Goal: Task Accomplishment & Management: Manage account settings

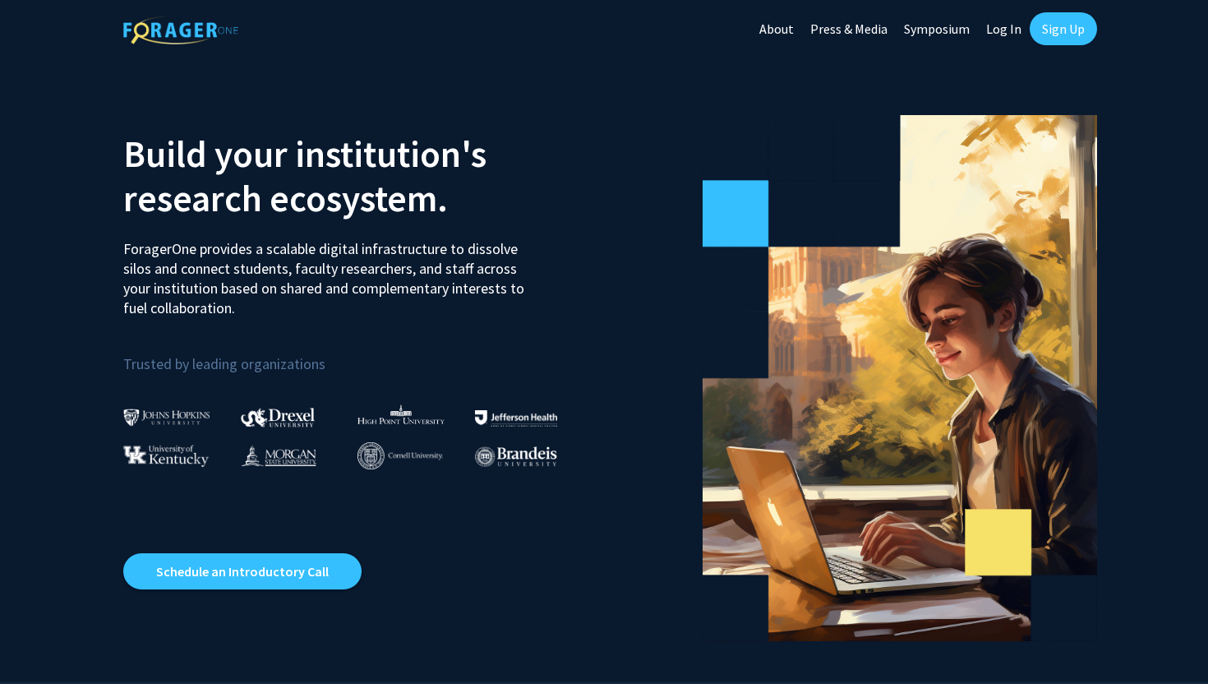
click at [1009, 30] on link "Log In" at bounding box center [1004, 29] width 52 height 58
select select
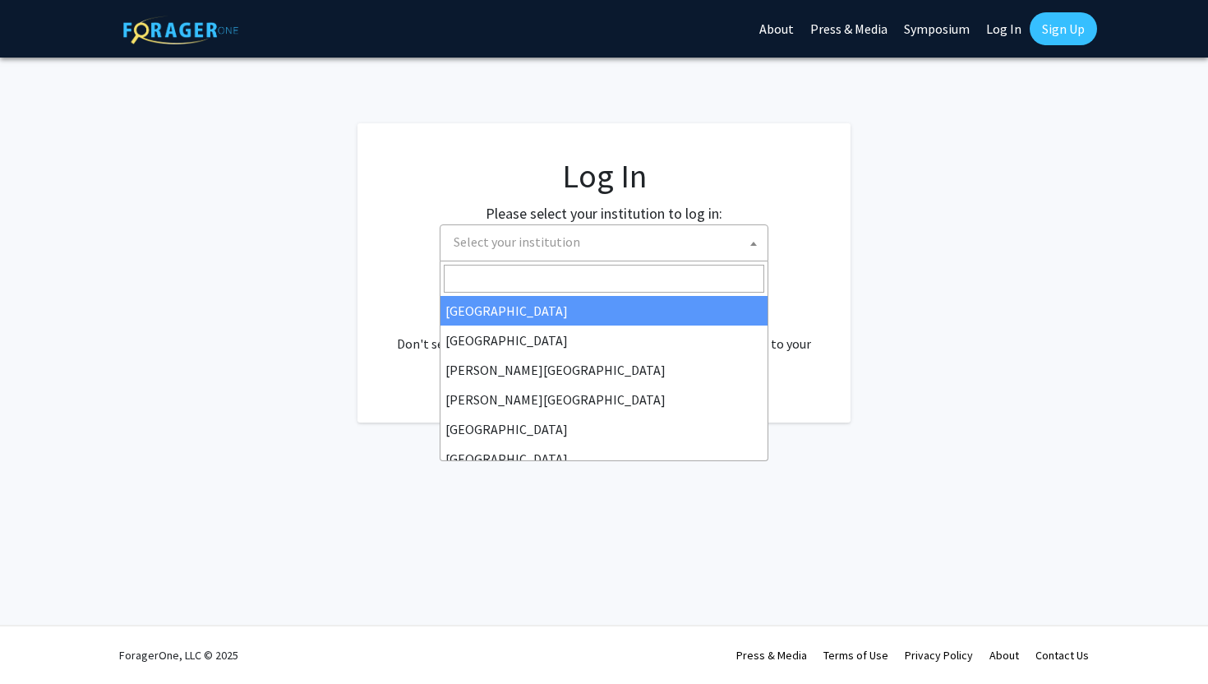
click at [534, 227] on span "Select your institution" at bounding box center [607, 242] width 321 height 34
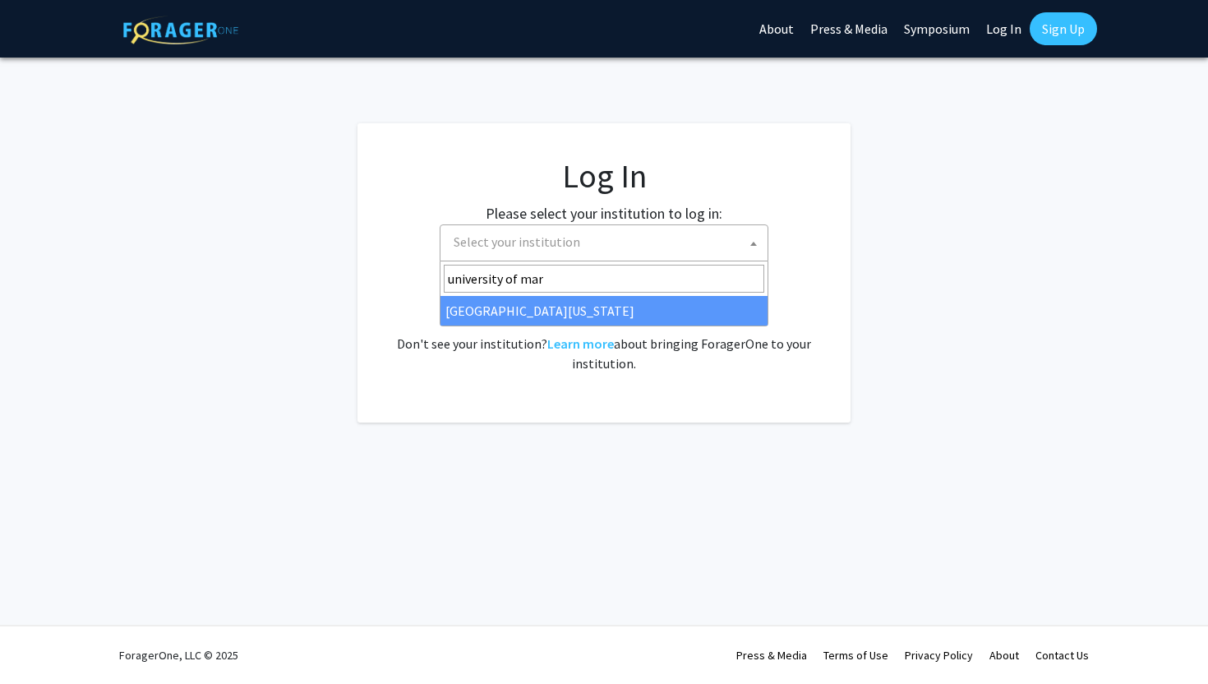
type input "university of mar"
select select "31"
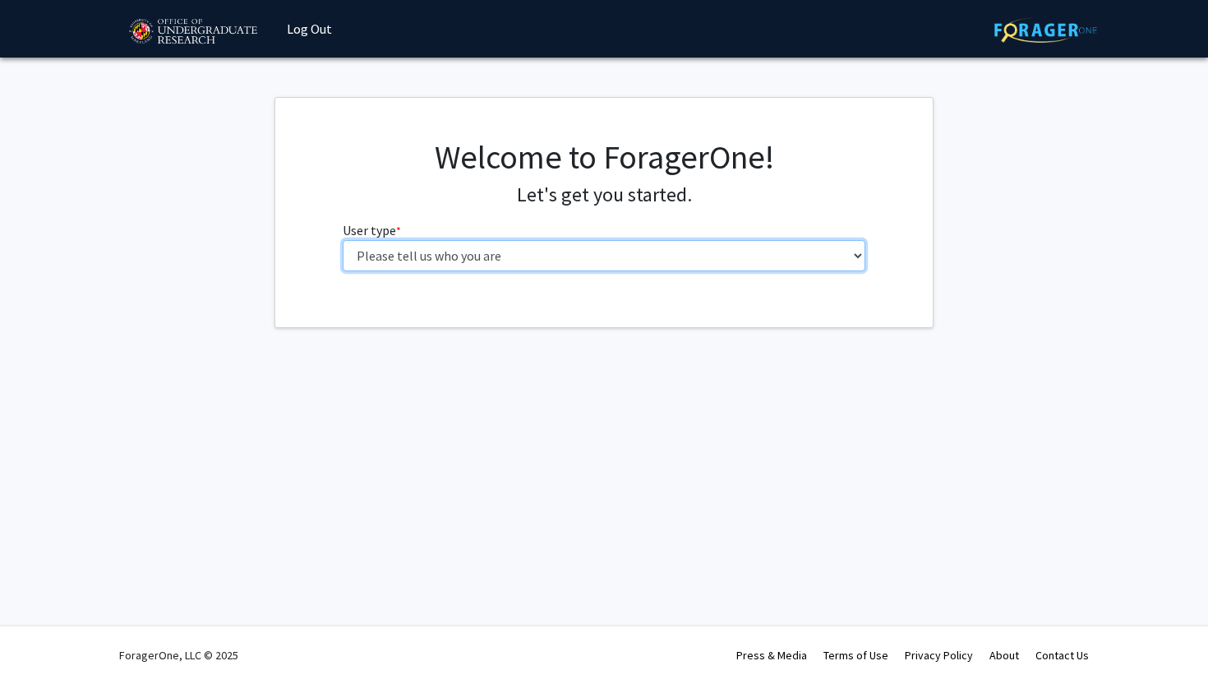
click at [452, 259] on select "Please tell us who you are Undergraduate Student Master's Student Doctoral Cand…" at bounding box center [605, 255] width 524 height 31
select select "1: undergrad"
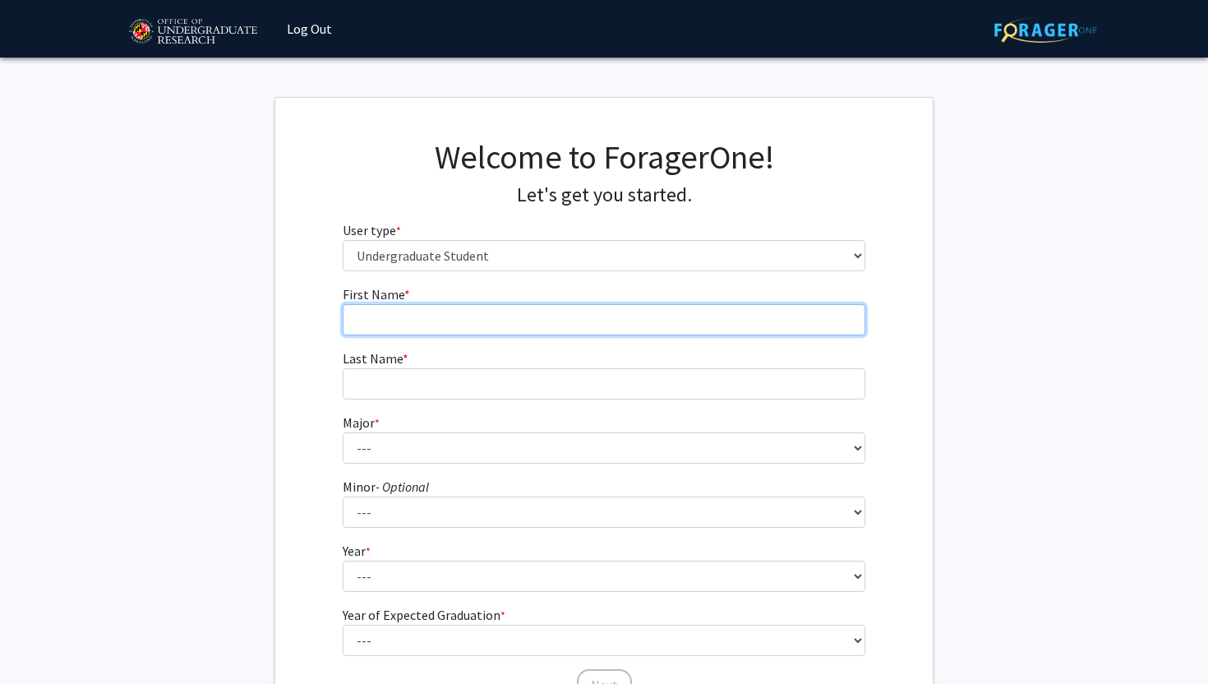
click at [445, 330] on input "First Name * required" at bounding box center [605, 319] width 524 height 31
type input "Sarah"
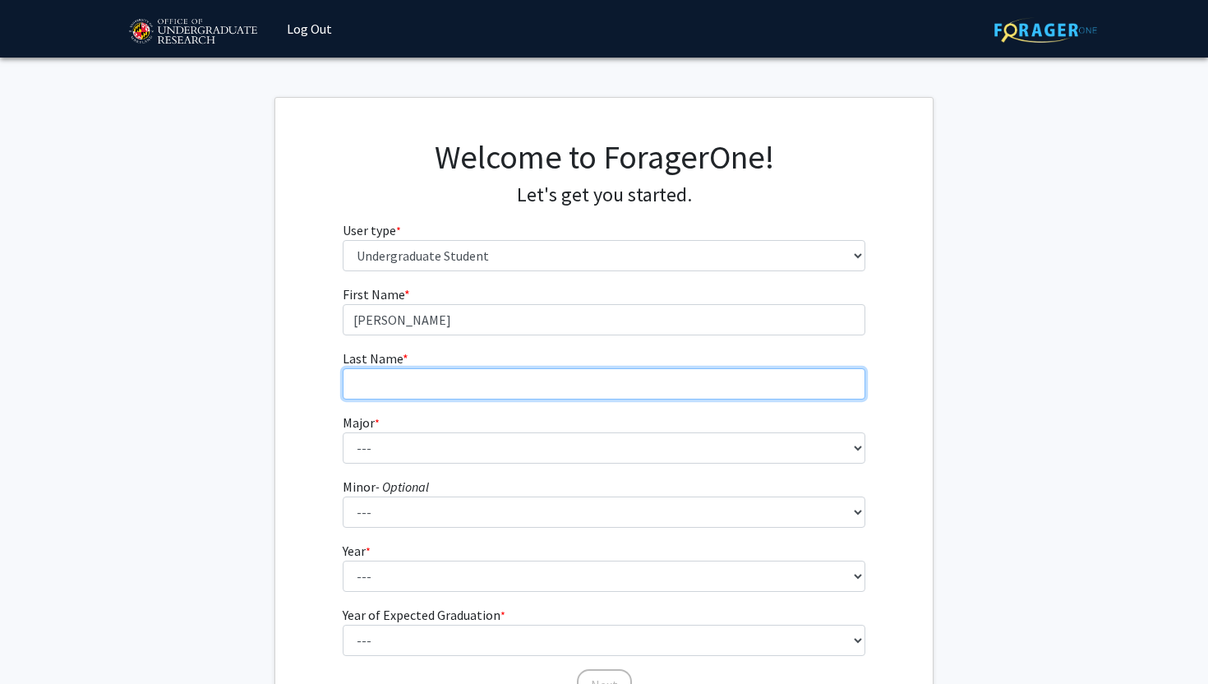
type input "Ikonomi"
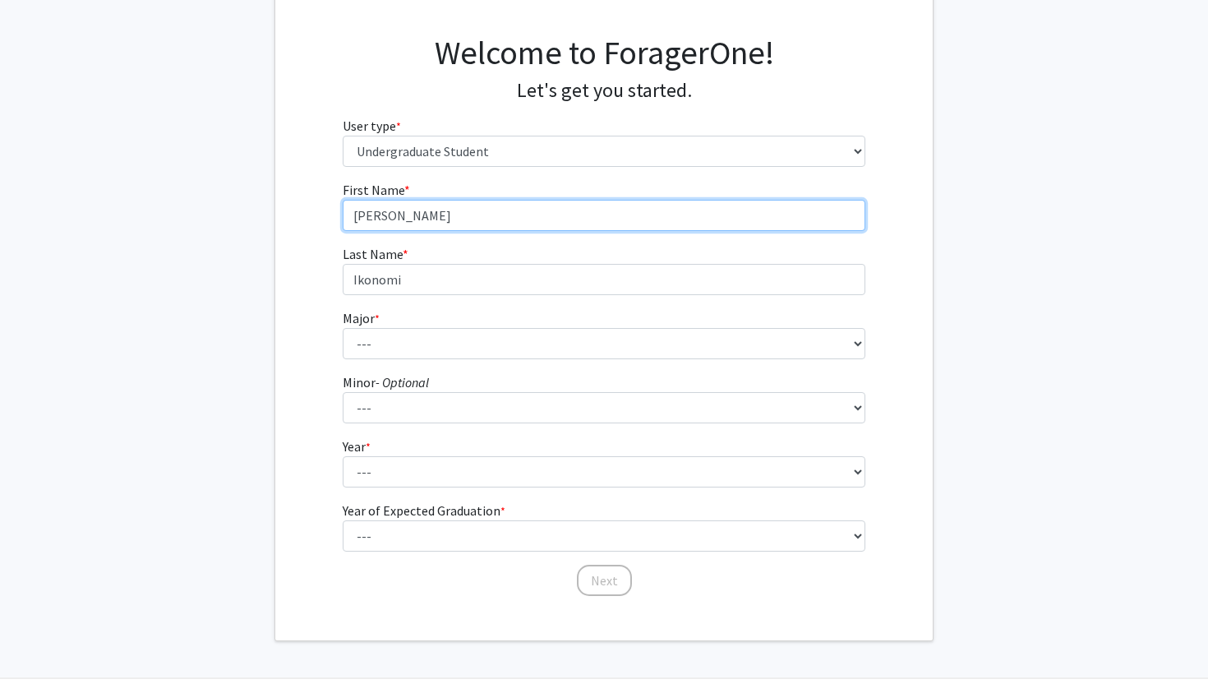
scroll to position [115, 0]
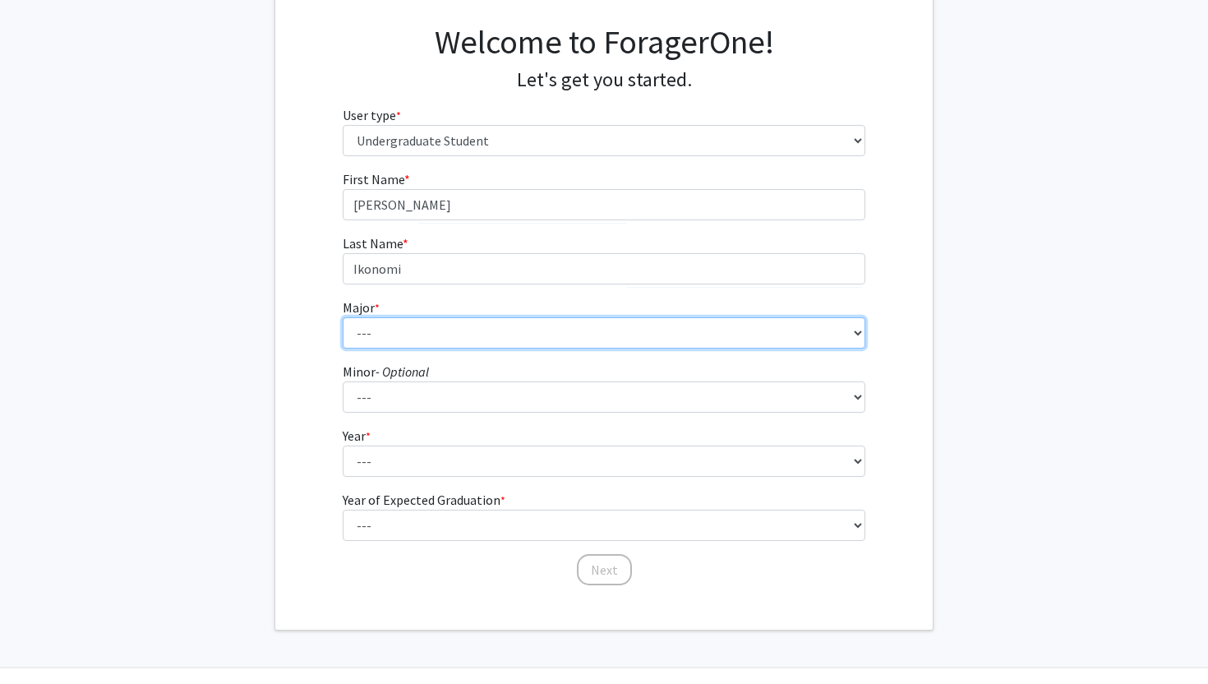
click at [399, 329] on select "--- Accounting Aerospace Engineering African American and Africana Studies Agri…" at bounding box center [605, 332] width 524 height 31
select select "24: 2325"
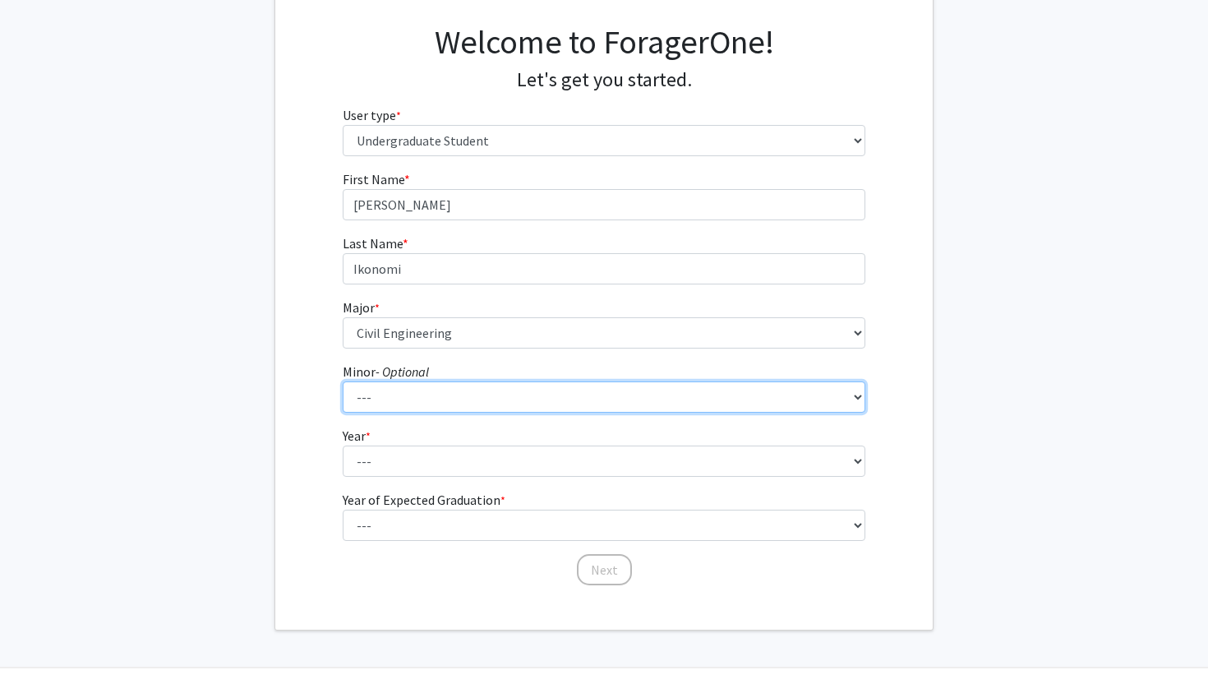
click at [393, 404] on select "--- Actuarial Mathematics Advanced Cybersecurity Experience for Students Africa…" at bounding box center [605, 396] width 524 height 31
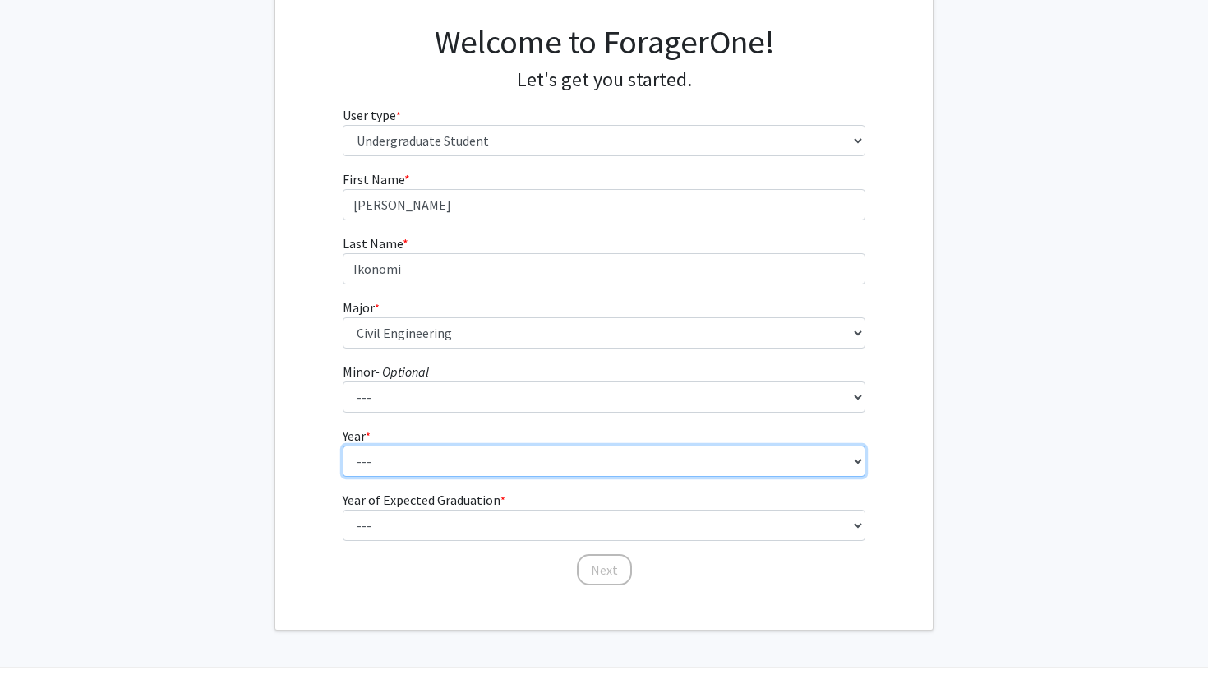
click at [404, 455] on select "--- First-year Sophomore Junior Senior Postbaccalaureate Certificate" at bounding box center [605, 461] width 524 height 31
select select "3: junior"
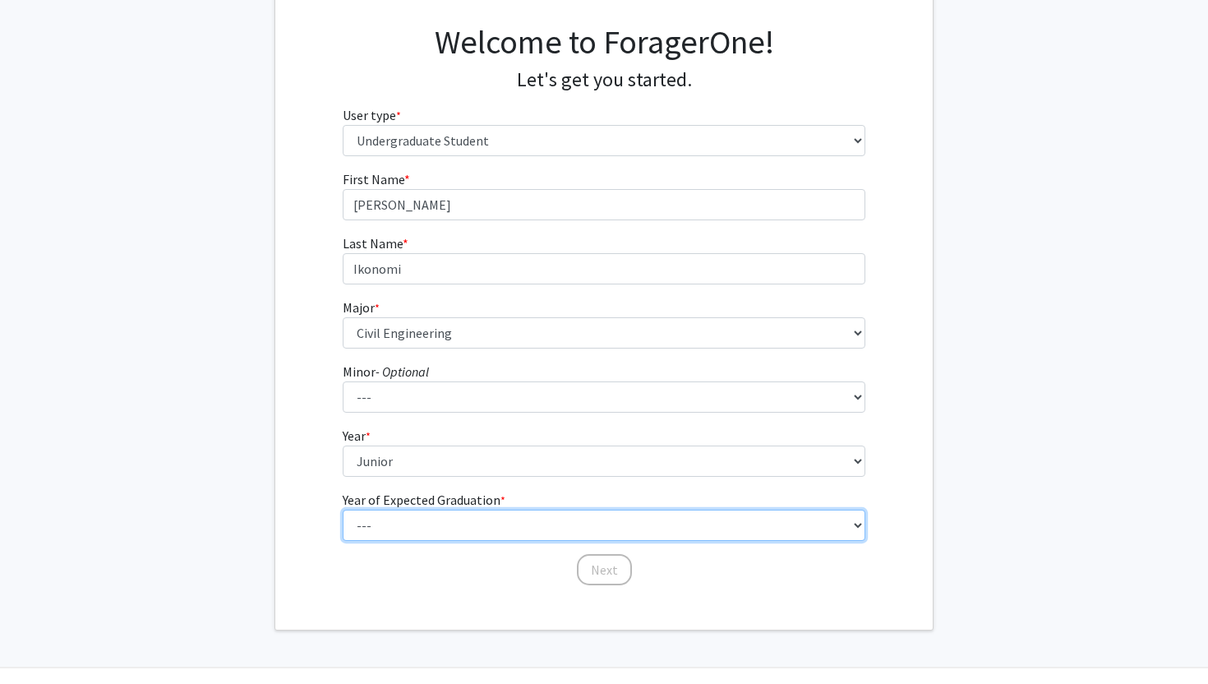
click at [401, 518] on select "--- 2025 2026 2027 2028 2029 2030 2031 2032 2033 2034" at bounding box center [605, 525] width 524 height 31
select select "3: 2027"
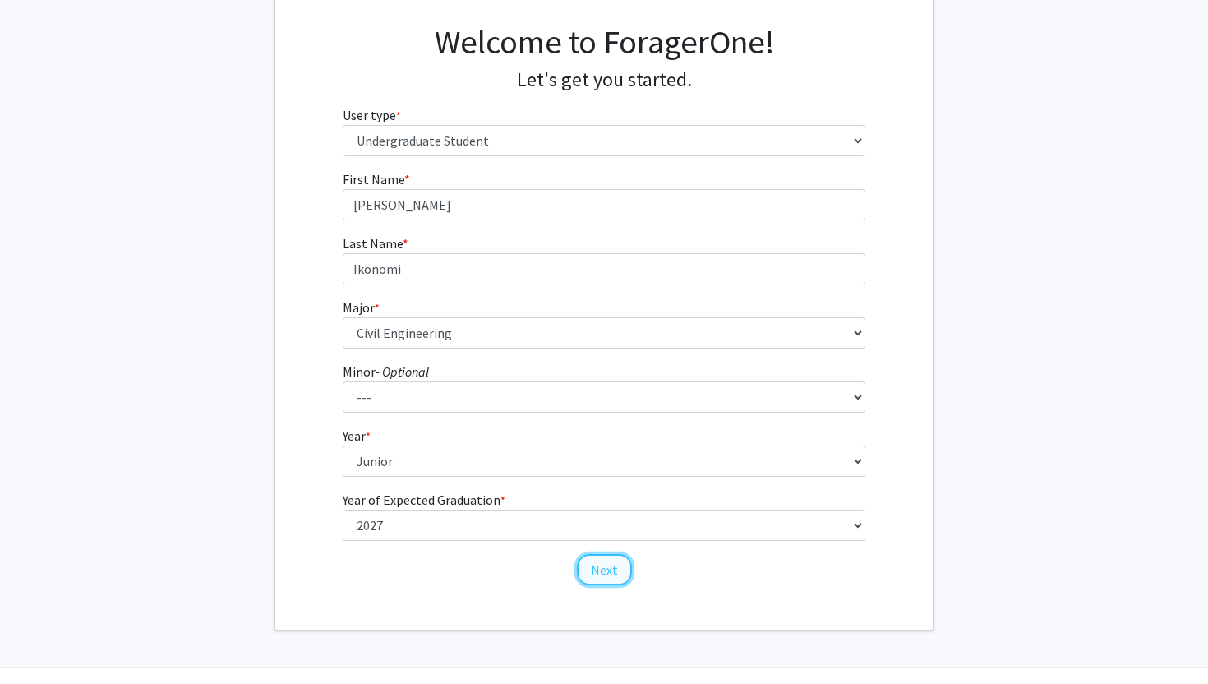
click at [608, 574] on button "Next" at bounding box center [604, 569] width 55 height 31
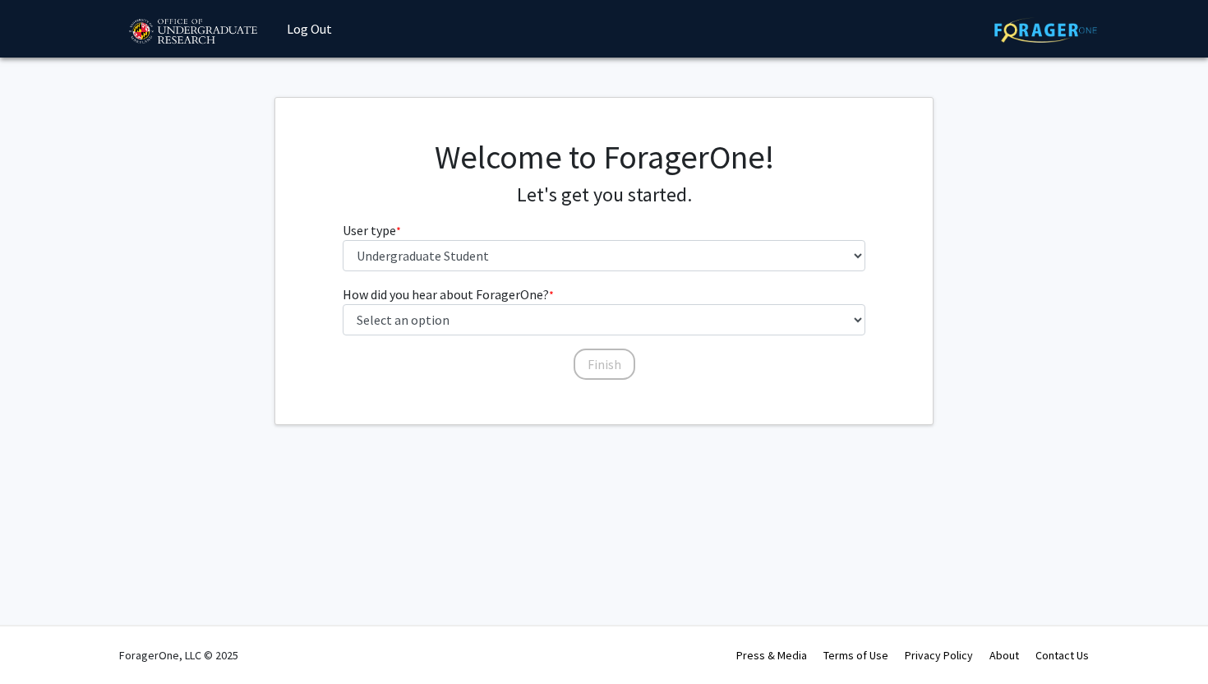
scroll to position [0, 0]
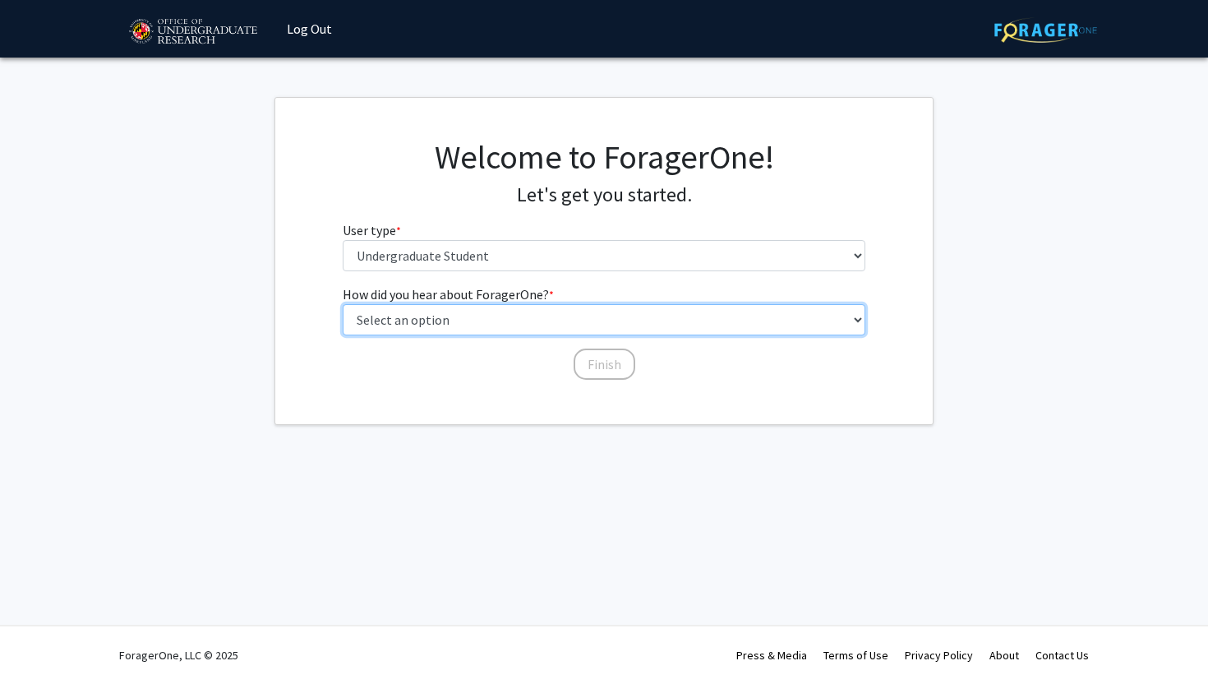
click at [402, 325] on select "Select an option Peer/student recommendation Faculty/staff recommendation Unive…" at bounding box center [605, 319] width 524 height 31
select select "2: faculty_recommendation"
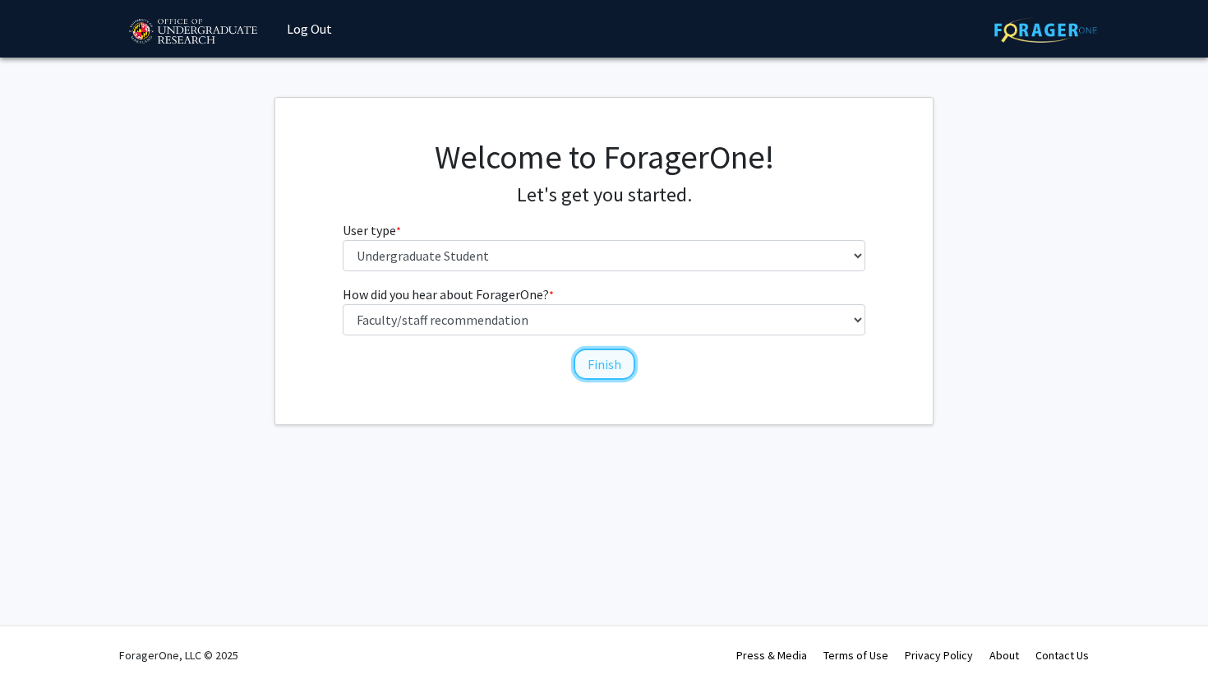
click at [603, 370] on button "Finish" at bounding box center [605, 364] width 62 height 31
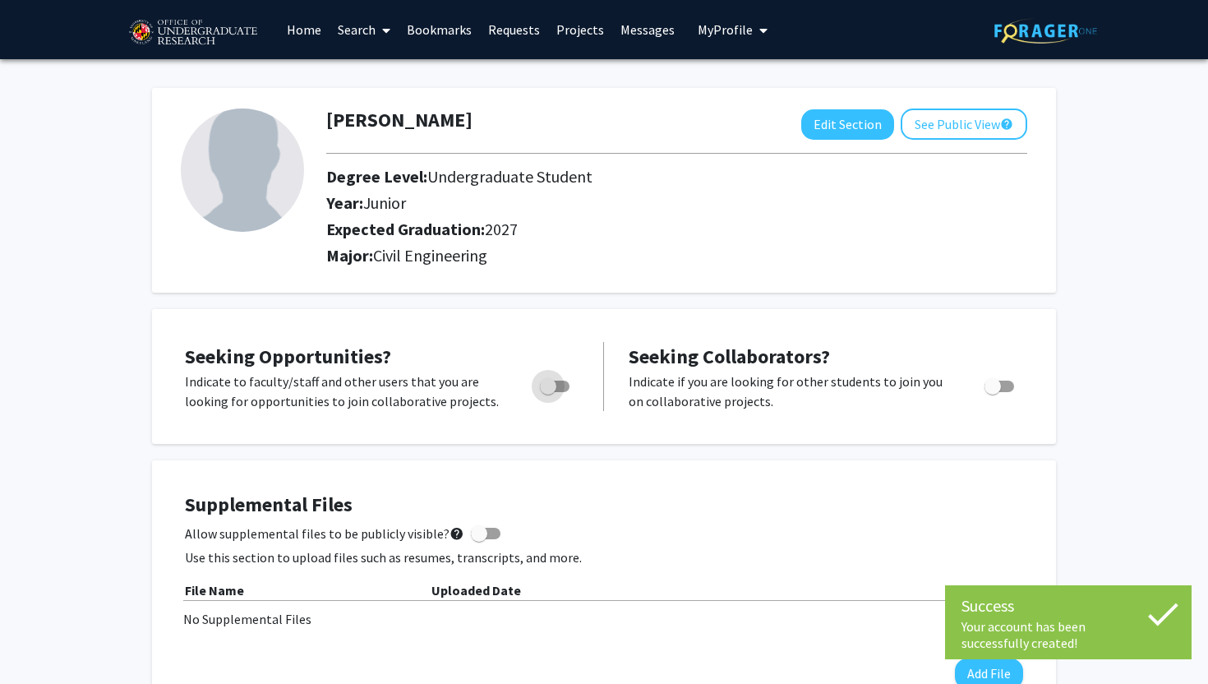
click at [552, 390] on span "Toggle" at bounding box center [548, 386] width 16 height 16
click at [548, 392] on input "Are you actively seeking opportunities?" at bounding box center [548, 392] width 1 height 1
checkbox input "true"
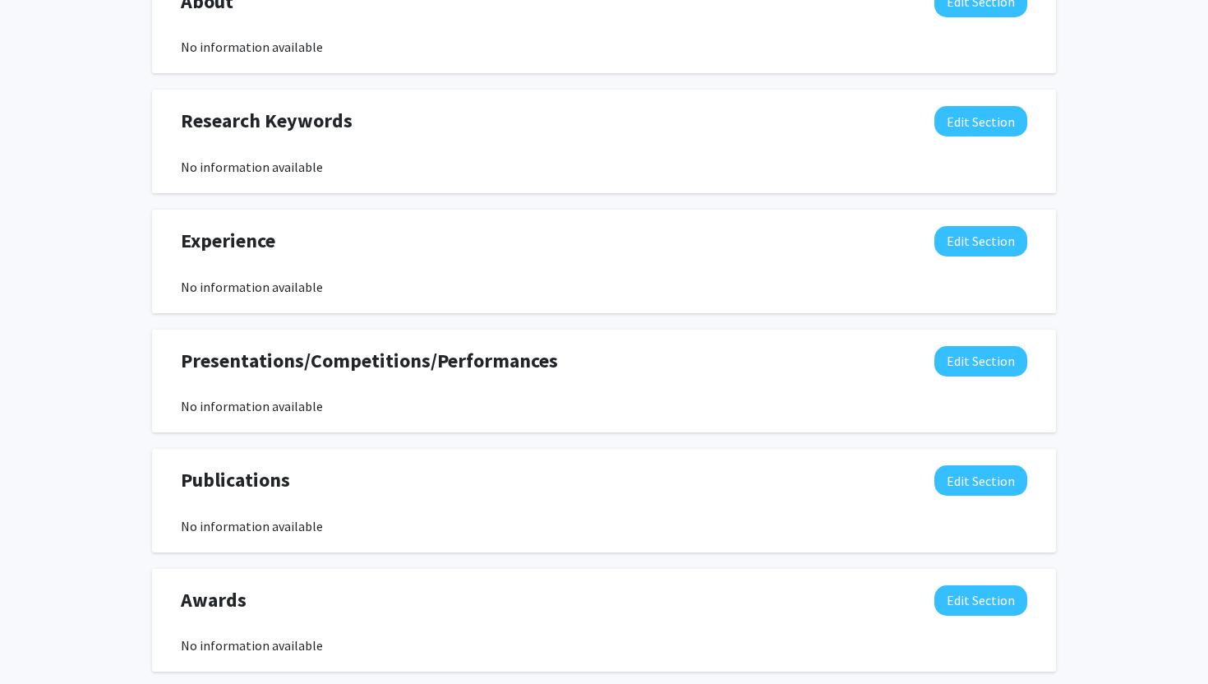
scroll to position [858, 0]
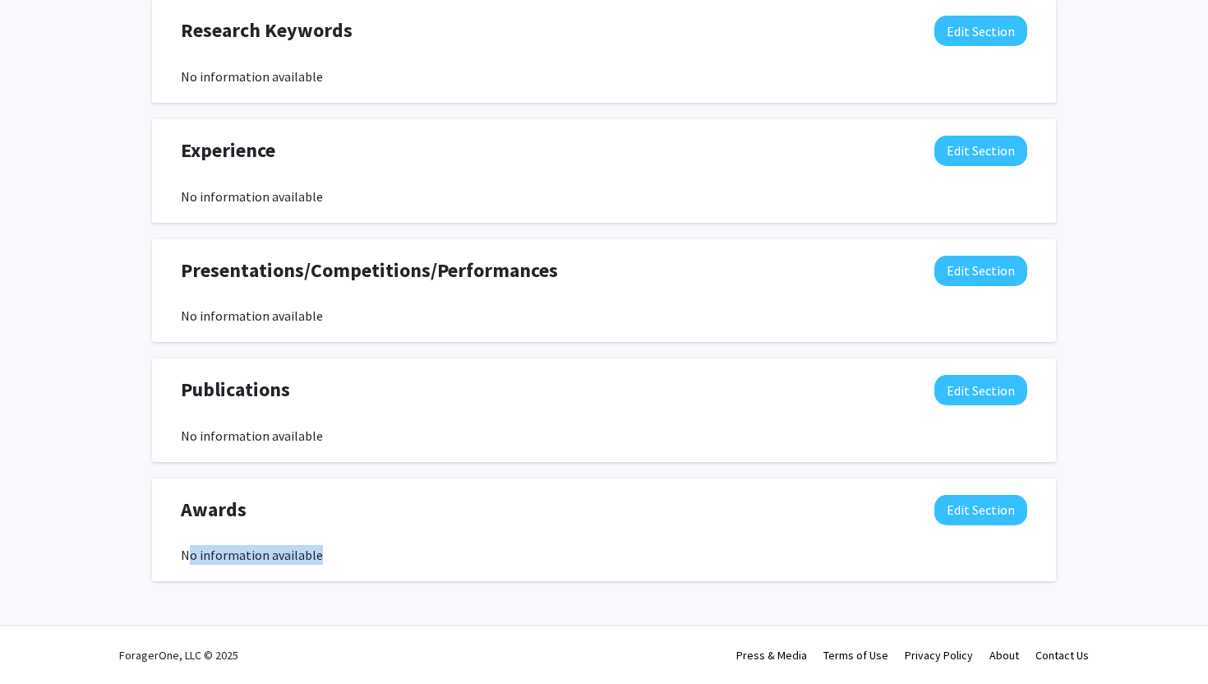
drag, startPoint x: 192, startPoint y: 552, endPoint x: 338, endPoint y: 556, distance: 145.5
click at [338, 556] on div "No information available" at bounding box center [604, 555] width 847 height 20
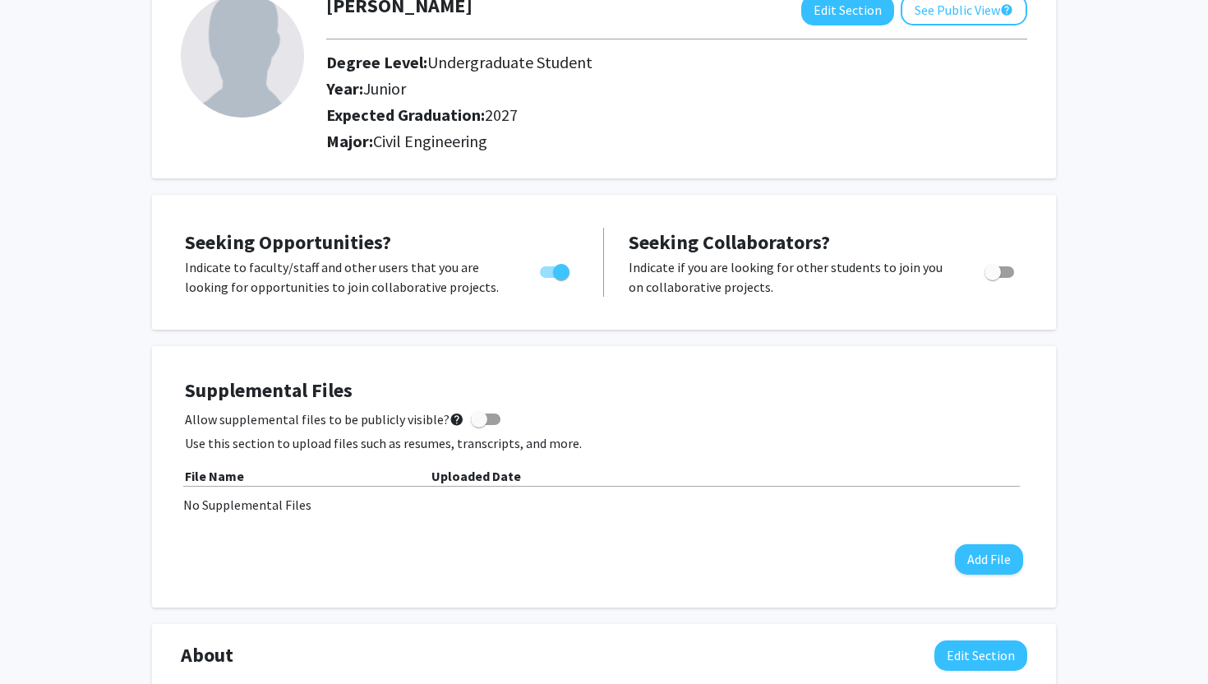
scroll to position [0, 0]
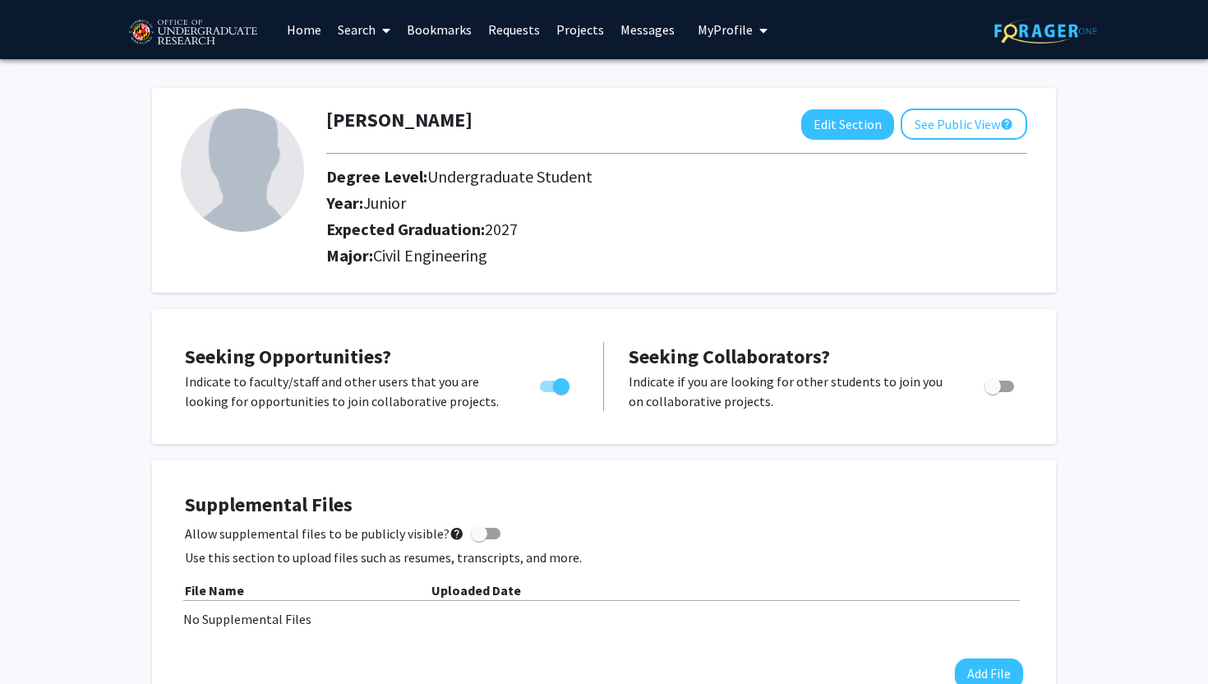
click at [291, 173] on img at bounding box center [242, 170] width 123 height 123
click at [837, 123] on button "Edit Section" at bounding box center [848, 124] width 93 height 30
select select "junior"
select select "2027"
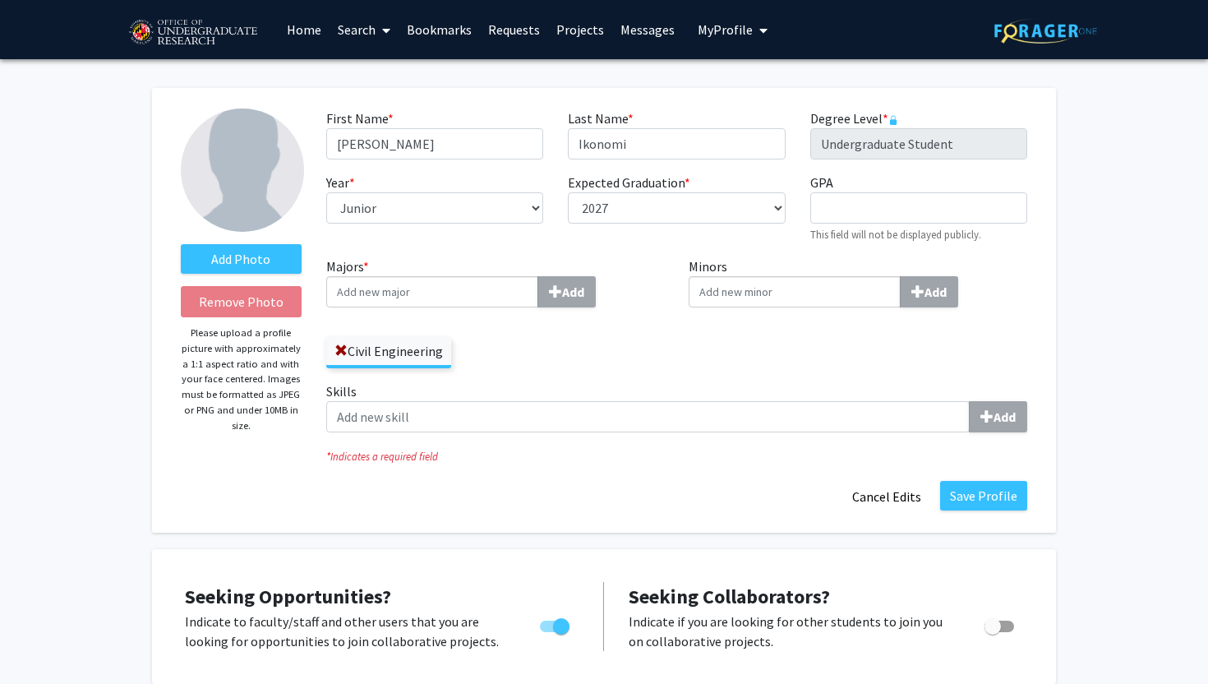
click at [238, 242] on div "Add Photo Remove Photo Please upload a profile picture with approximately a 1:1…" at bounding box center [242, 311] width 146 height 404
click at [241, 261] on label "Add Photo" at bounding box center [241, 259] width 121 height 30
click at [0, 0] on input "Add Photo" at bounding box center [0, 0] width 0 height 0
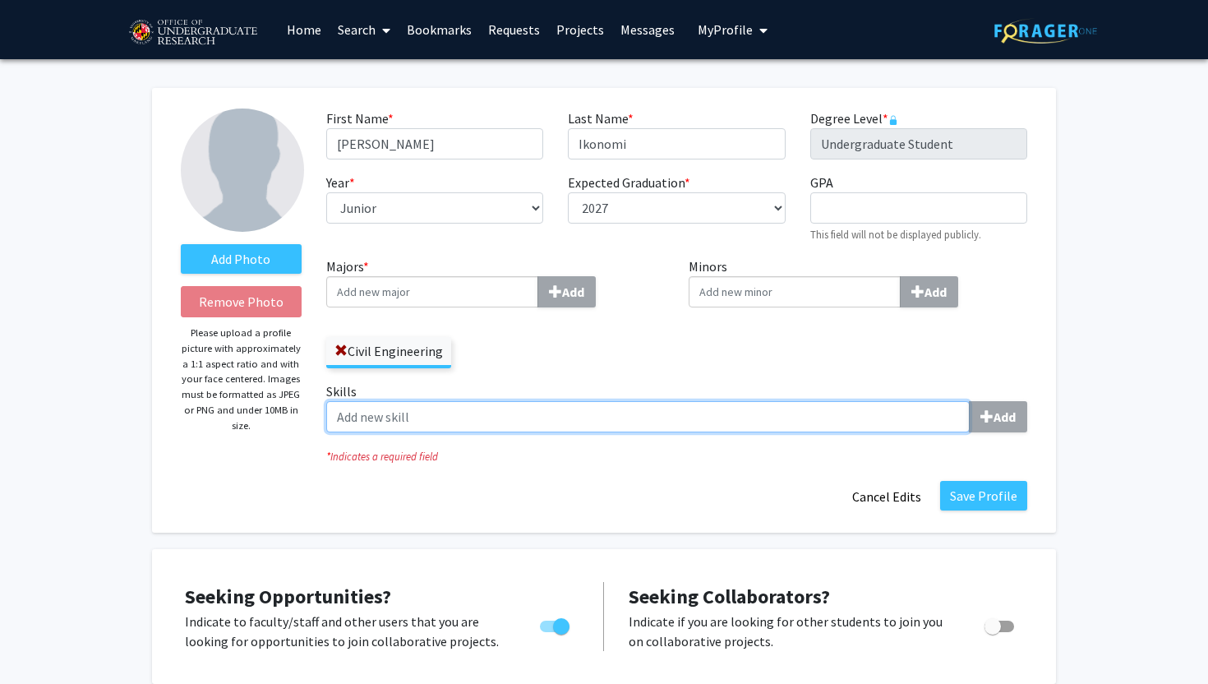
click at [424, 418] on input "Skills Add" at bounding box center [648, 416] width 644 height 31
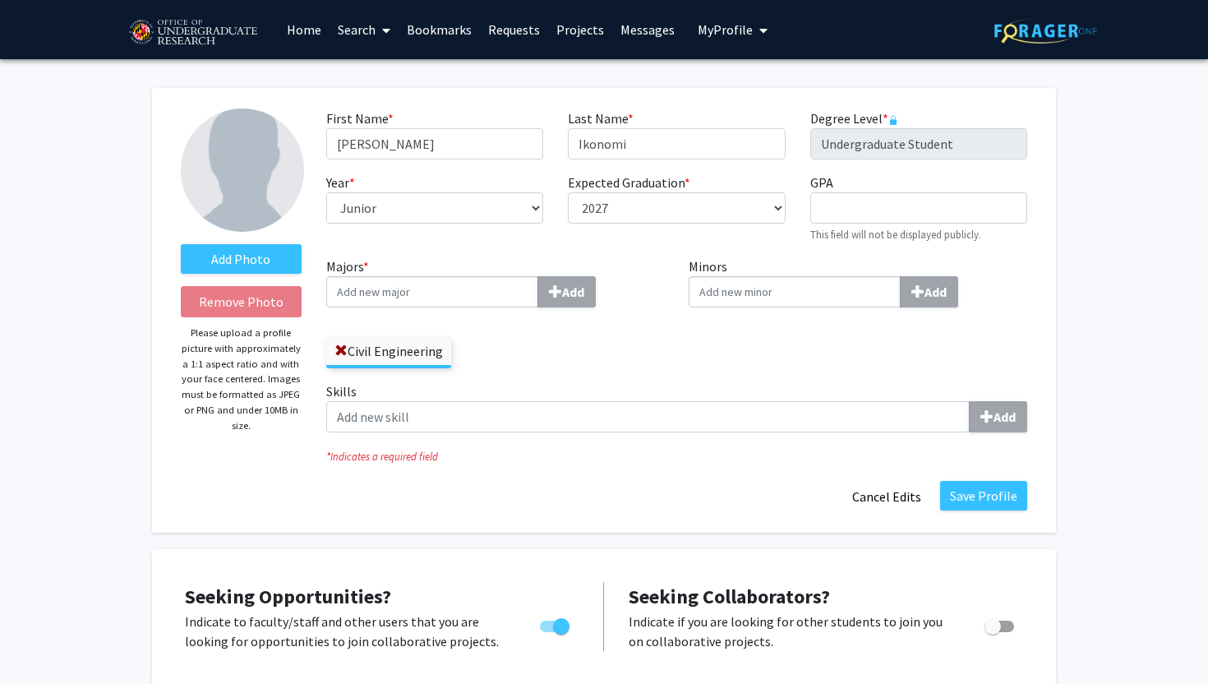
click at [350, 501] on div "Save Profile Cancel Edits" at bounding box center [677, 496] width 726 height 31
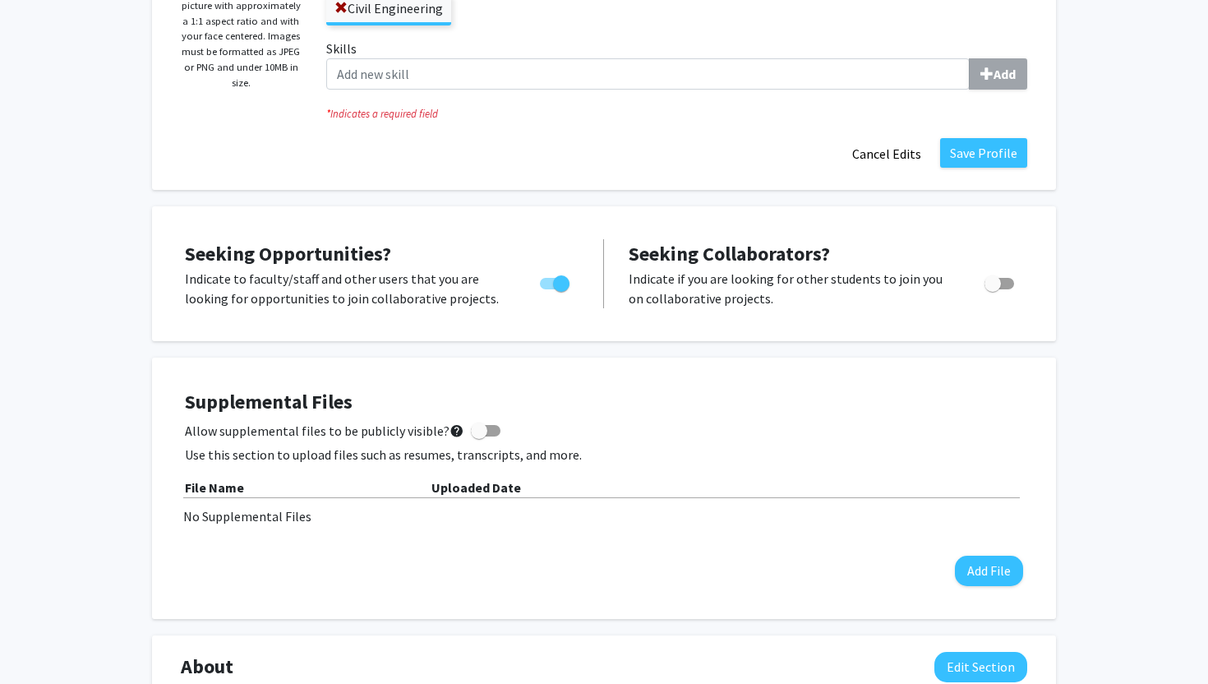
scroll to position [353, 0]
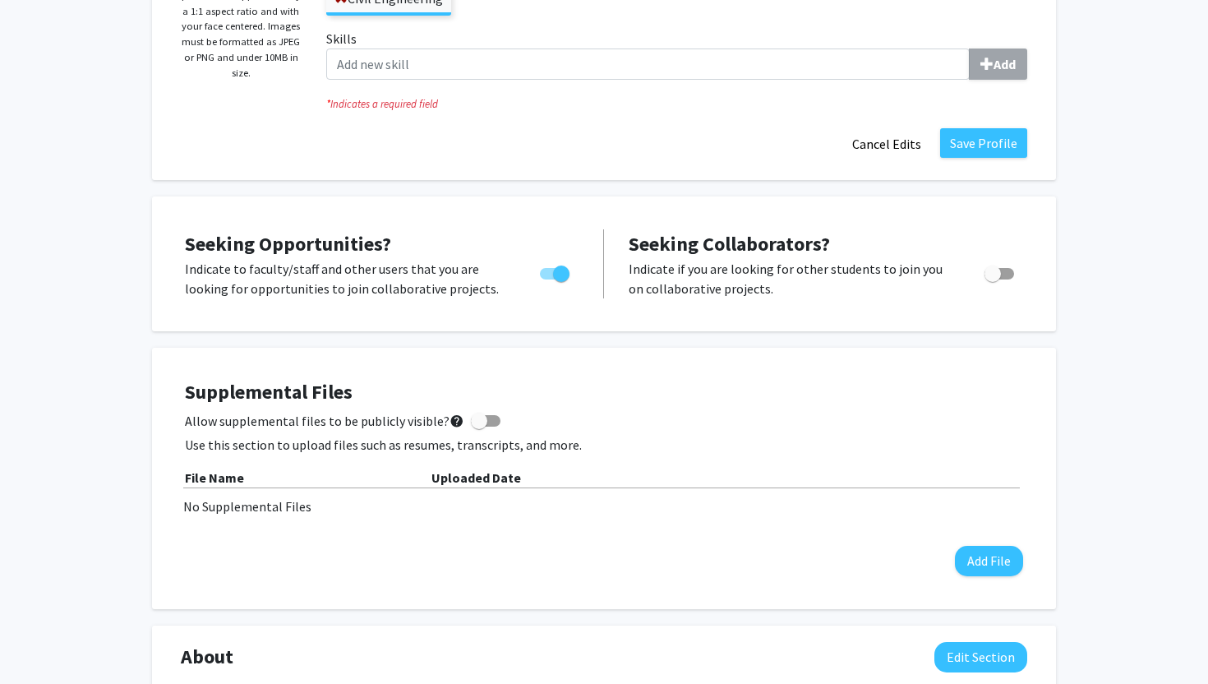
click at [236, 509] on div "No Supplemental Files" at bounding box center [604, 507] width 842 height 20
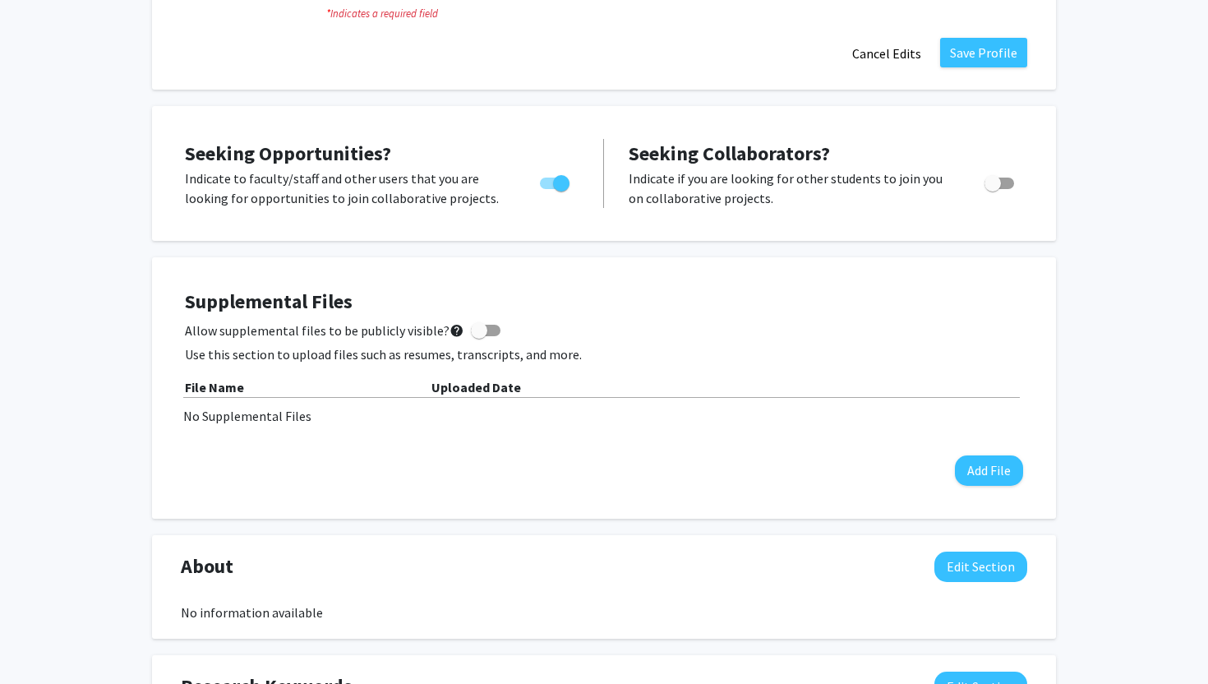
scroll to position [451, 0]
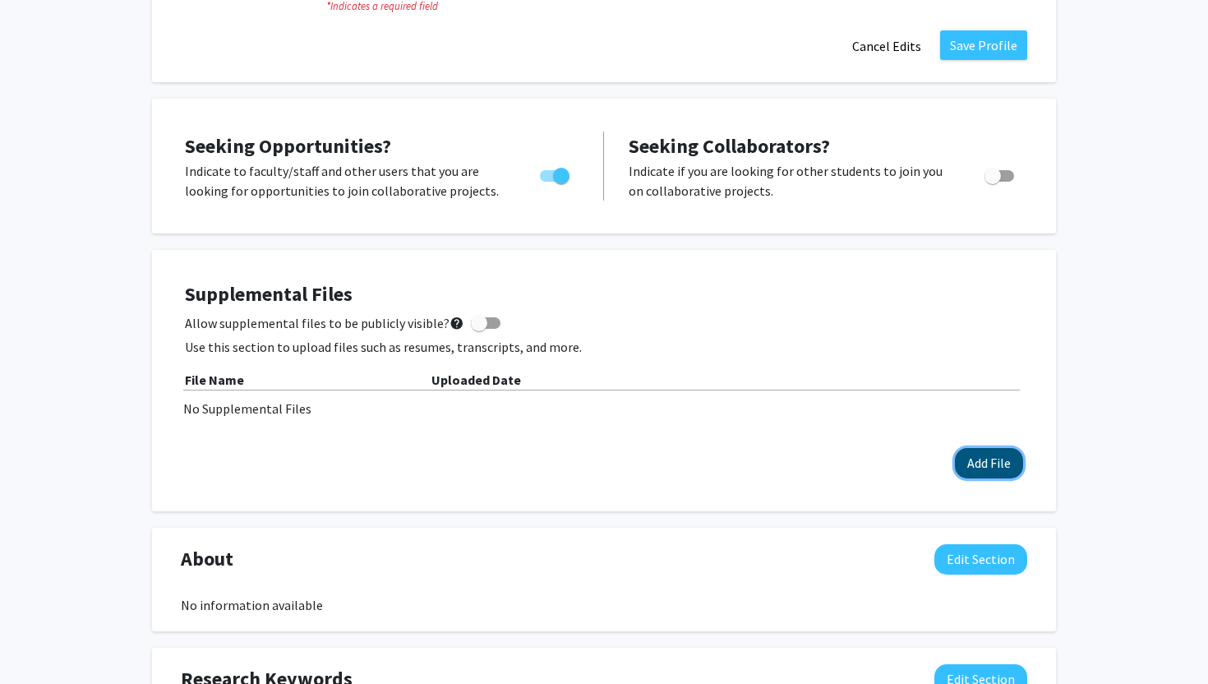
click at [993, 457] on button "Add File" at bounding box center [989, 463] width 68 height 30
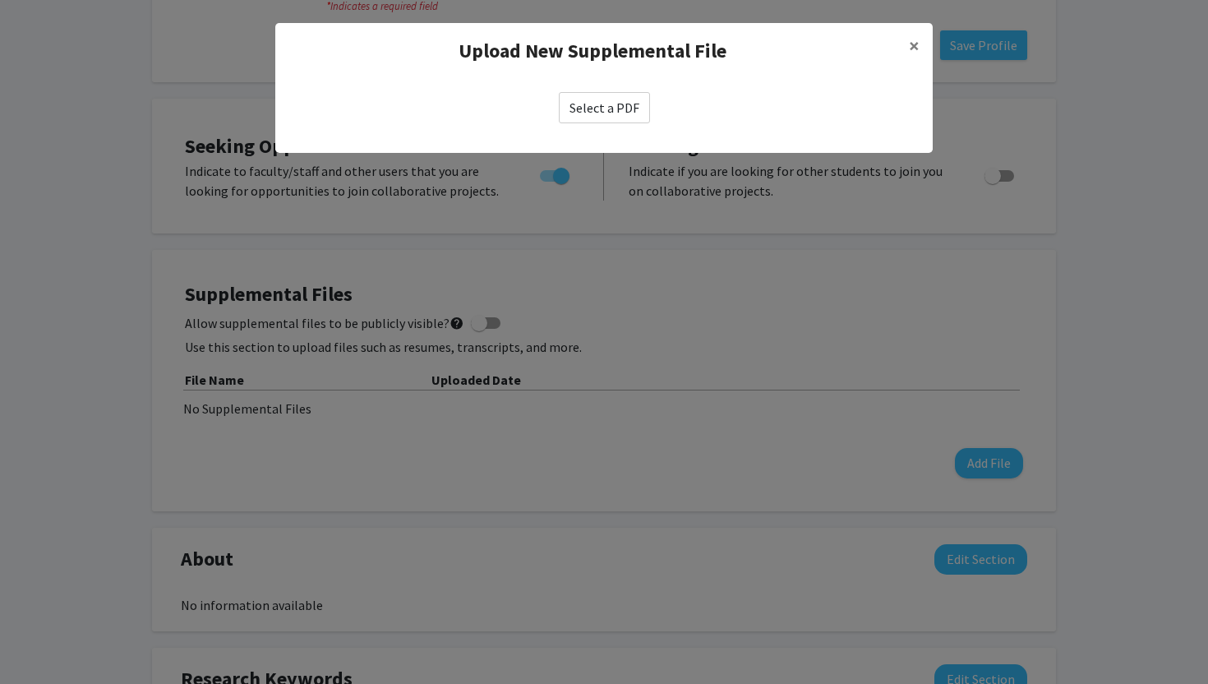
click at [626, 109] on label "Select a PDF" at bounding box center [604, 107] width 91 height 31
click at [0, 0] on input "Select a PDF" at bounding box center [0, 0] width 0 height 0
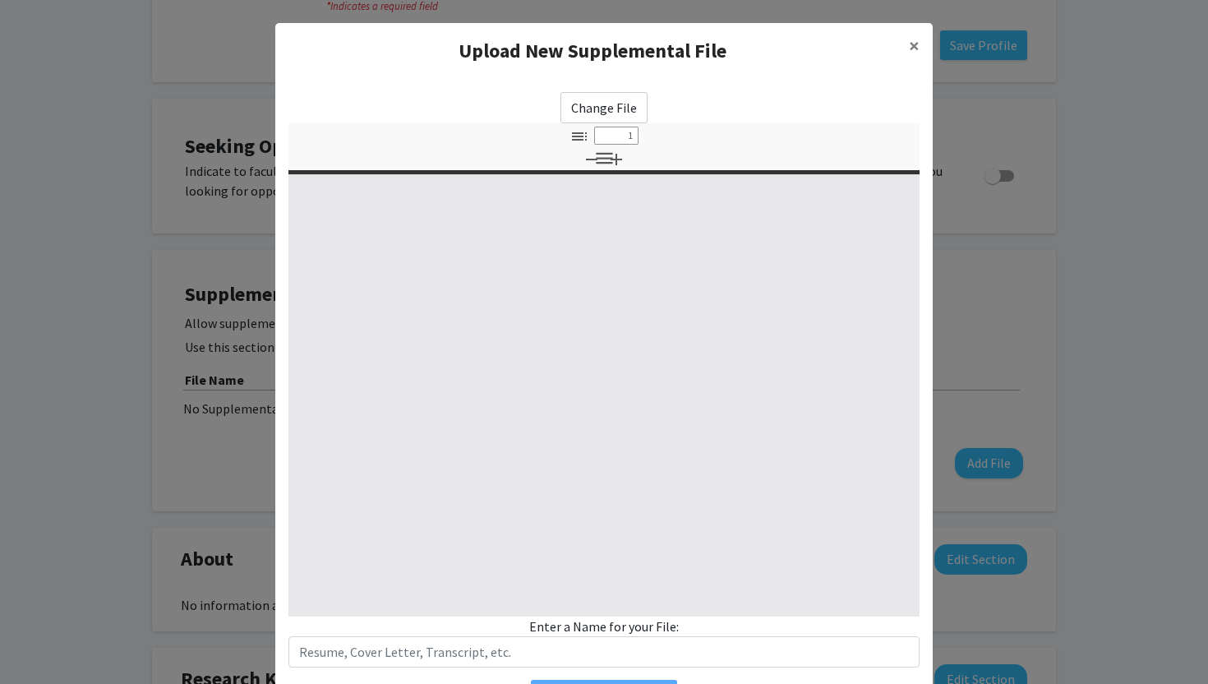
select select "custom"
type input "0"
select select "custom"
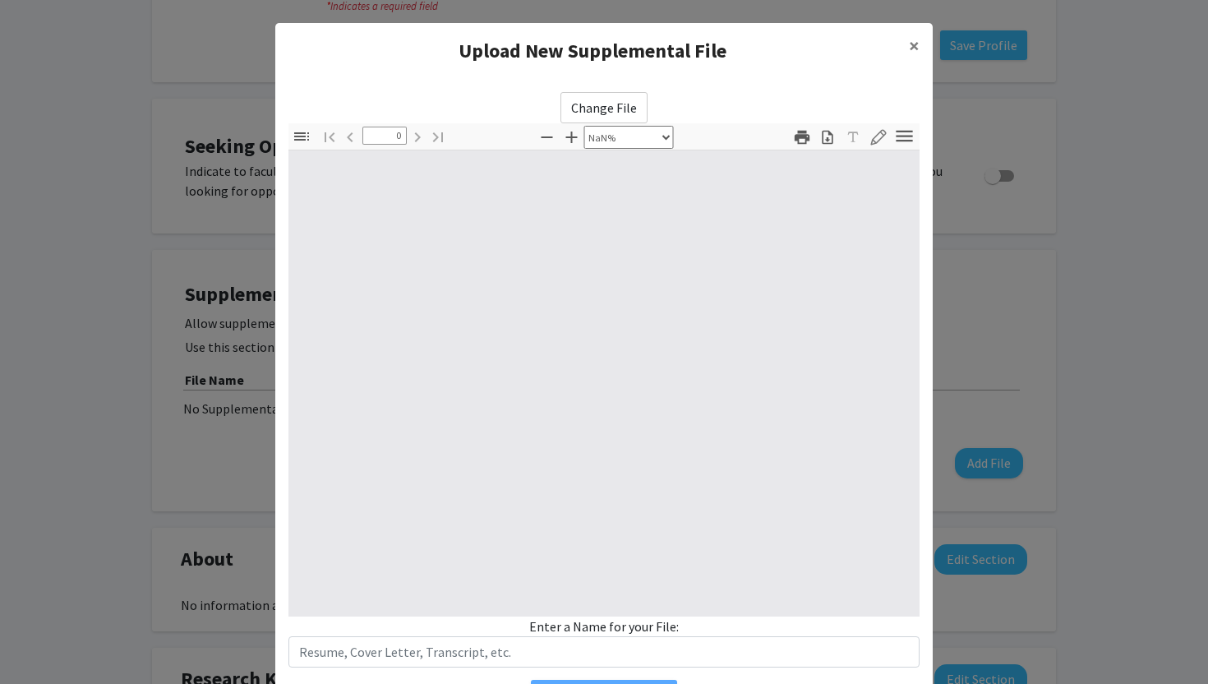
type input "1"
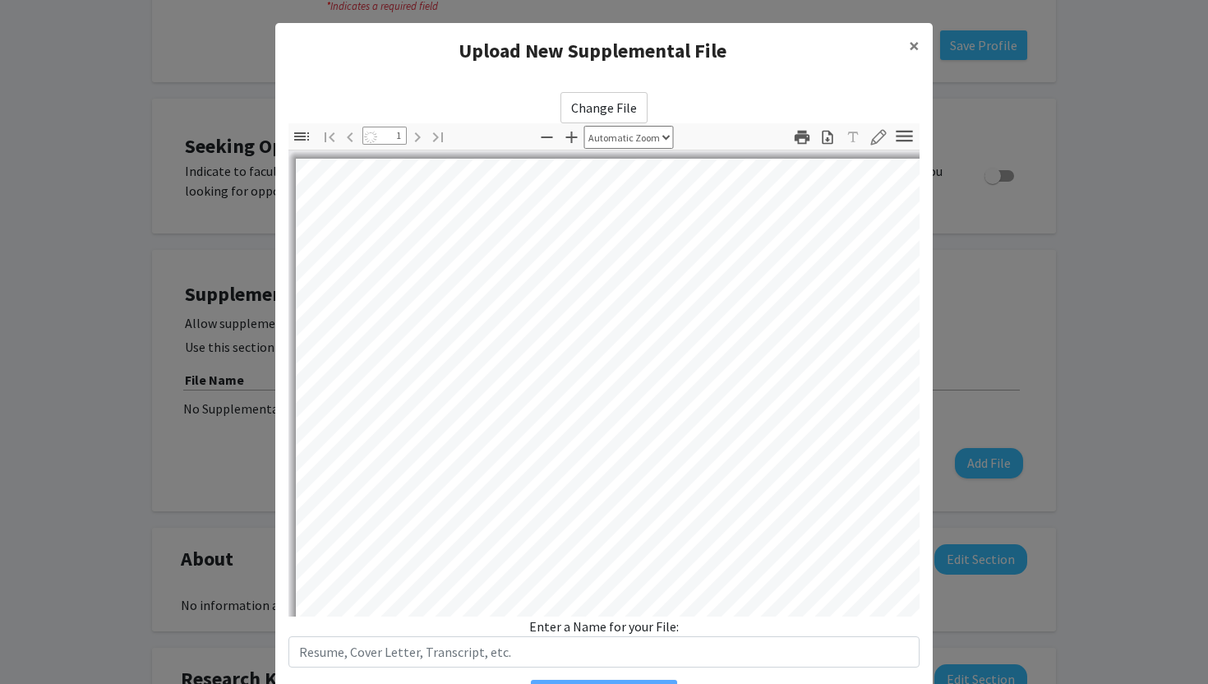
select select "auto"
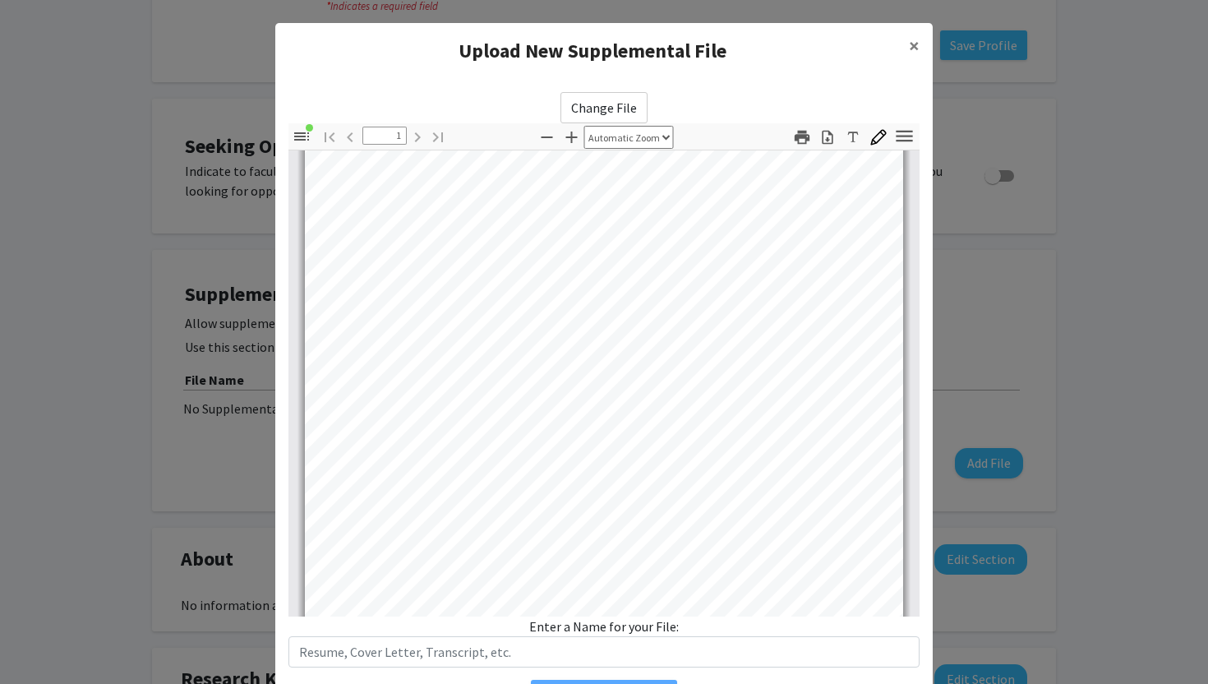
scroll to position [95, 0]
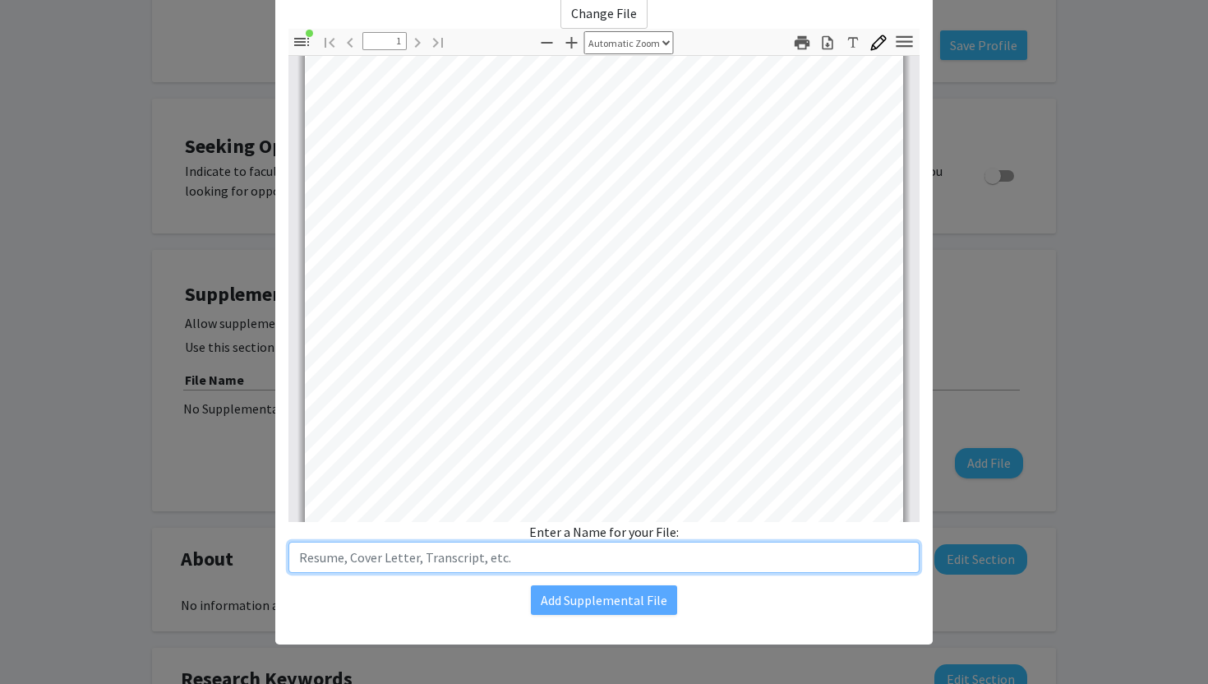
click at [541, 549] on input "text" at bounding box center [604, 557] width 631 height 31
type input "Resume"
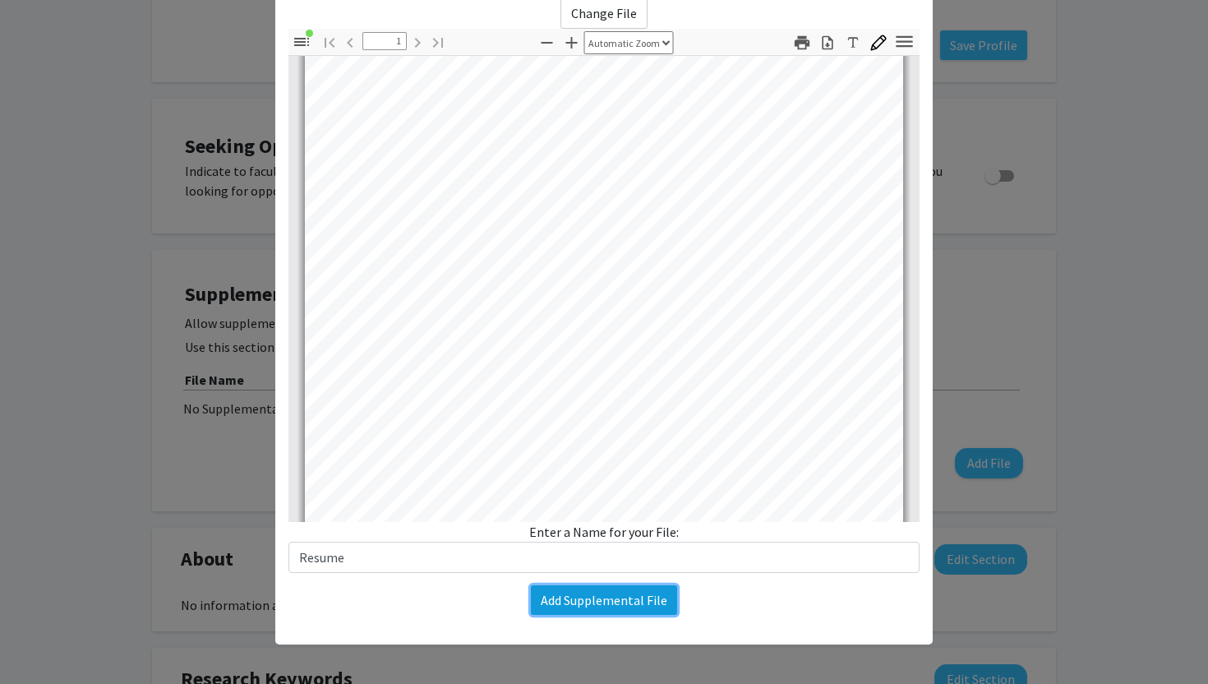
click at [618, 600] on button "Add Supplemental File" at bounding box center [604, 600] width 146 height 30
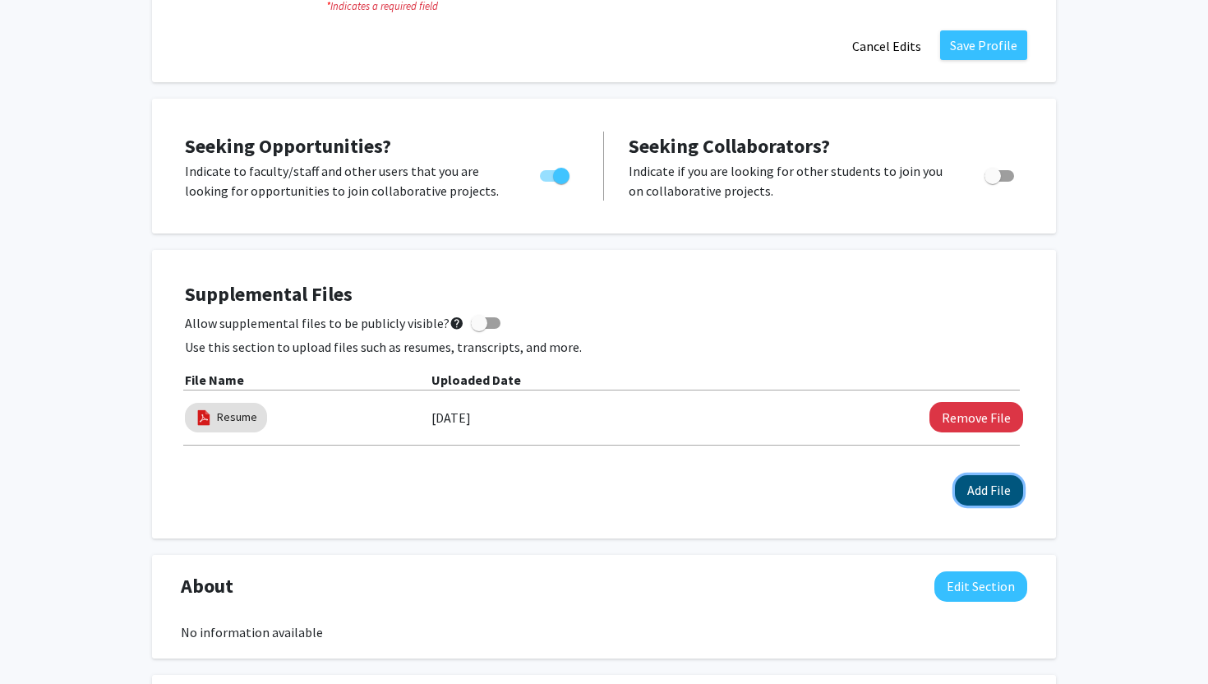
click at [995, 477] on button "Add File" at bounding box center [989, 490] width 68 height 30
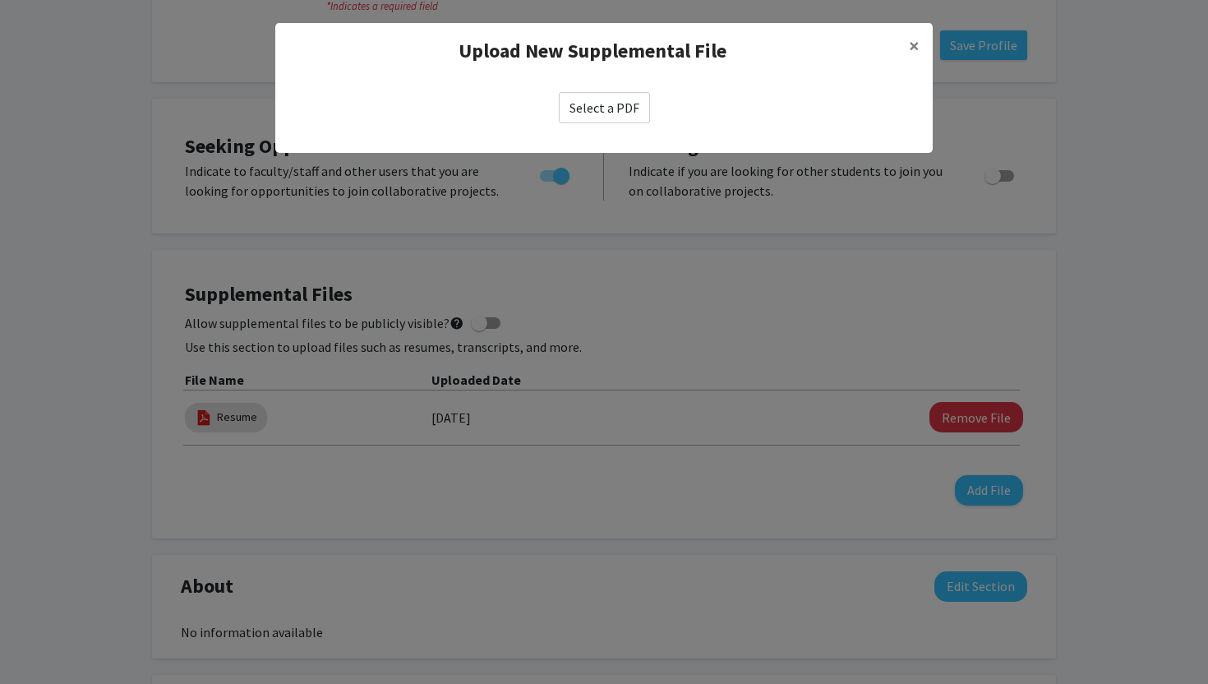
click at [605, 110] on label "Select a PDF" at bounding box center [604, 107] width 91 height 31
click at [0, 0] on input "Select a PDF" at bounding box center [0, 0] width 0 height 0
click at [920, 45] on button "×" at bounding box center [914, 46] width 37 height 46
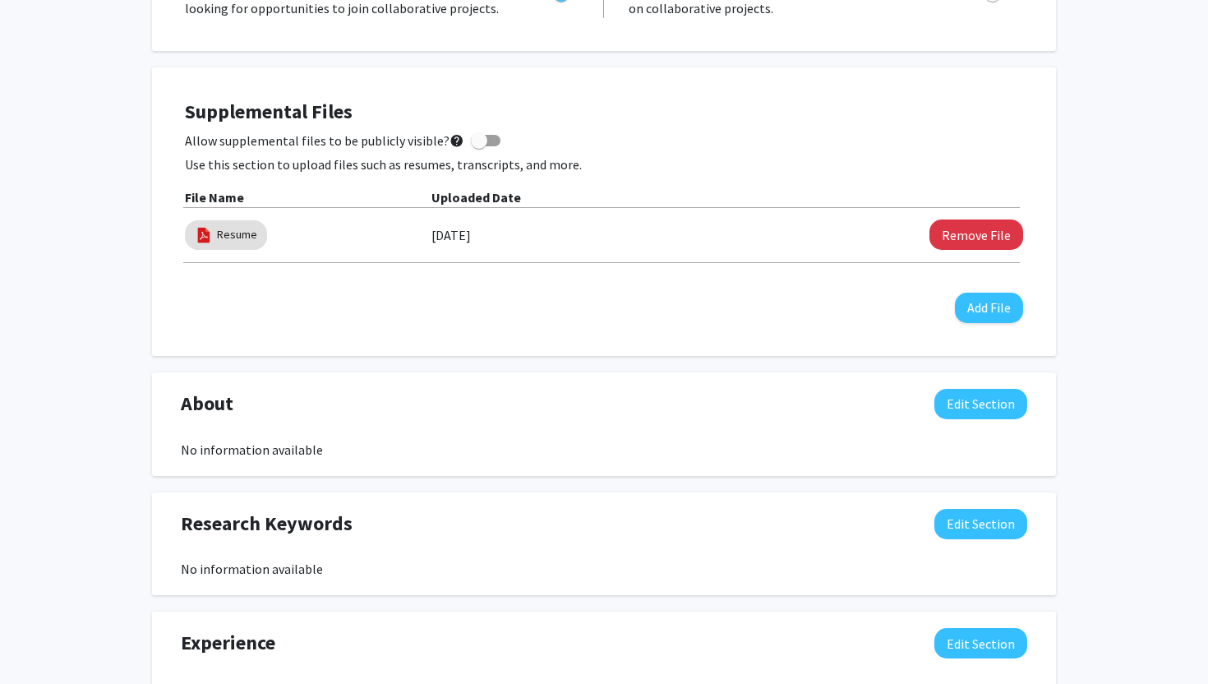
scroll to position [634, 0]
drag, startPoint x: 195, startPoint y: 445, endPoint x: 307, endPoint y: 446, distance: 111.8
click at [307, 446] on div "No information available" at bounding box center [604, 449] width 847 height 20
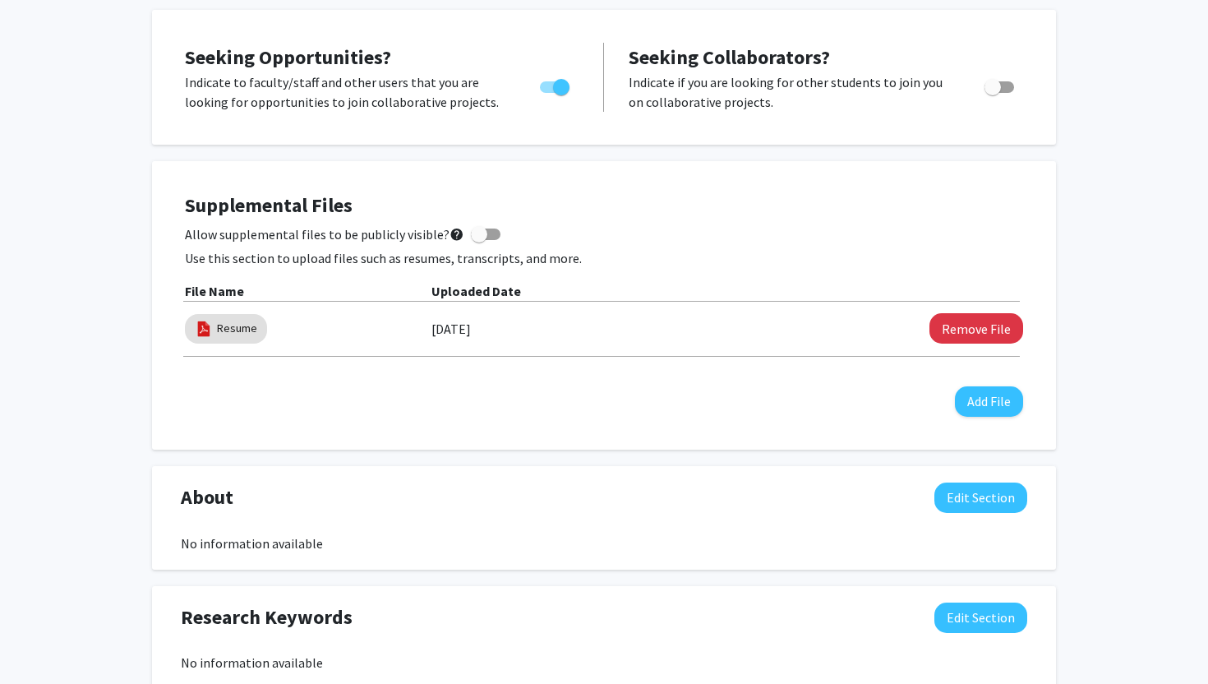
scroll to position [582, 0]
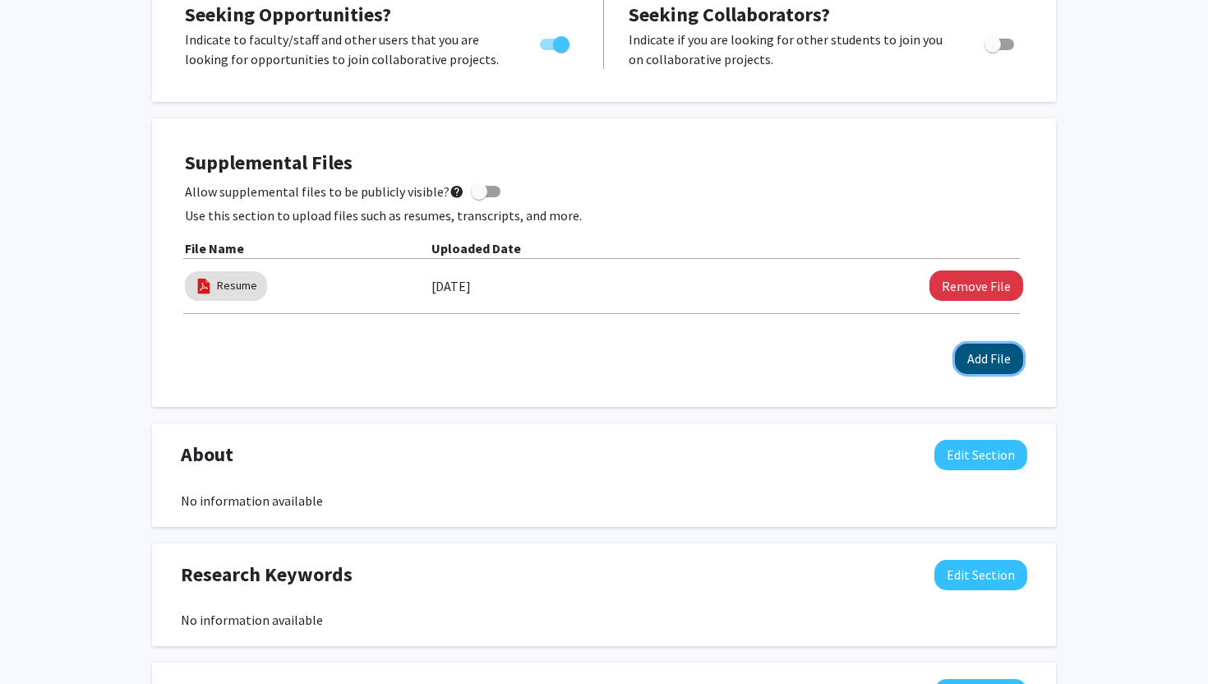
click at [968, 360] on button "Add File" at bounding box center [989, 359] width 68 height 30
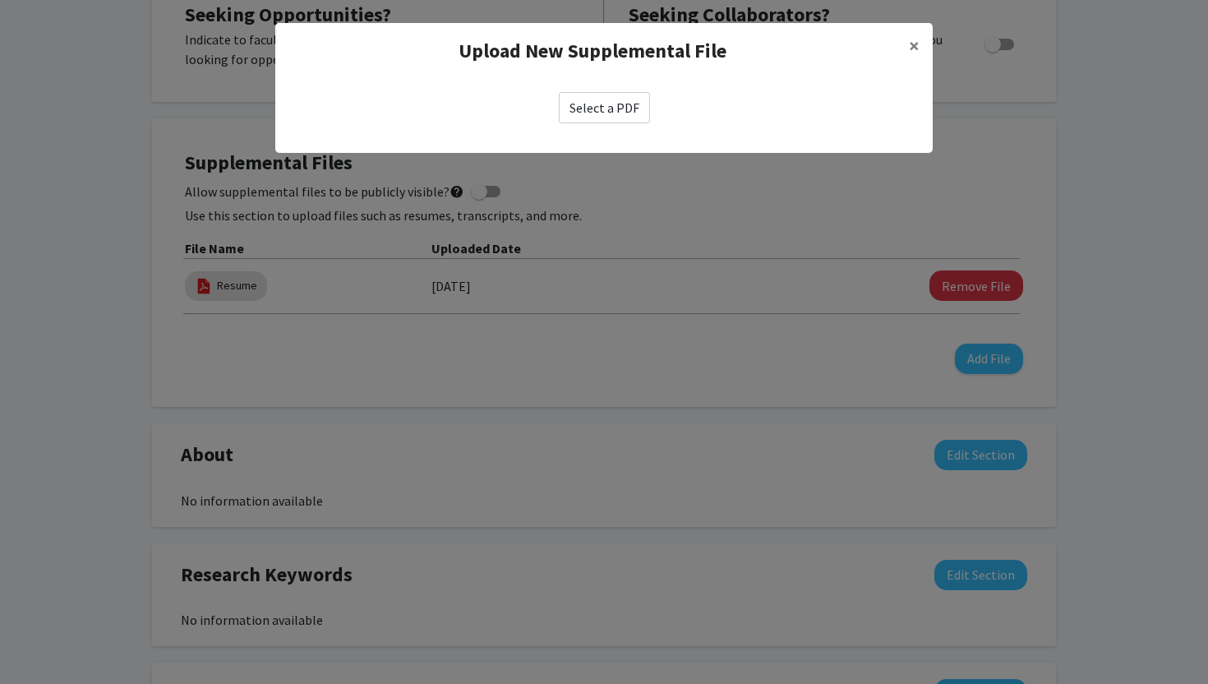
click at [598, 112] on label "Select a PDF" at bounding box center [604, 107] width 91 height 31
click at [0, 0] on input "Select a PDF" at bounding box center [0, 0] width 0 height 0
select select "custom"
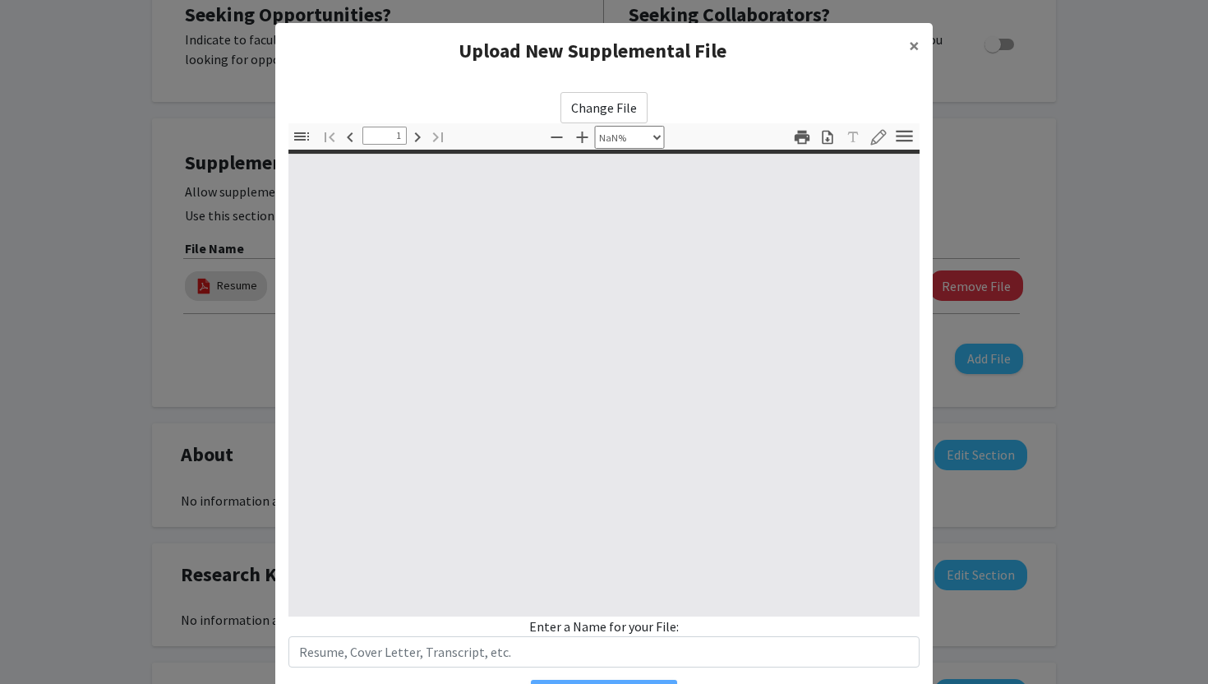
type input "0"
select select "custom"
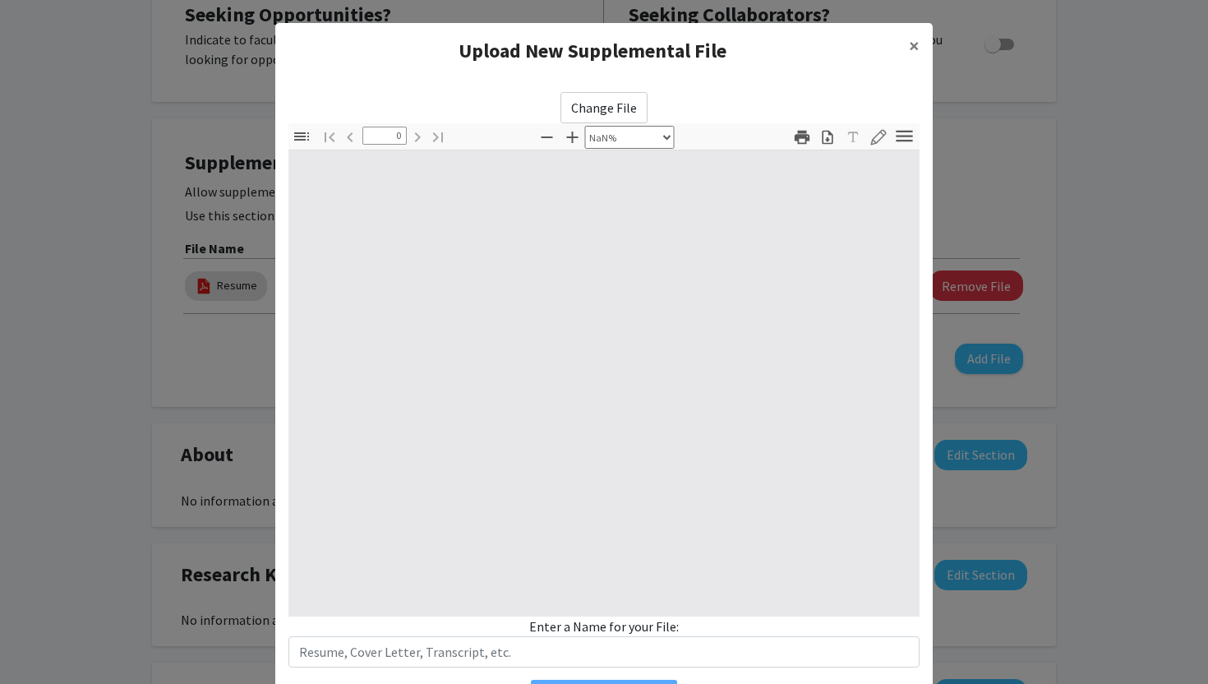
type input "1"
select select "auto"
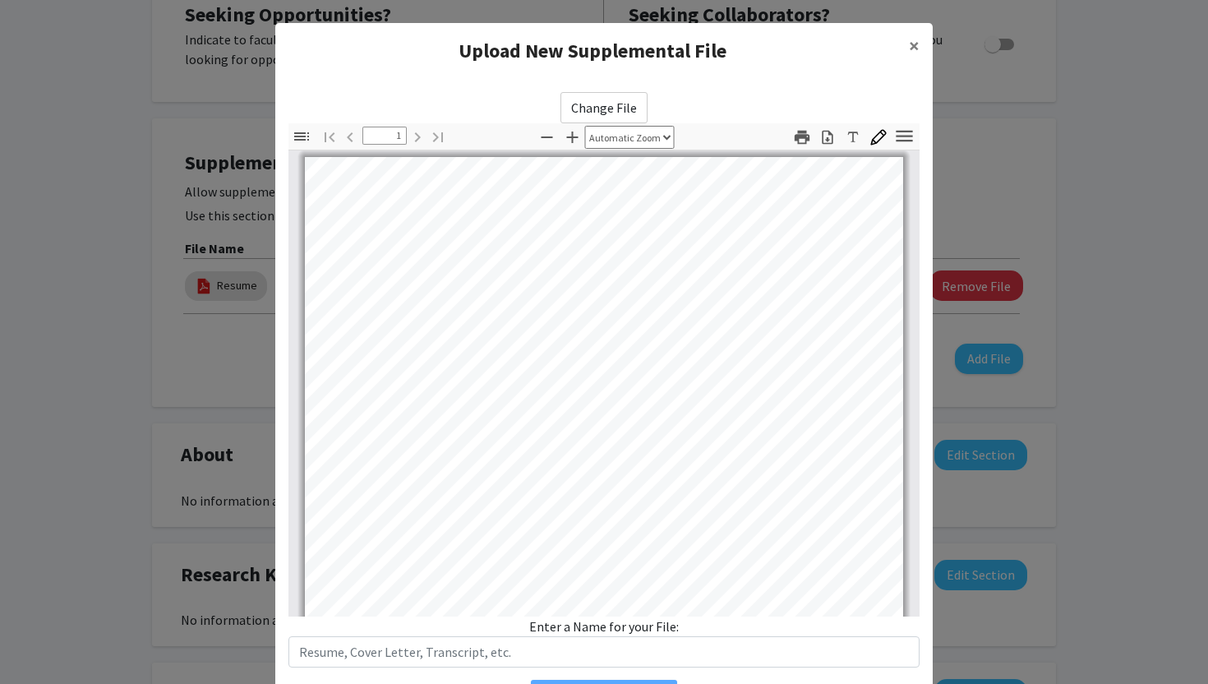
scroll to position [12, 0]
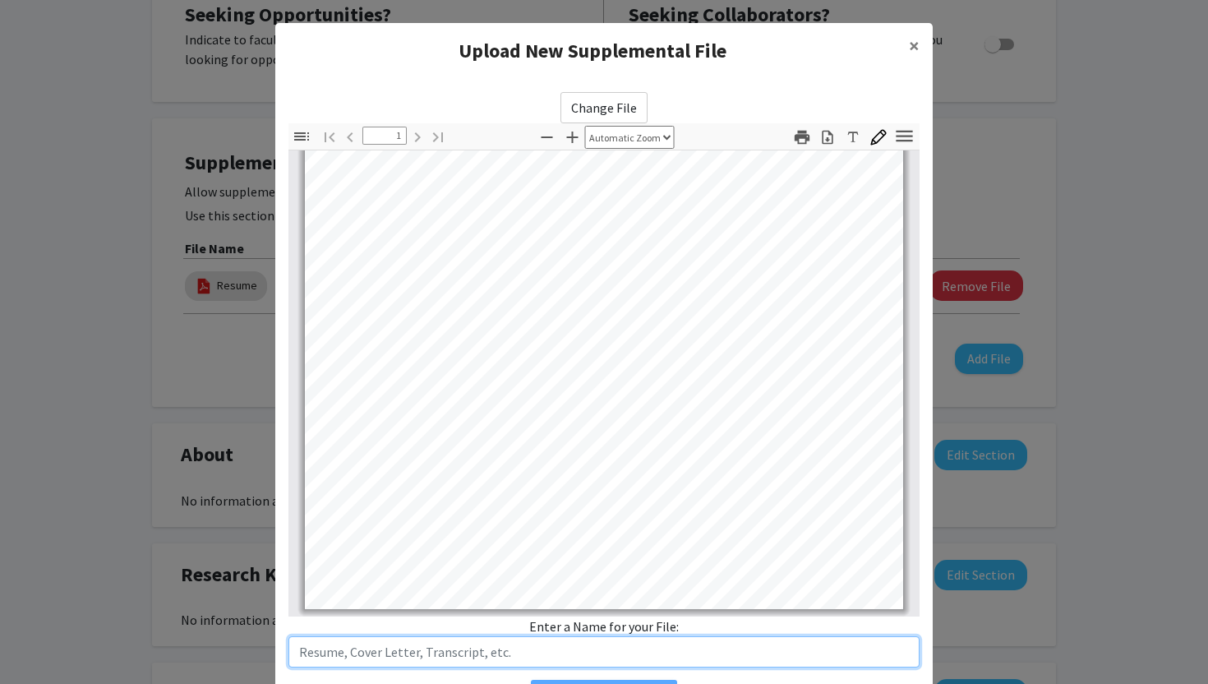
click at [449, 660] on input "text" at bounding box center [604, 651] width 631 height 31
click at [551, 648] on input "Erosion and Sediment Control Certification" at bounding box center [604, 651] width 631 height 31
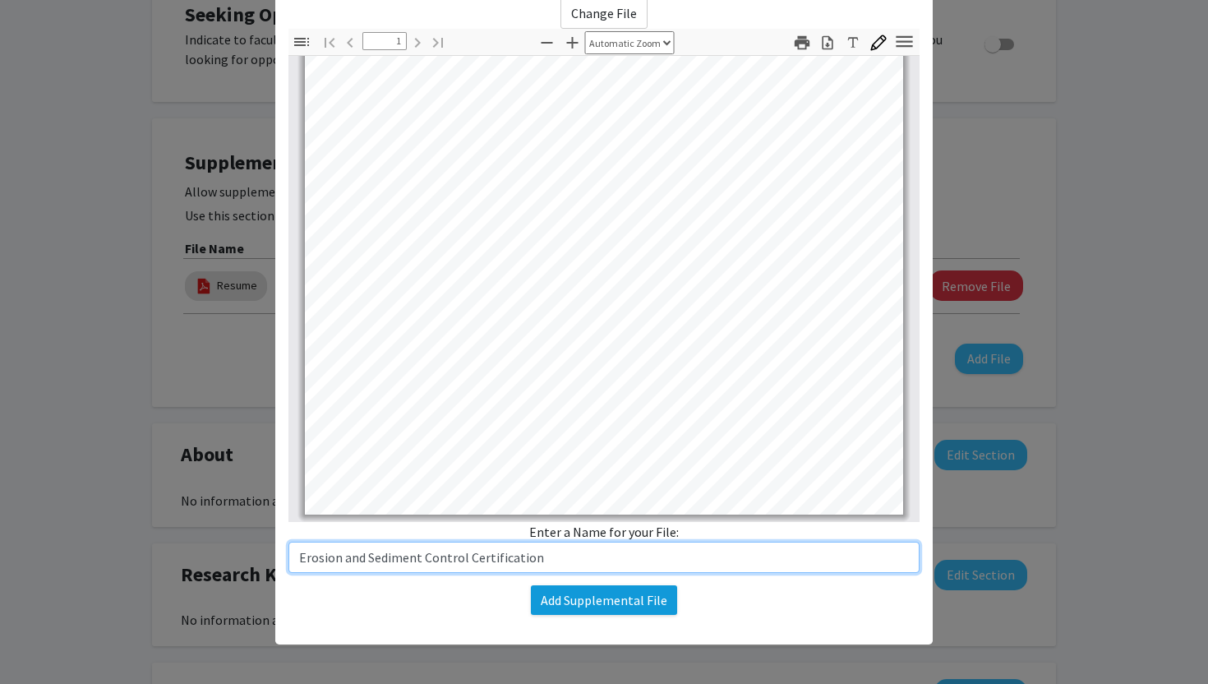
type input "Erosion and Sediment Control Certification"
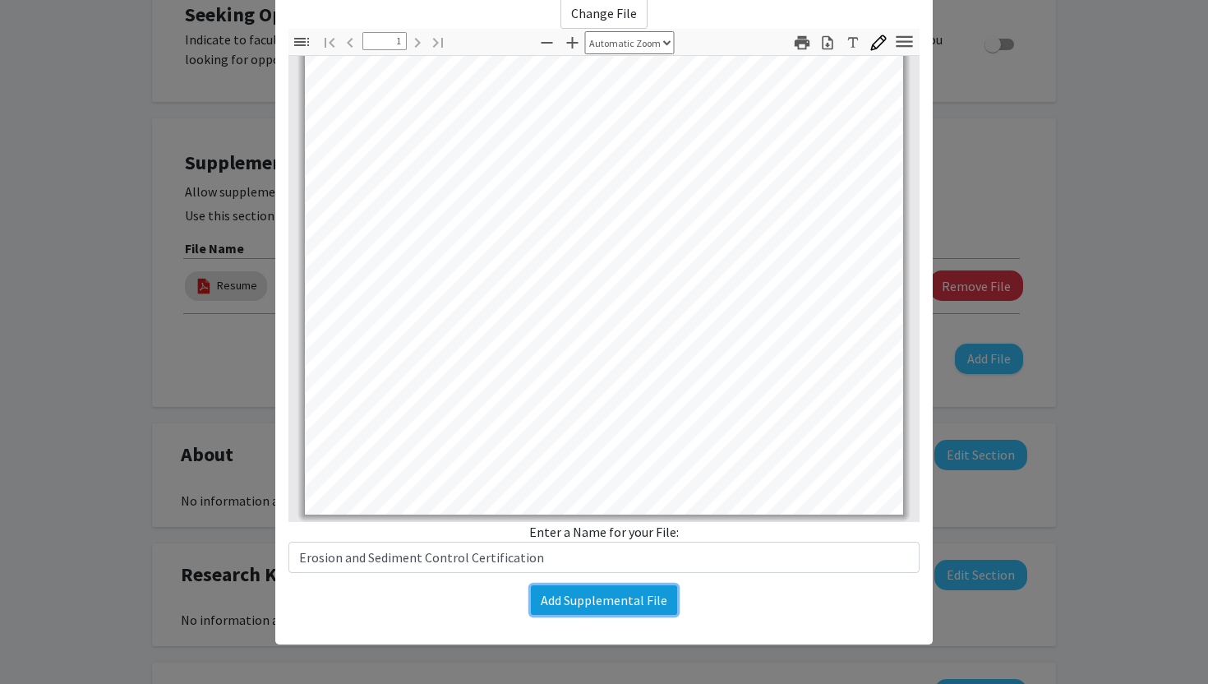
click at [581, 609] on button "Add Supplemental File" at bounding box center [604, 600] width 146 height 30
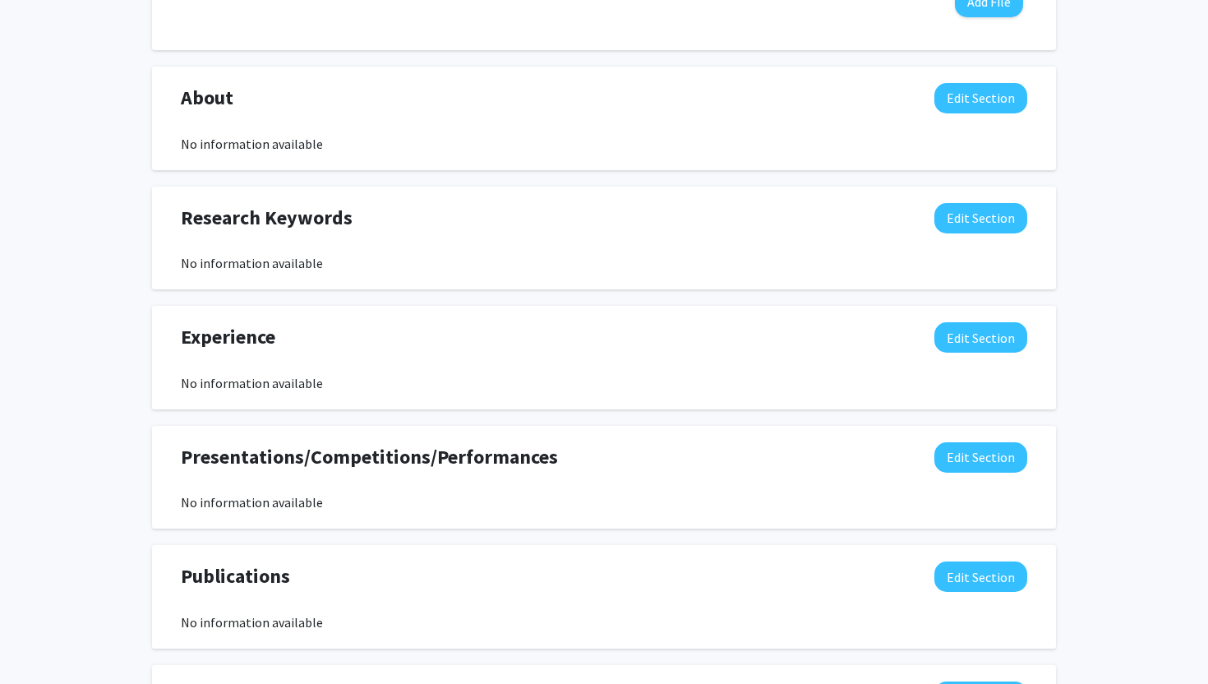
scroll to position [1002, 0]
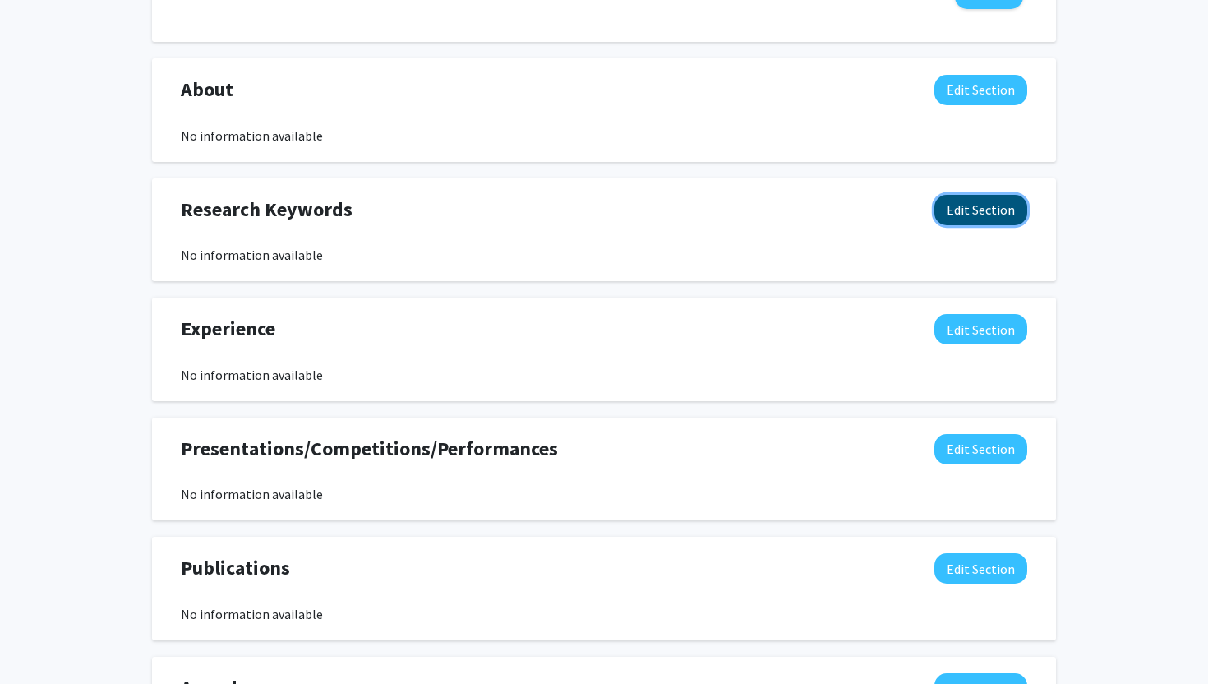
click at [980, 205] on button "Edit Section" at bounding box center [981, 210] width 93 height 30
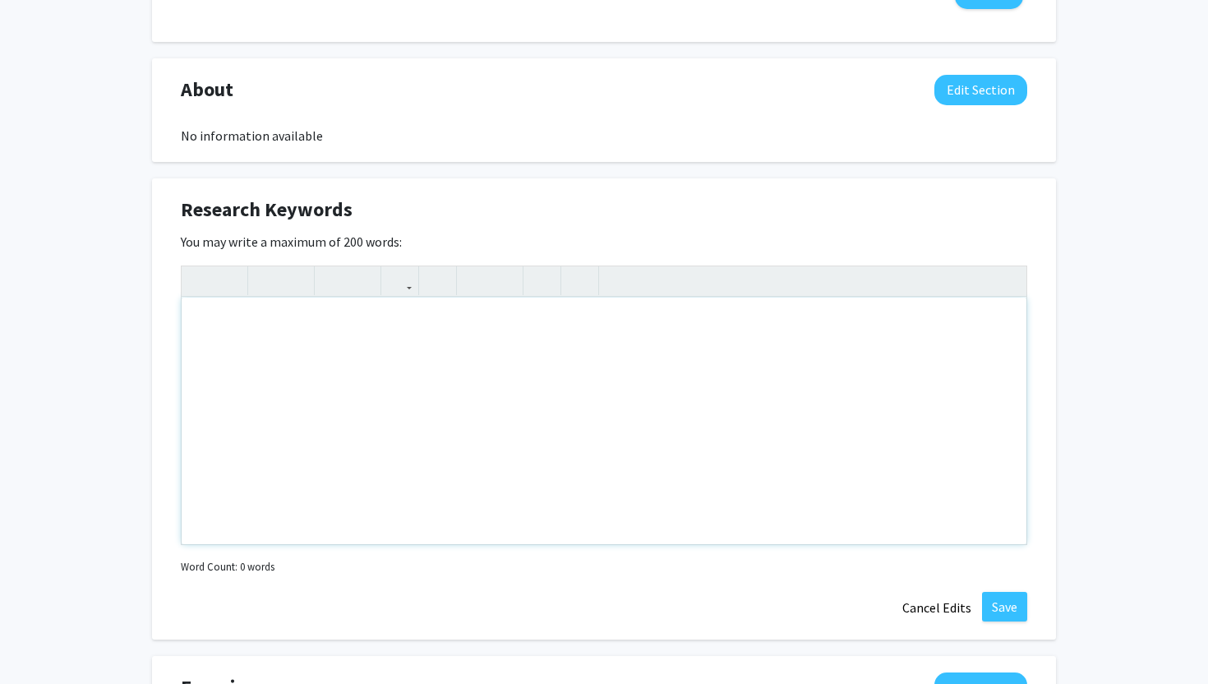
click at [467, 317] on div "Note to users with screen readers: Please deactivate our accessibility plugin f…" at bounding box center [604, 421] width 845 height 247
type textarea "engineering"
drag, startPoint x: 288, startPoint y: 329, endPoint x: 158, endPoint y: 325, distance: 130.0
click at [158, 324] on div "Research Keywords Edit Section You may write a maximum of 200 words: engineerin…" at bounding box center [604, 409] width 904 height 462
click at [164, 224] on div "Research Keywords Edit Section You may write a maximum of 200 words: Insert lin…" at bounding box center [604, 409] width 904 height 462
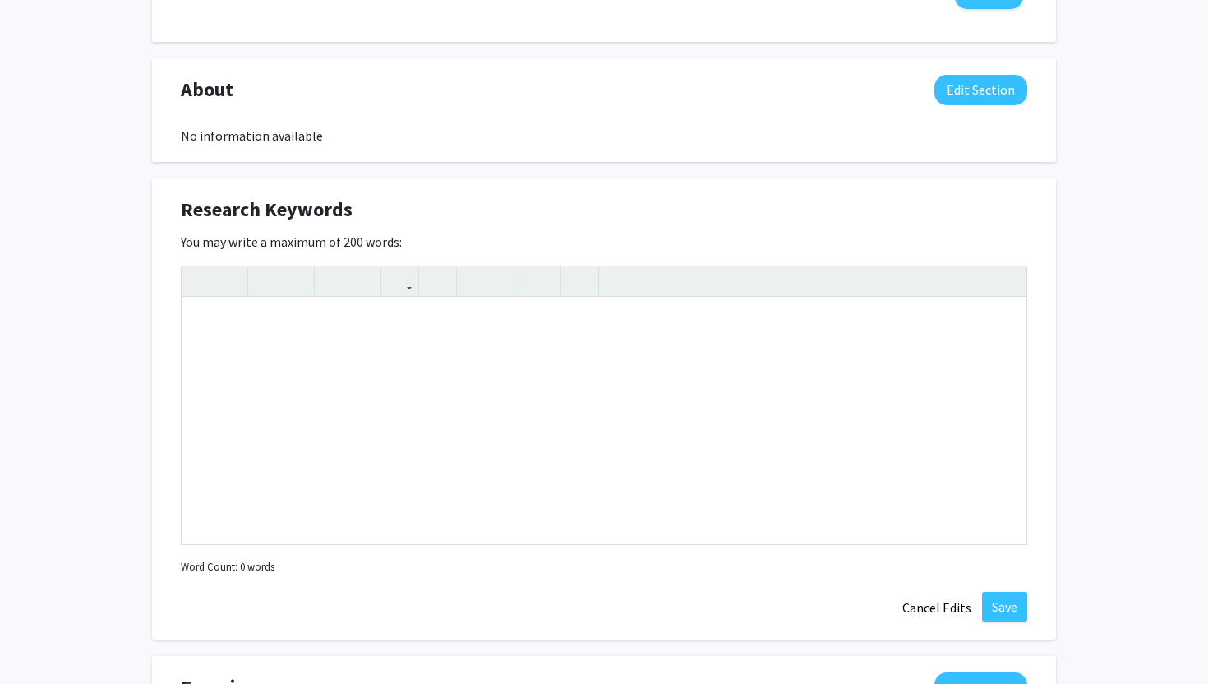
click at [1002, 232] on div "You may write a maximum of 200 words: Insert link Remove link Word Count: 0 wor…" at bounding box center [604, 405] width 847 height 347
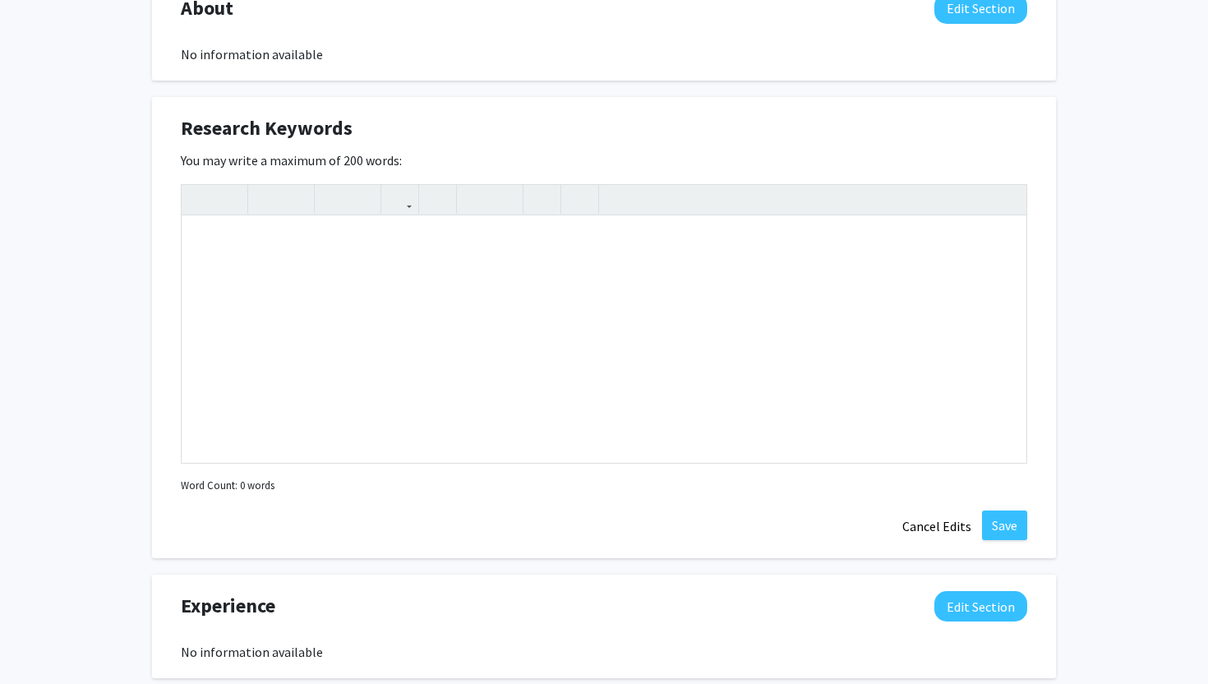
scroll to position [1083, 0]
click at [922, 518] on button "Cancel Edits" at bounding box center [937, 526] width 90 height 31
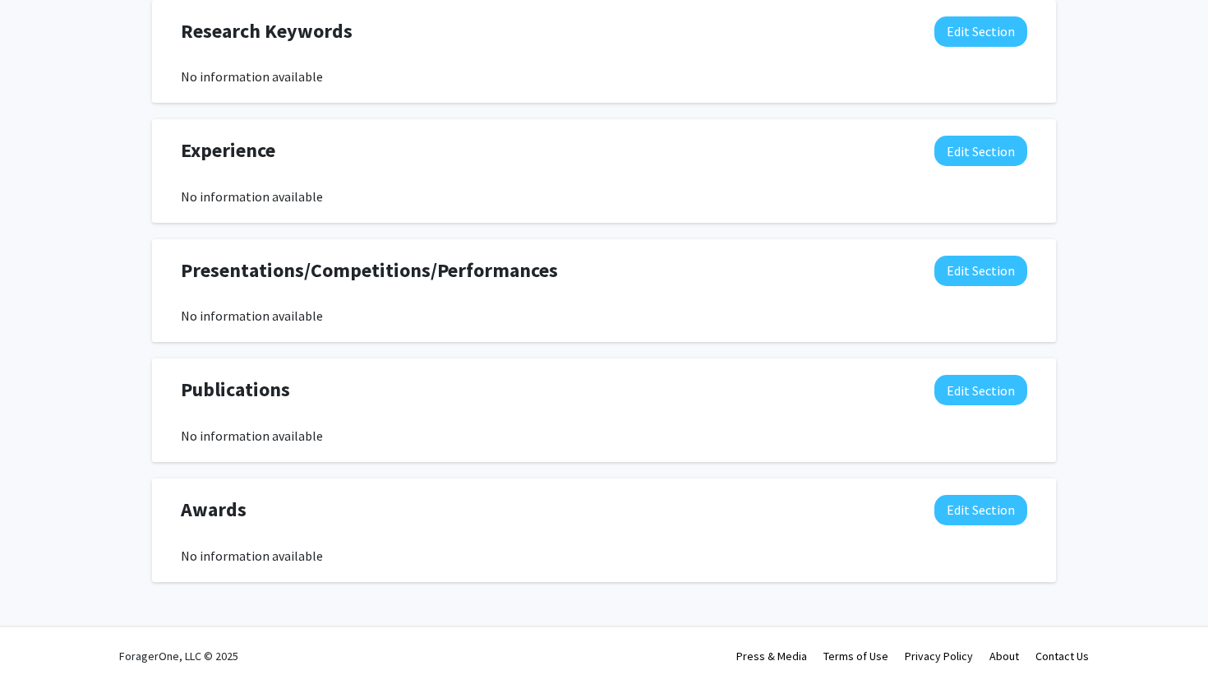
scroll to position [0, 0]
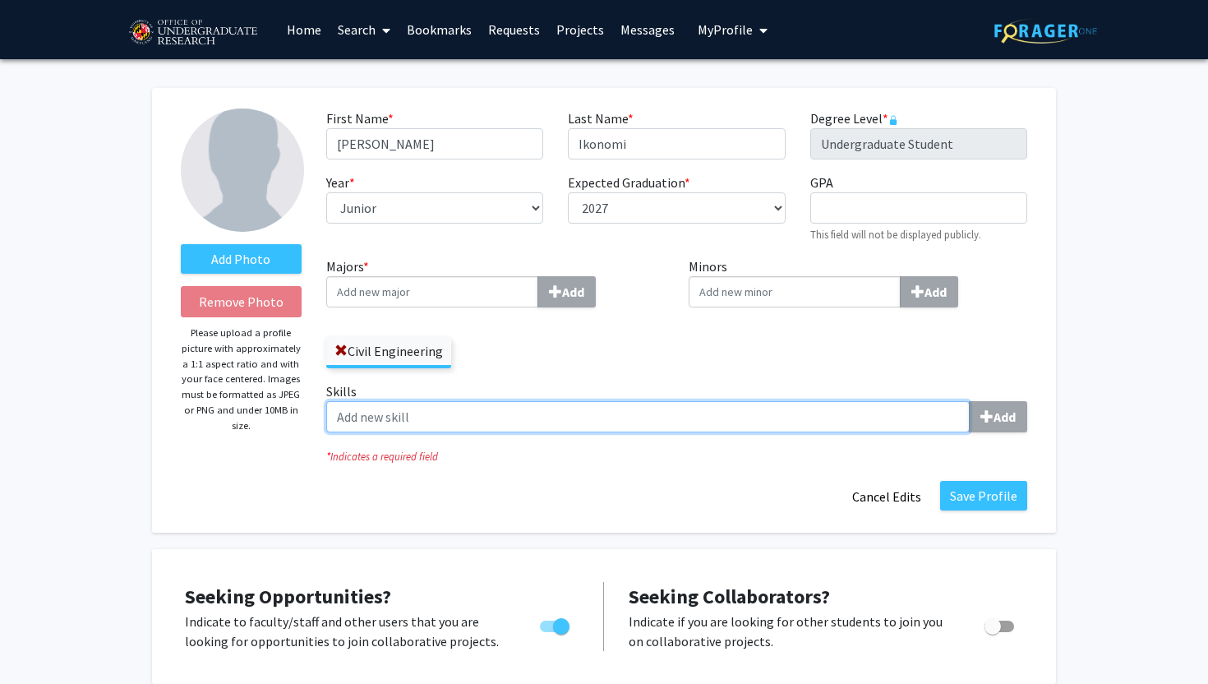
click at [539, 405] on input "Skills Add" at bounding box center [648, 416] width 644 height 31
type input "w"
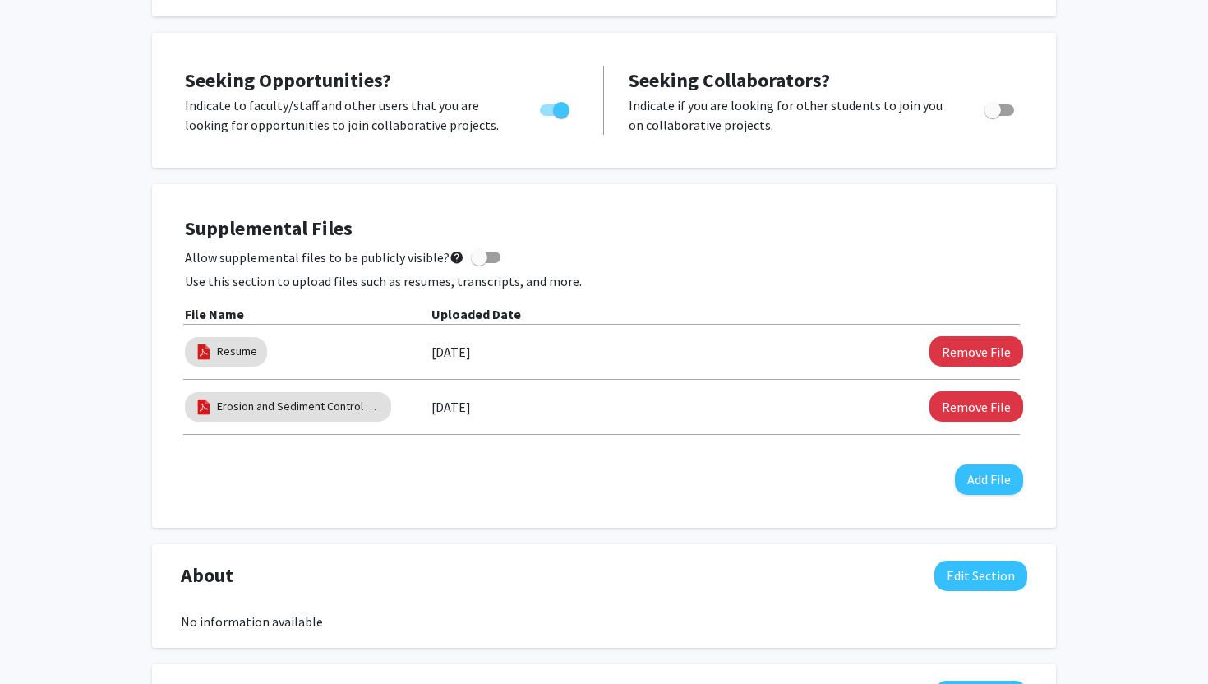
scroll to position [519, 0]
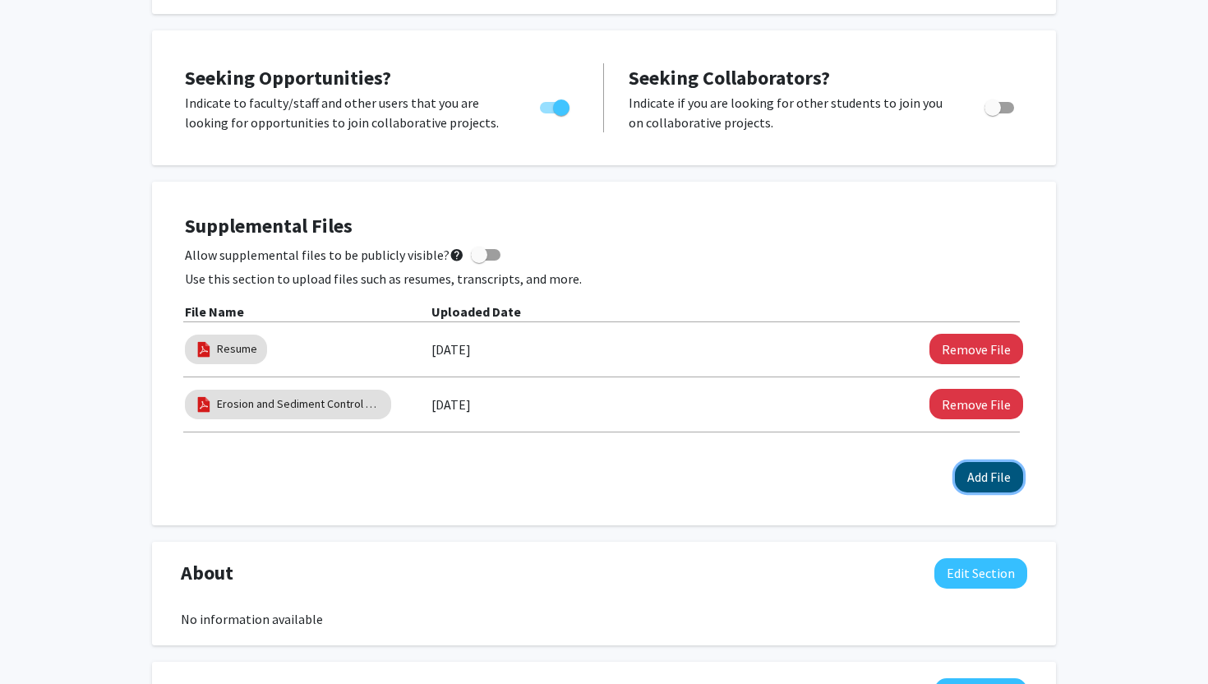
click at [982, 478] on button "Add File" at bounding box center [989, 477] width 68 height 30
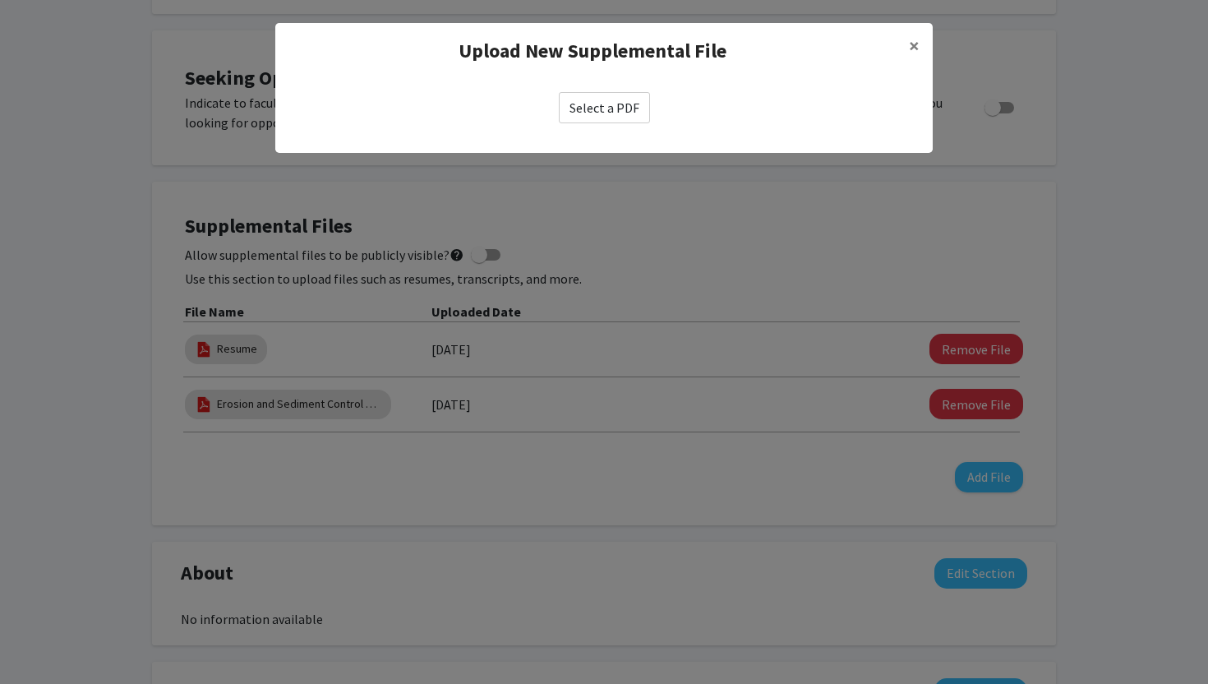
click at [609, 98] on label "Select a PDF" at bounding box center [604, 107] width 91 height 31
click at [0, 0] on input "Select a PDF" at bounding box center [0, 0] width 0 height 0
select select "custom"
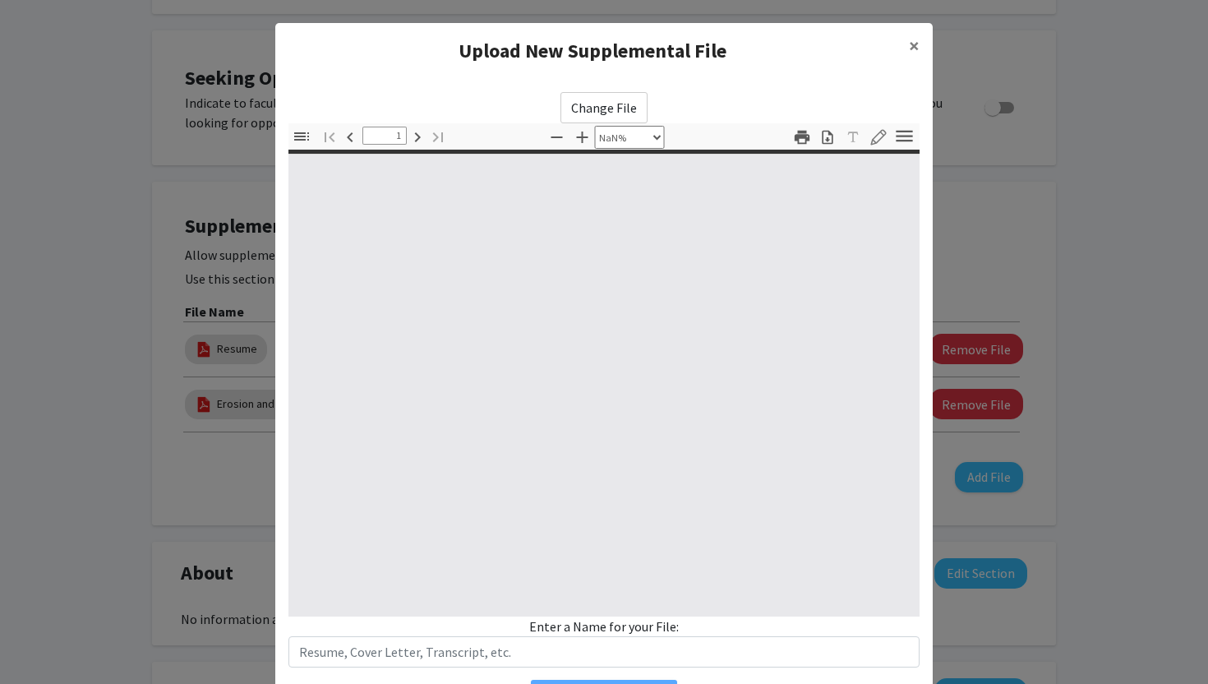
type input "0"
select select "custom"
type input "1"
select select "auto"
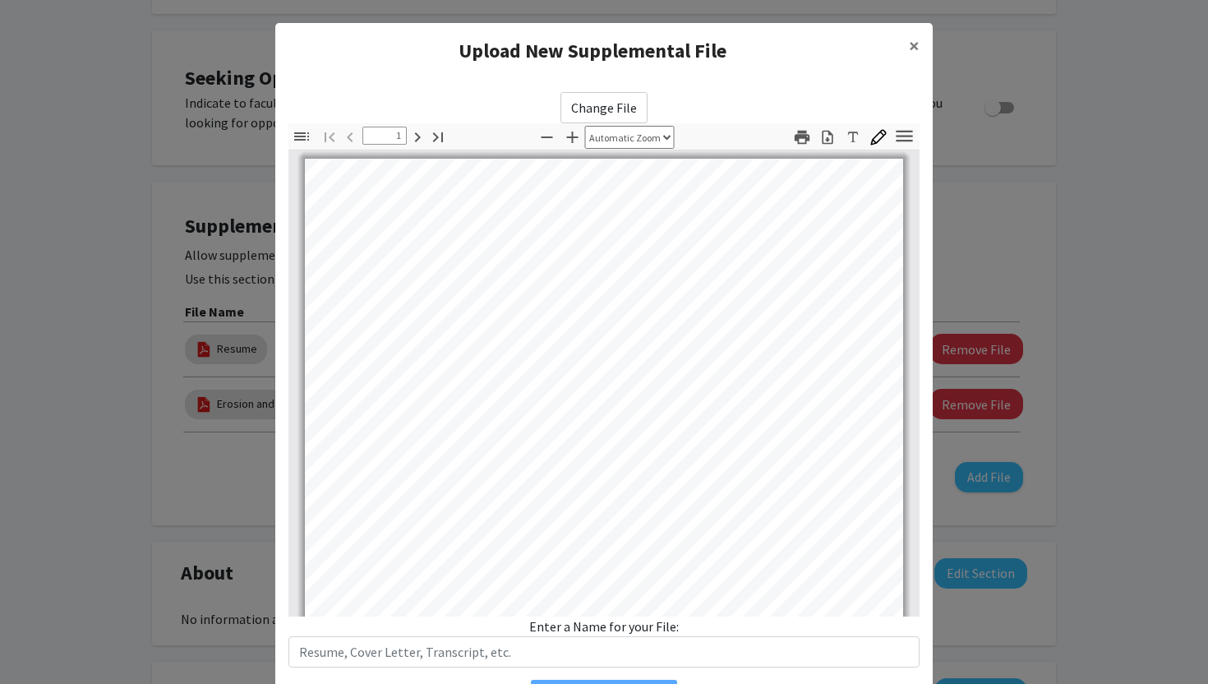
scroll to position [0, 0]
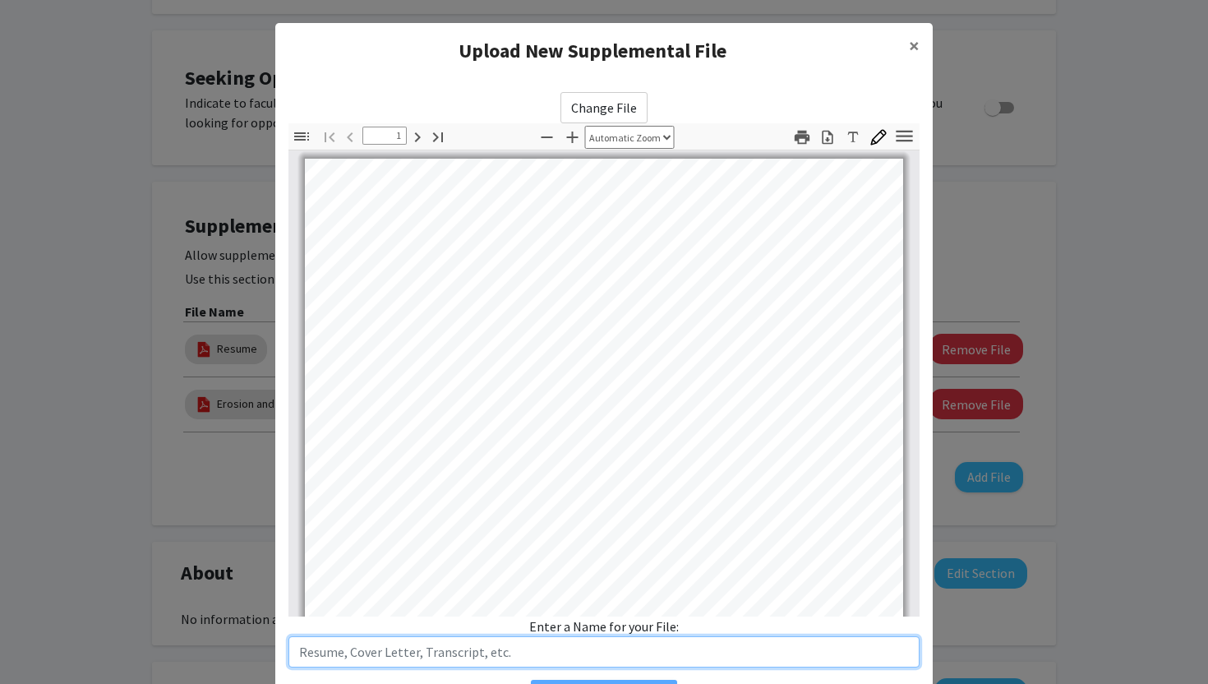
click at [404, 651] on input "text" at bounding box center [604, 651] width 631 height 31
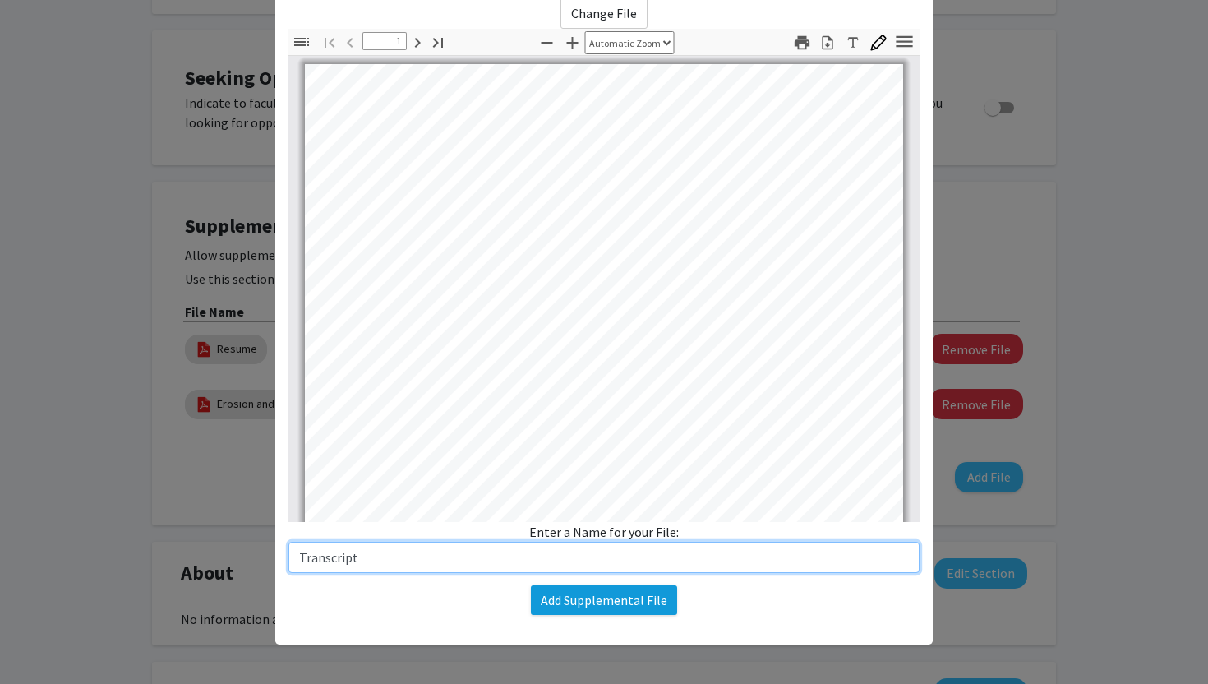
type input "Transcript"
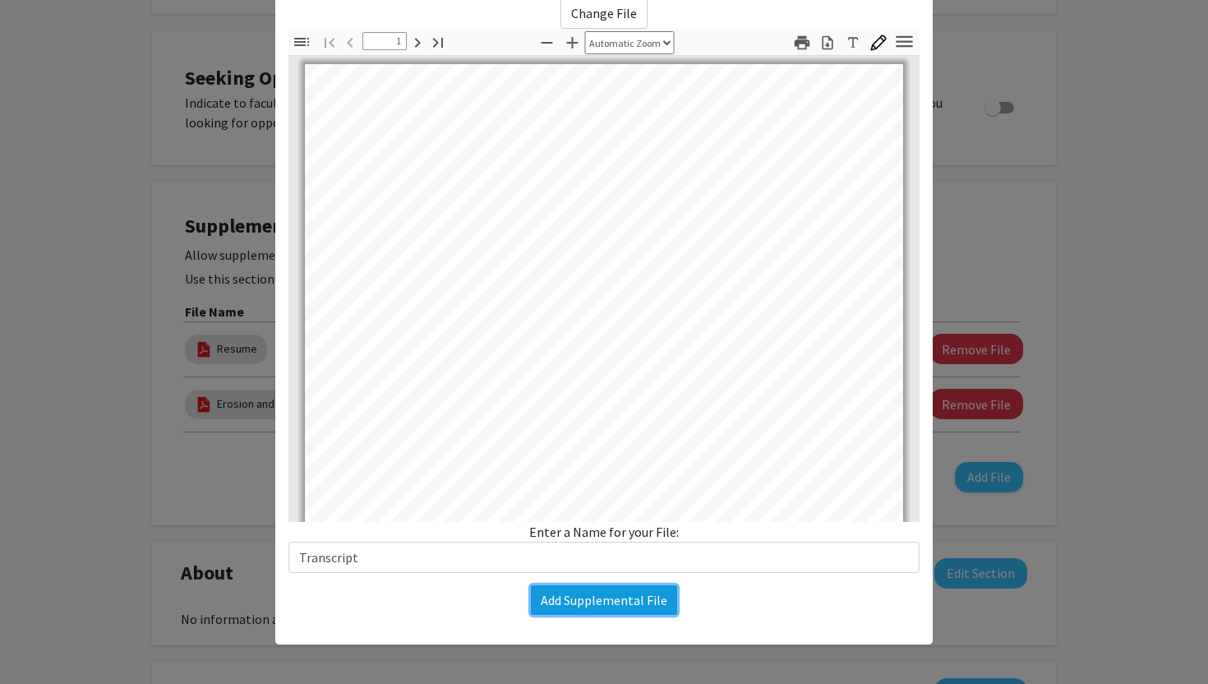
click at [577, 599] on button "Add Supplemental File" at bounding box center [604, 600] width 146 height 30
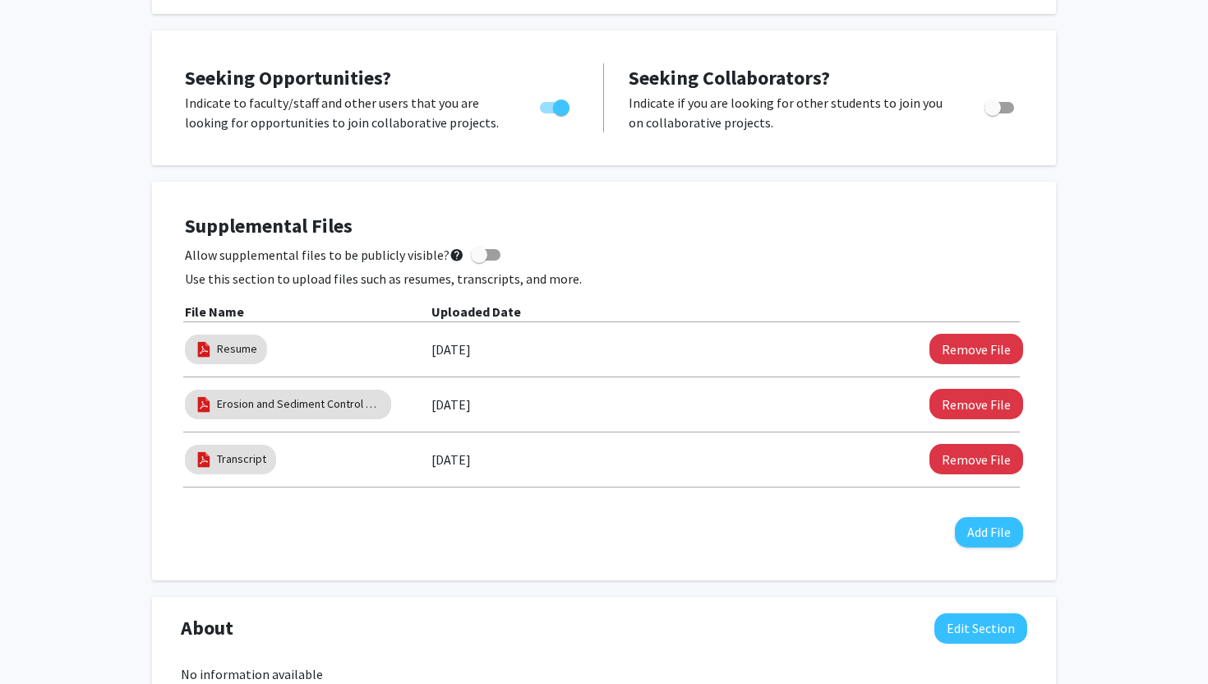
drag, startPoint x: 354, startPoint y: 471, endPoint x: 337, endPoint y: 430, distance: 44.3
click at [337, 430] on div "File Name Uploaded Date Resume 08/13/2025 Remove File Erosion and Sediment Cont…" at bounding box center [604, 395] width 839 height 186
click at [473, 256] on span at bounding box center [479, 255] width 16 height 16
click at [478, 261] on input "Allow supplemental files to be publicly visible? help" at bounding box center [478, 261] width 1 height 1
checkbox input "true"
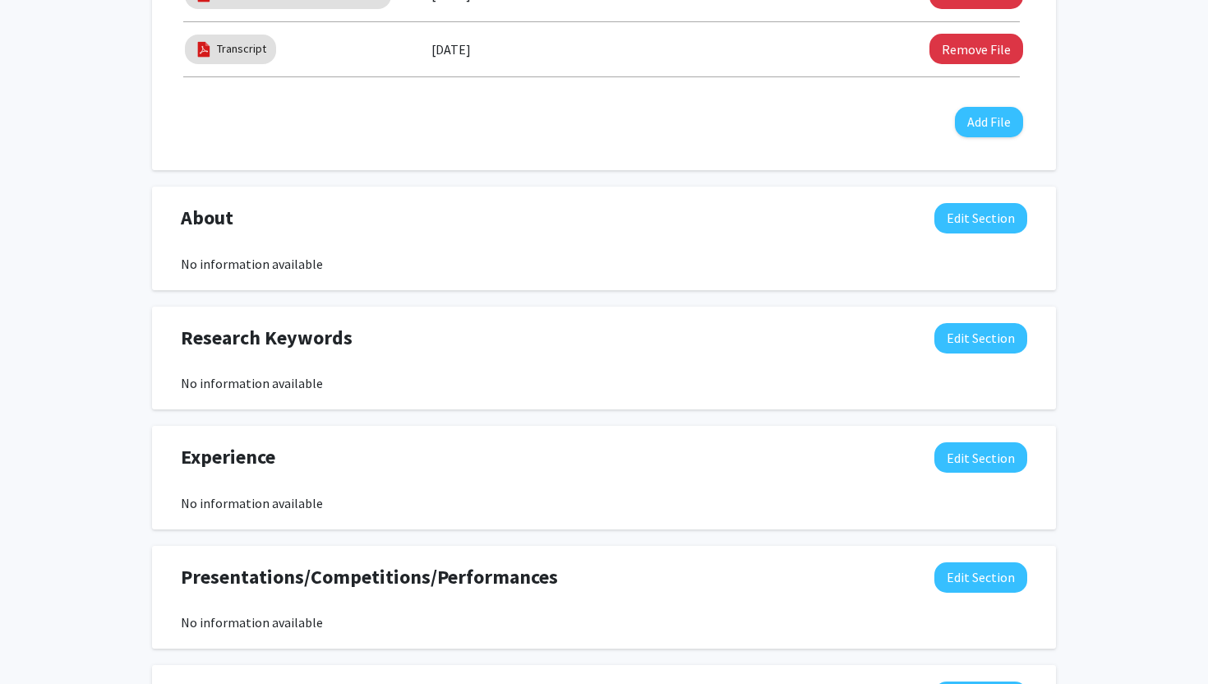
scroll to position [927, 0]
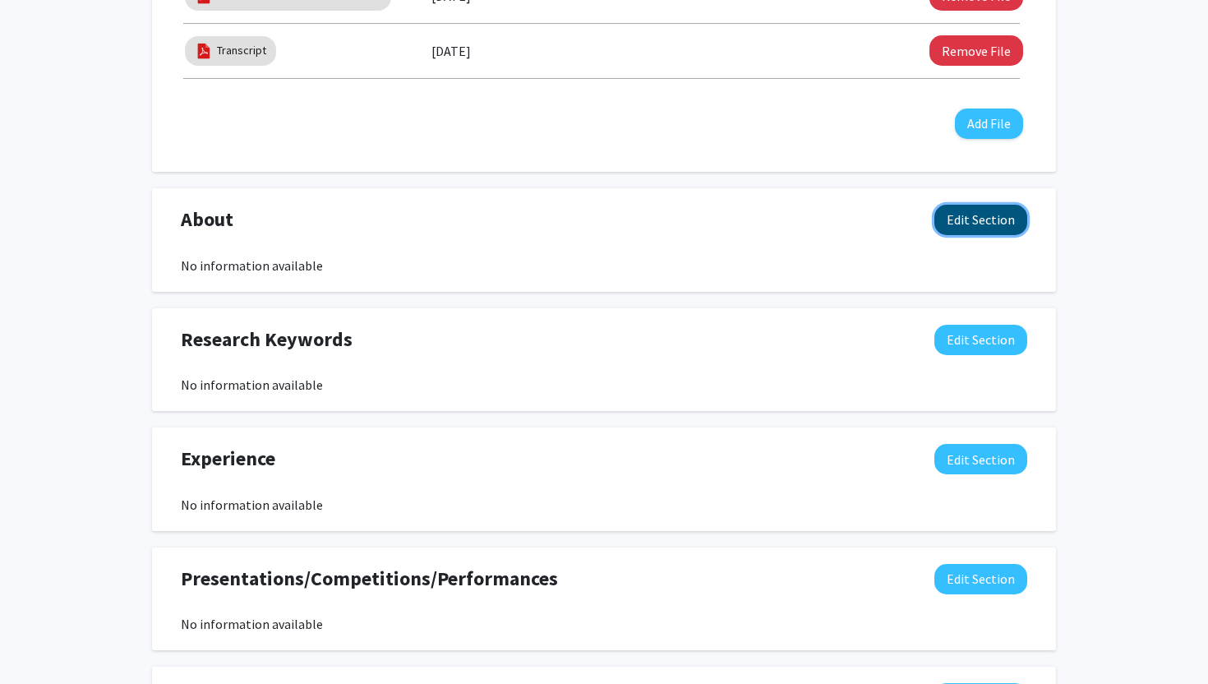
click at [959, 222] on button "Edit Section" at bounding box center [981, 220] width 93 height 30
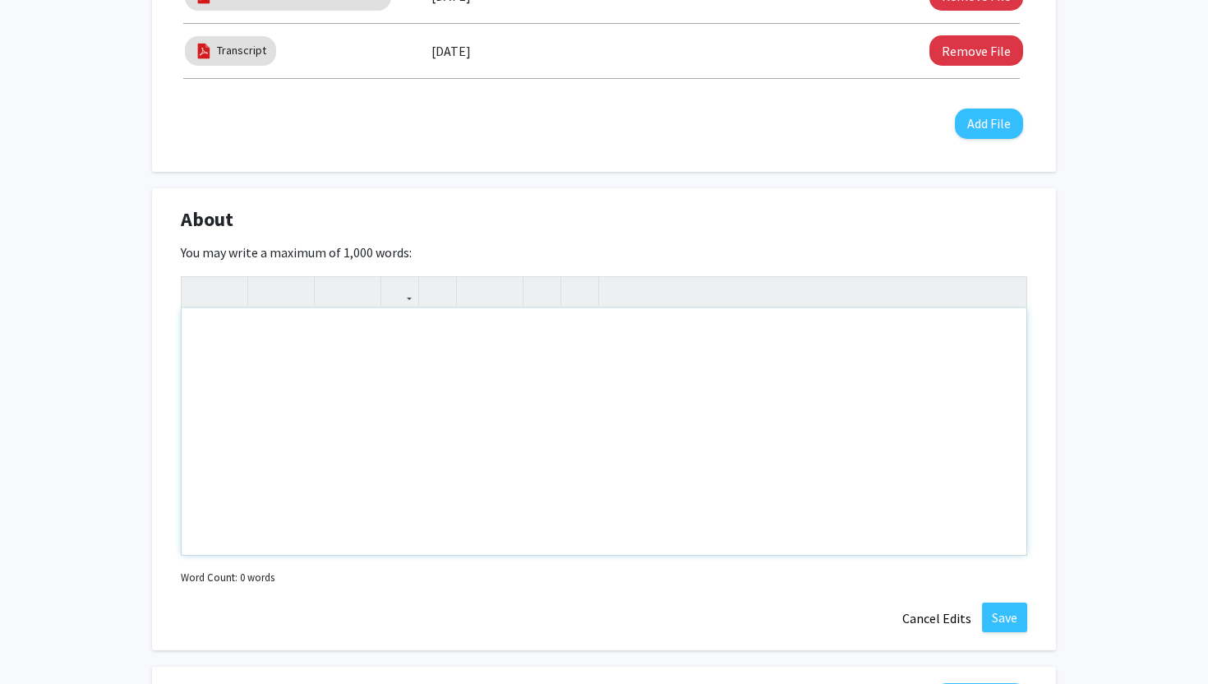
click at [396, 374] on div "Note to users with screen readers: Please deactivate our accessibility plugin f…" at bounding box center [604, 431] width 845 height 247
click at [267, 337] on div "A driven and" at bounding box center [604, 431] width 845 height 247
drag, startPoint x: 333, startPoint y: 331, endPoint x: 156, endPoint y: 331, distance: 176.8
click at [156, 331] on div "About Edit Section You may write a maximum of 1,000 words: A drivien and&nbsp; …" at bounding box center [604, 419] width 904 height 462
copy div "A driven and"
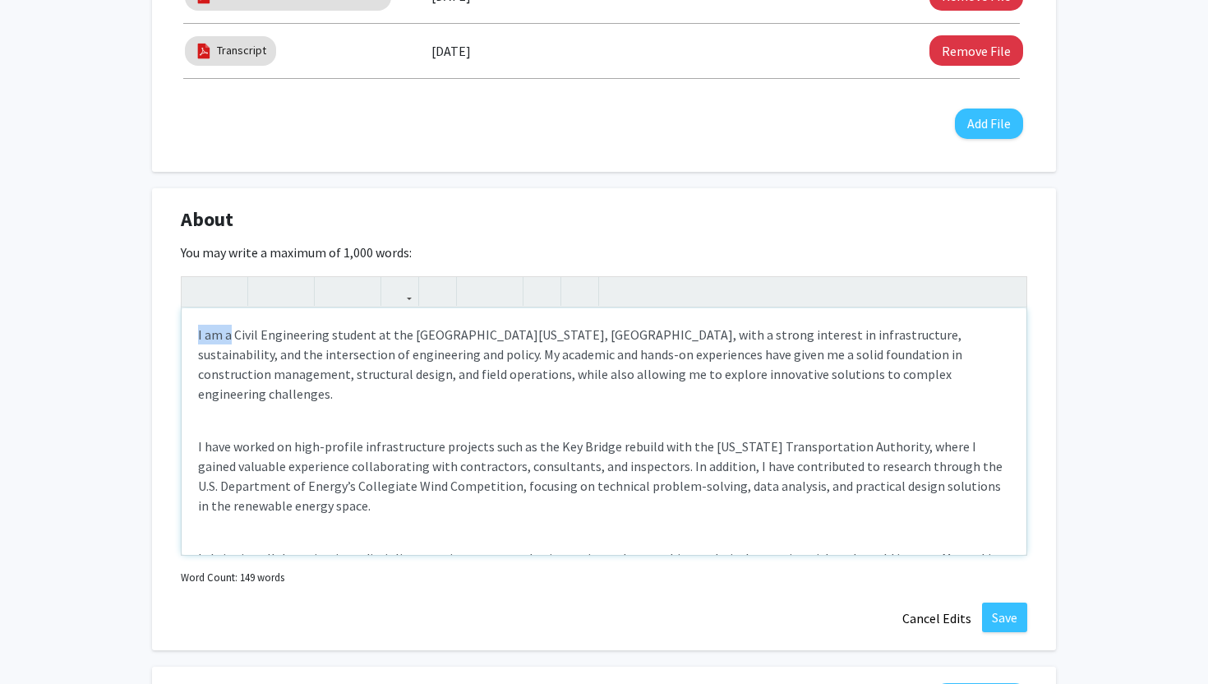
drag, startPoint x: 231, startPoint y: 335, endPoint x: 155, endPoint y: 331, distance: 75.7
click at [155, 331] on div "About Edit Section You may write a maximum of 1,000 words: I am a Civil Enginee…" at bounding box center [604, 419] width 904 height 462
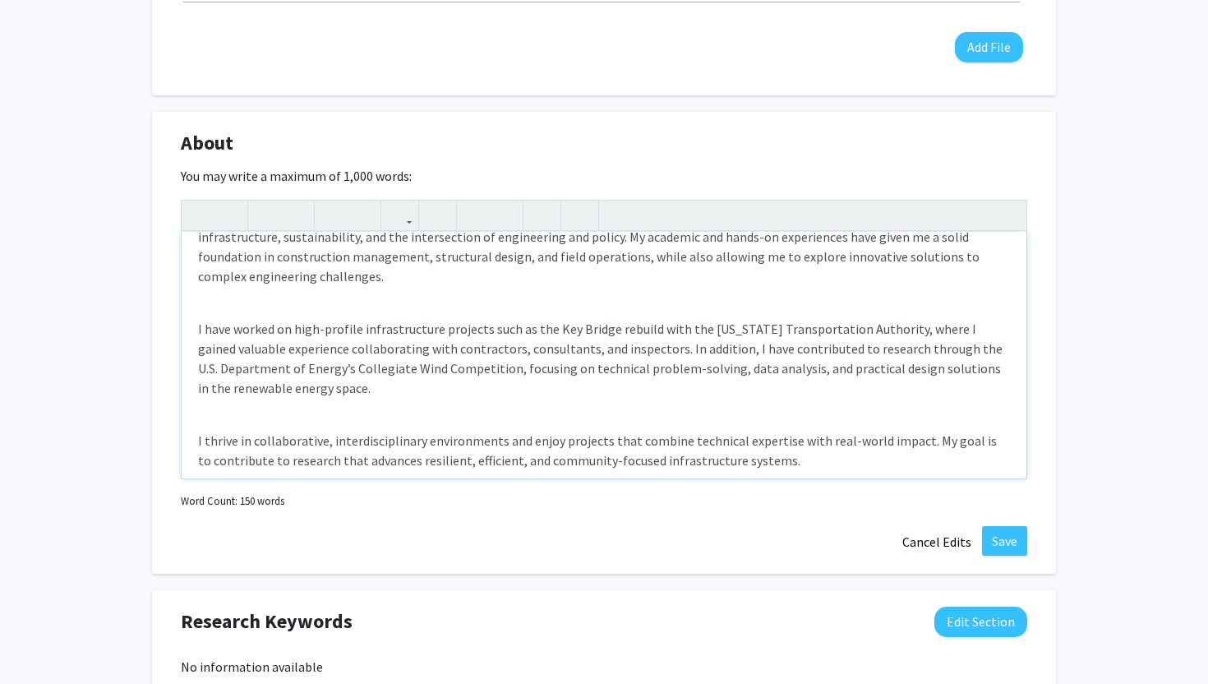
scroll to position [0, 0]
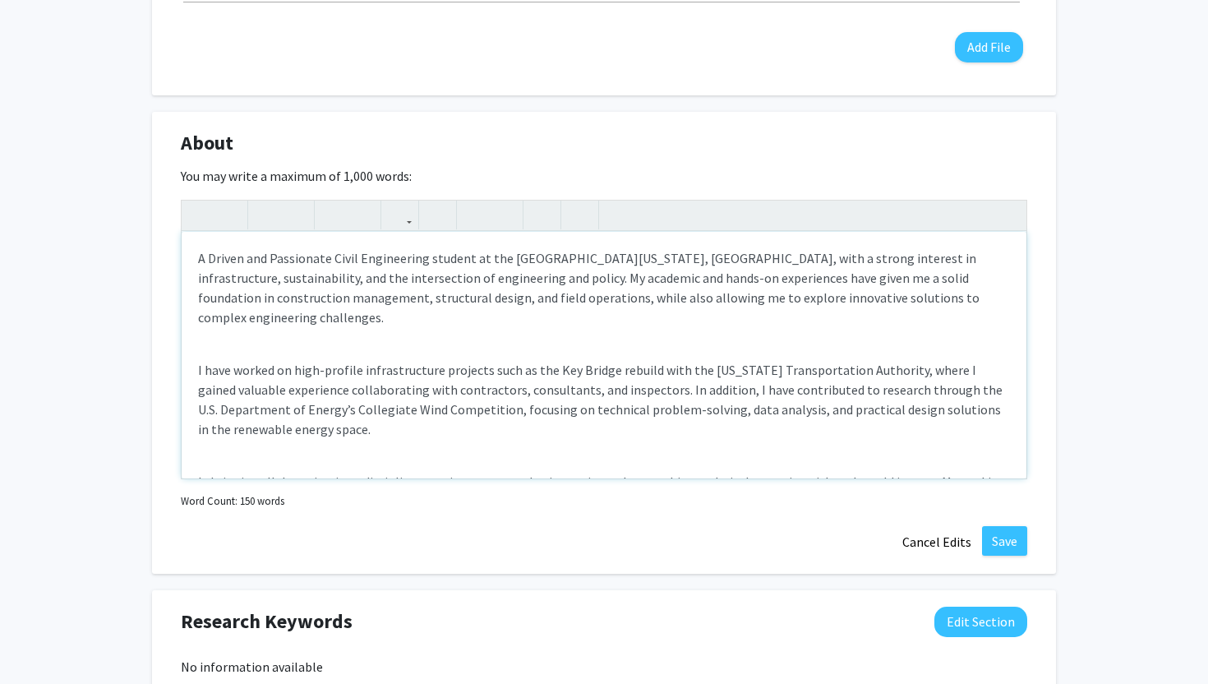
click at [406, 317] on div "A Driven and Passionate Civil Engineering student at the University of Maryland…" at bounding box center [604, 355] width 845 height 247
click at [457, 278] on p "A Driven and Passionate Civil Engineering student at the University of Maryland…" at bounding box center [604, 287] width 812 height 79
click at [700, 279] on p "A Driven and Passionate Civil Engineering student at the University of Maryland…" at bounding box center [604, 287] width 812 height 79
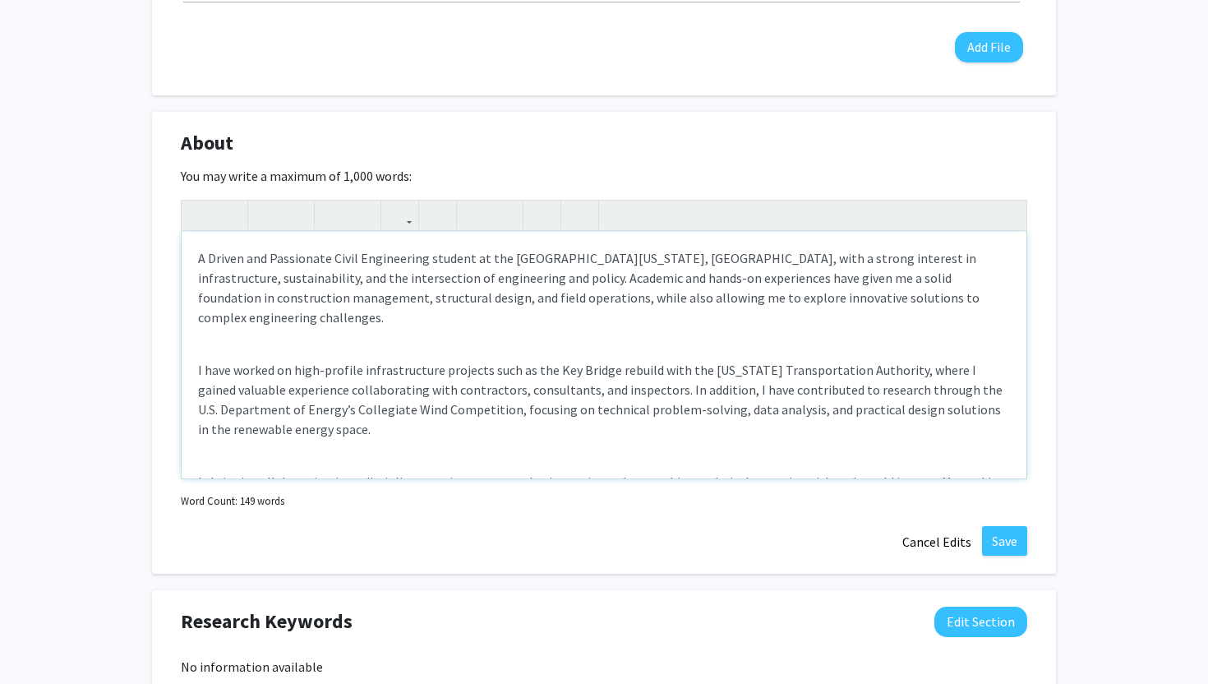
click at [199, 258] on p "A Driven and Passionate Civil Engineering student at the University of Maryland…" at bounding box center [604, 287] width 812 height 79
click at [600, 297] on p "I am a Driven and Passionate Civil Engineering student at the University of Mar…" at bounding box center [604, 287] width 812 height 79
click at [623, 248] on p "I am a Driven and Passionate Civil Engineering student at the University of Mar…" at bounding box center [604, 287] width 812 height 79
click at [690, 360] on p "I have worked on high-profile infrastructure projects such as the Key Bridge re…" at bounding box center [604, 399] width 812 height 79
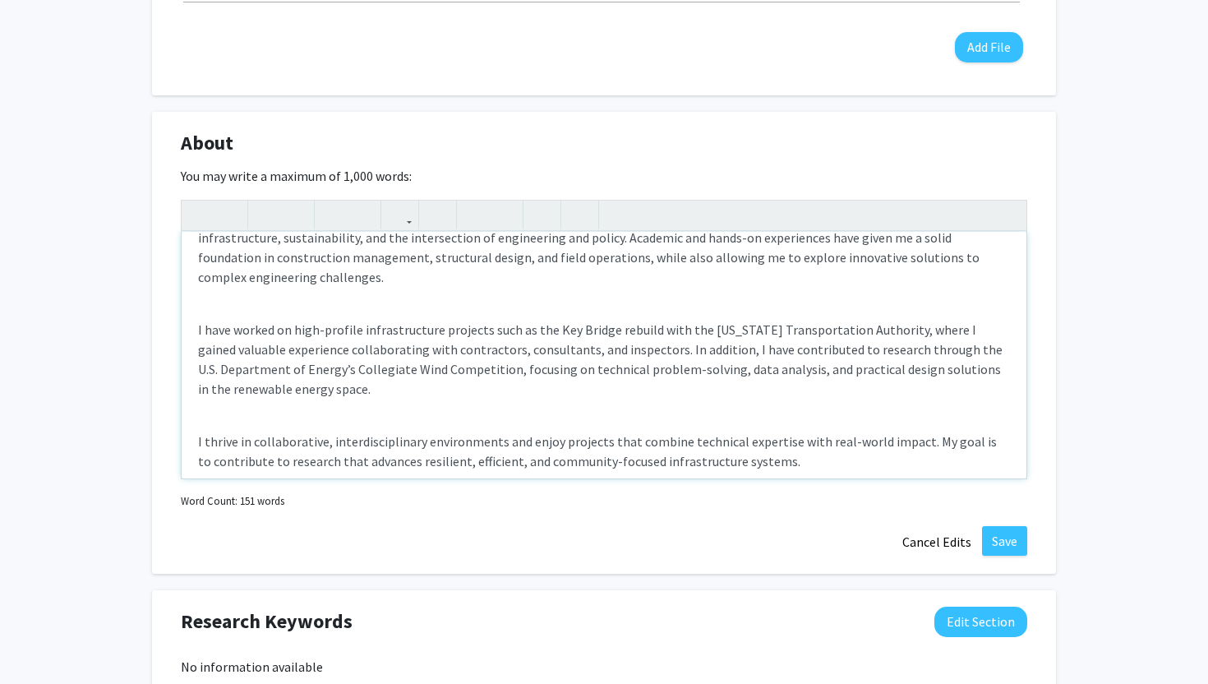
scroll to position [43, 0]
drag, startPoint x: 198, startPoint y: 306, endPoint x: 519, endPoint y: 399, distance: 333.8
click at [519, 399] on div "I am a Driven and Passionate Civil Engineering student at the University of Mar…" at bounding box center [604, 355] width 845 height 247
copy p "I have worked on high-profile infrastructure projects such as the Key Bridge re…"
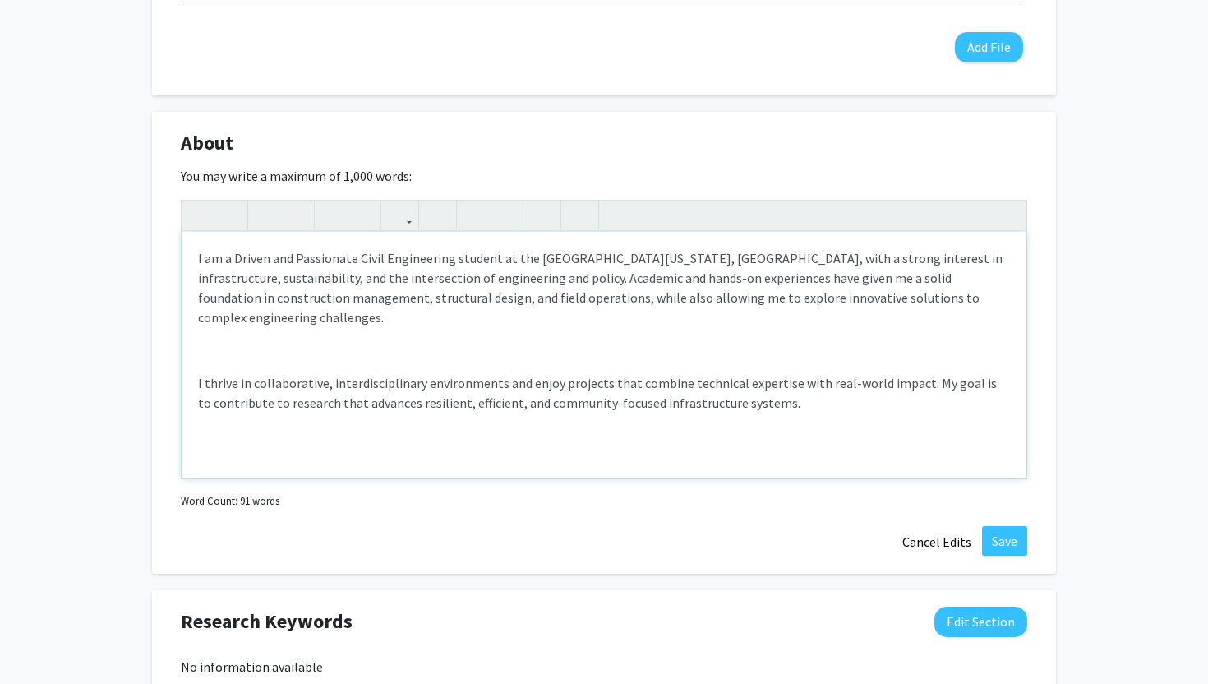
type textarea "<p>I am a Driven and Passionate Civil Engineering student at the University of …"
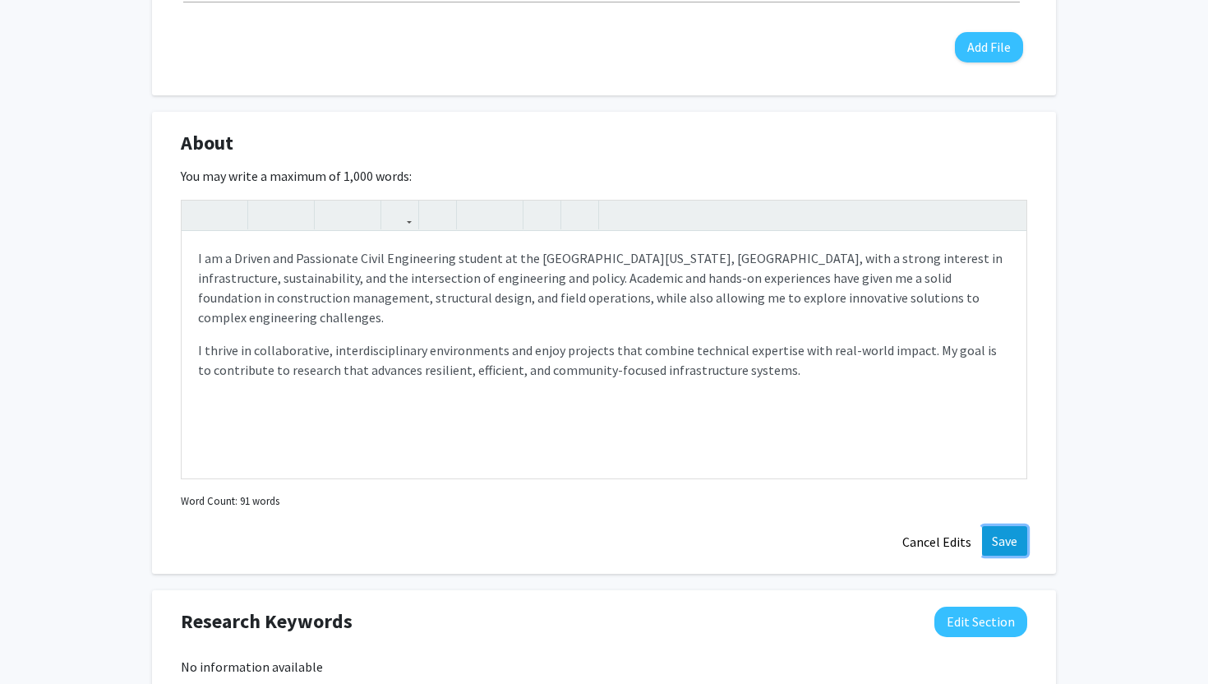
click at [1008, 537] on button "Save" at bounding box center [1004, 541] width 45 height 30
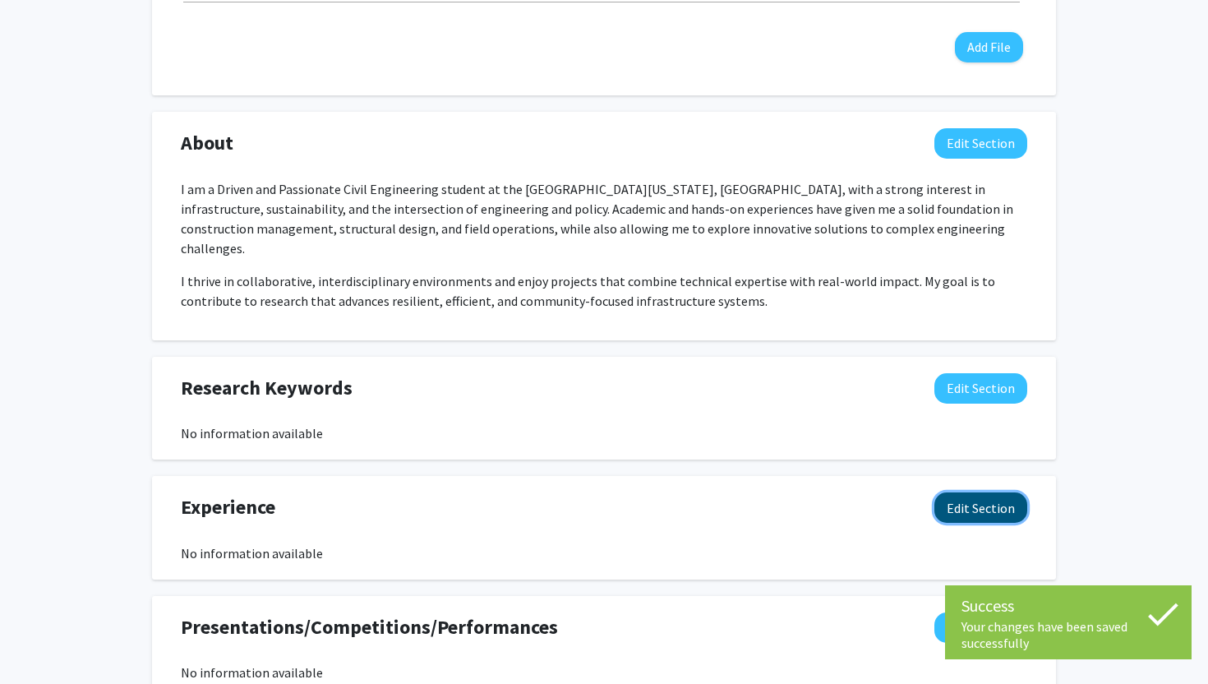
click at [967, 492] on button "Edit Section" at bounding box center [981, 507] width 93 height 30
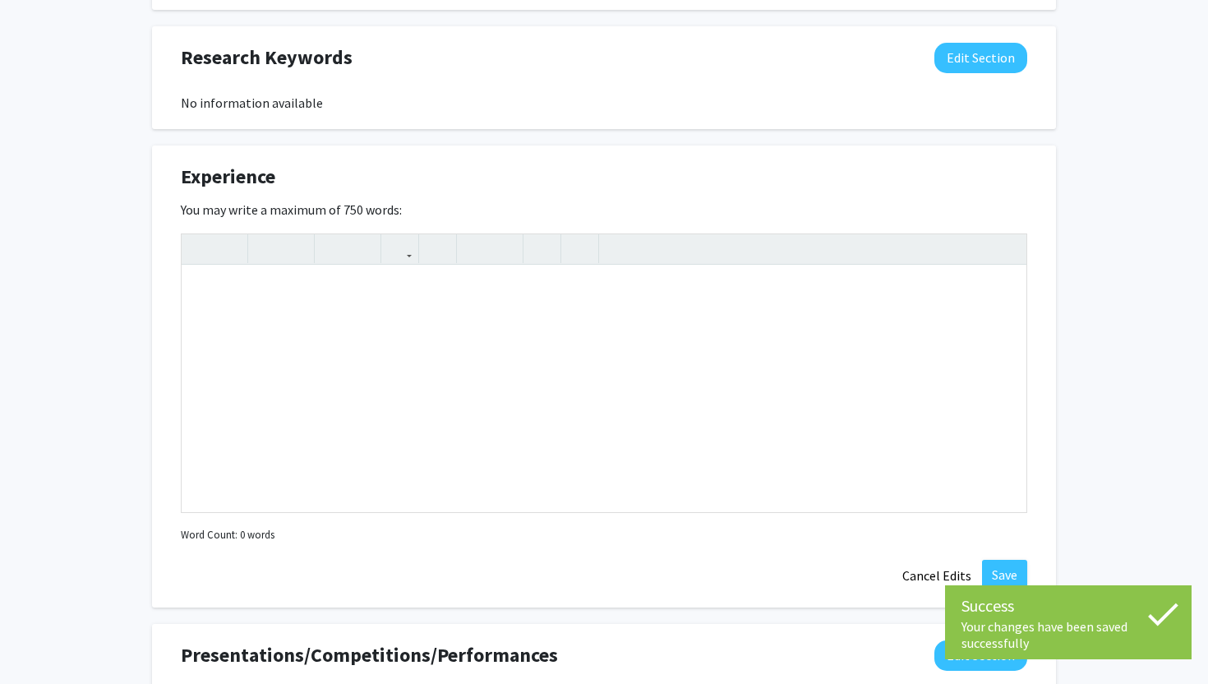
scroll to position [1333, 0]
click at [354, 324] on div "Note to users with screen readers: Please deactivate our accessibility plugin f…" at bounding box center [604, 389] width 845 height 247
paste div "Note to users with screen readers: Please deactivate our accessibility plugin f…"
type textarea "<p>I have worked on high-profile infrastructure projects such as the Key Bridge…"
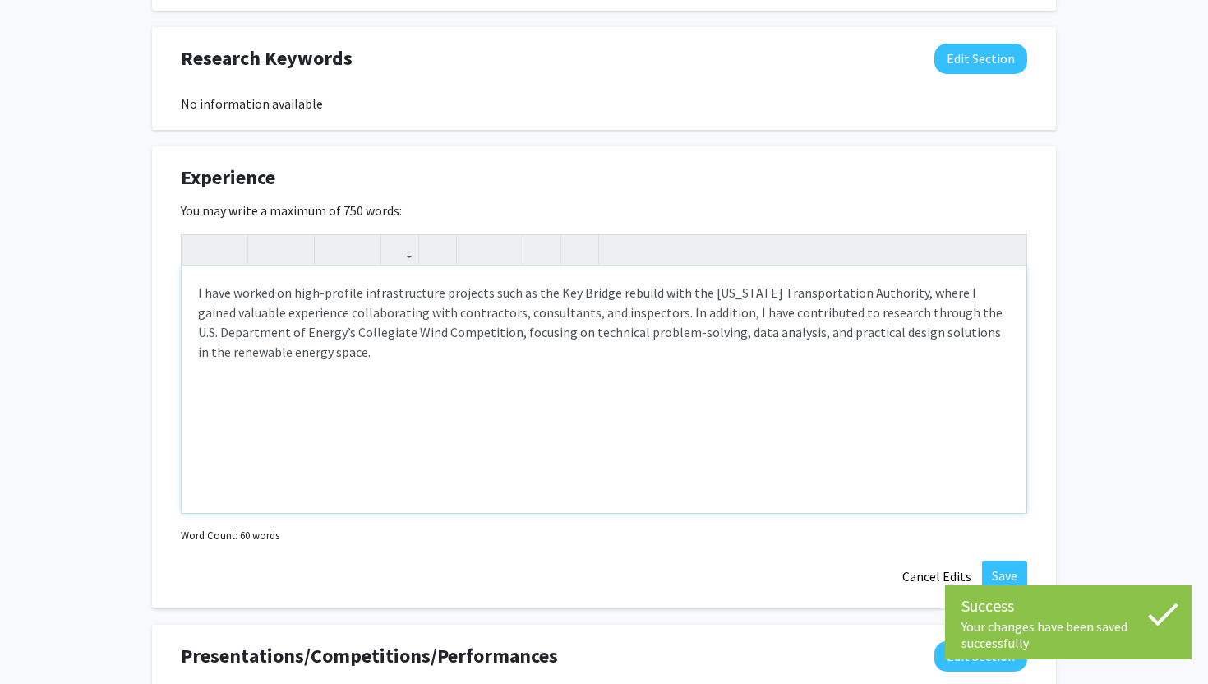
click at [1008, 367] on div "I have worked on high-profile infrastructure projects such as the Key Bridge re…" at bounding box center [604, 389] width 845 height 247
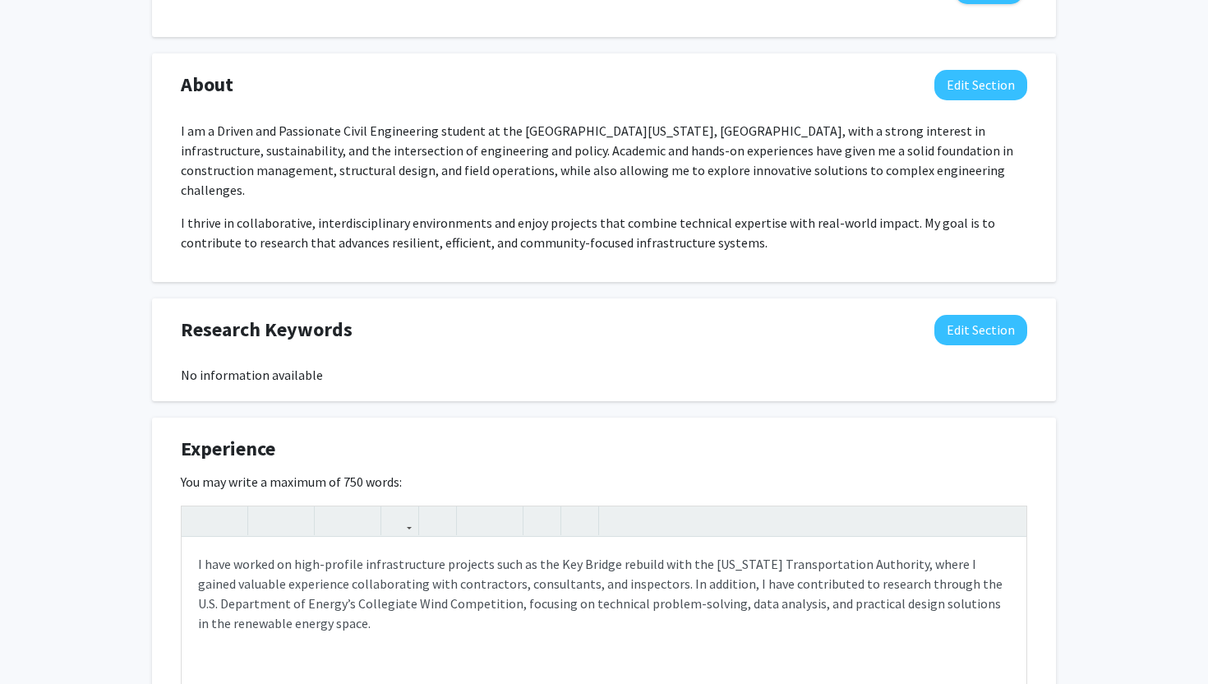
click at [478, 439] on div "Experience Edit Section" at bounding box center [604, 453] width 871 height 38
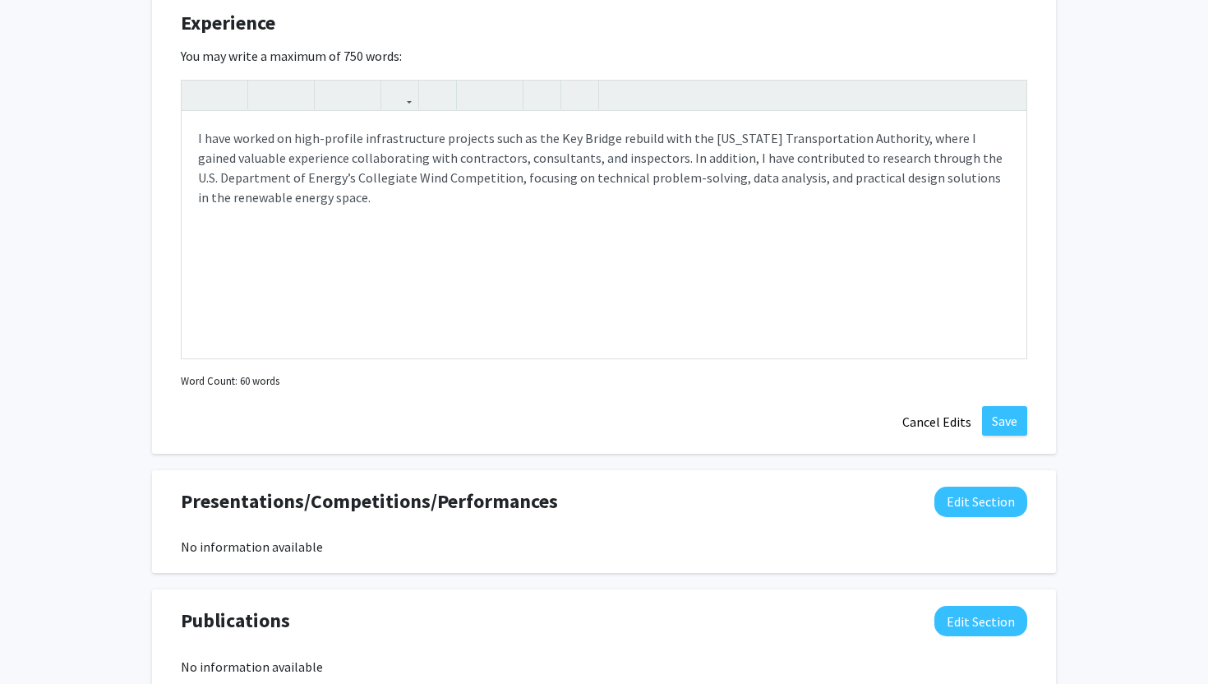
scroll to position [1642, 0]
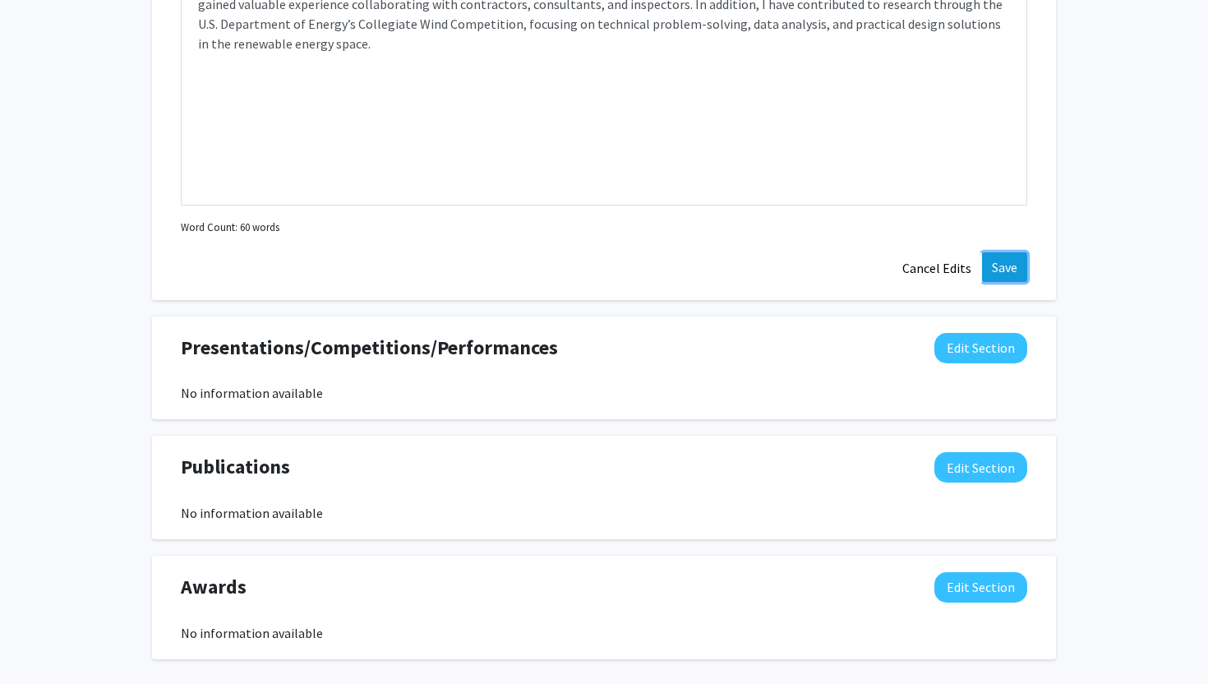
click at [999, 253] on button "Save" at bounding box center [1004, 267] width 45 height 30
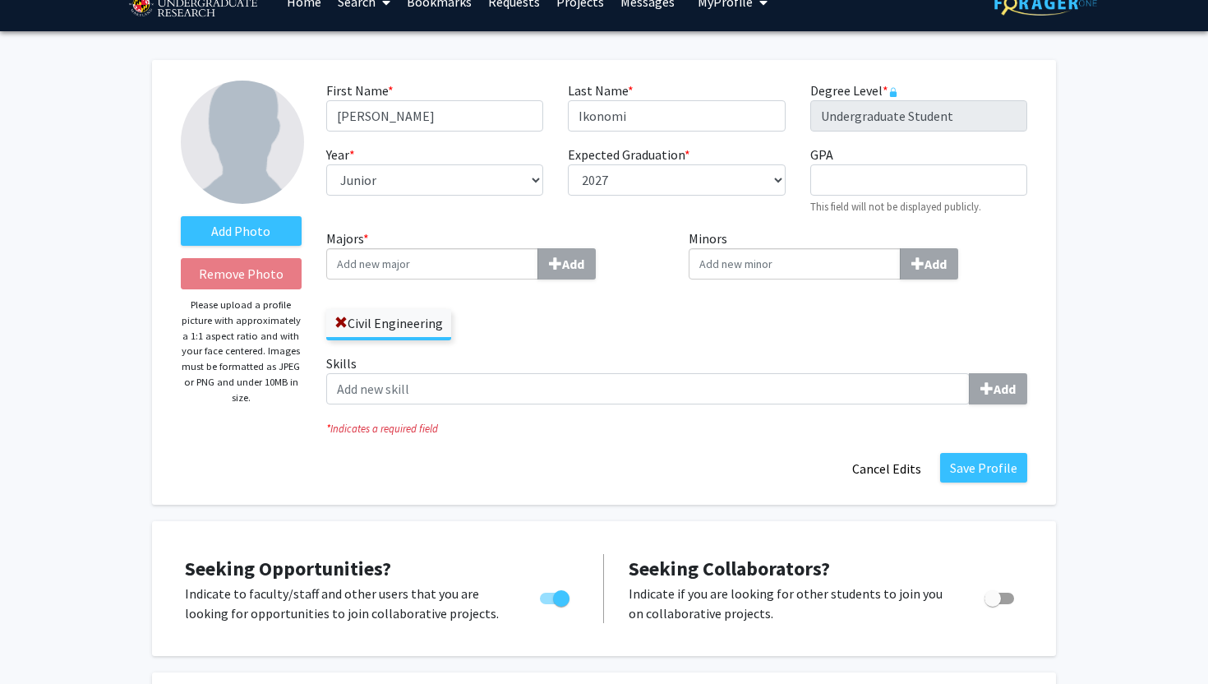
scroll to position [0, 0]
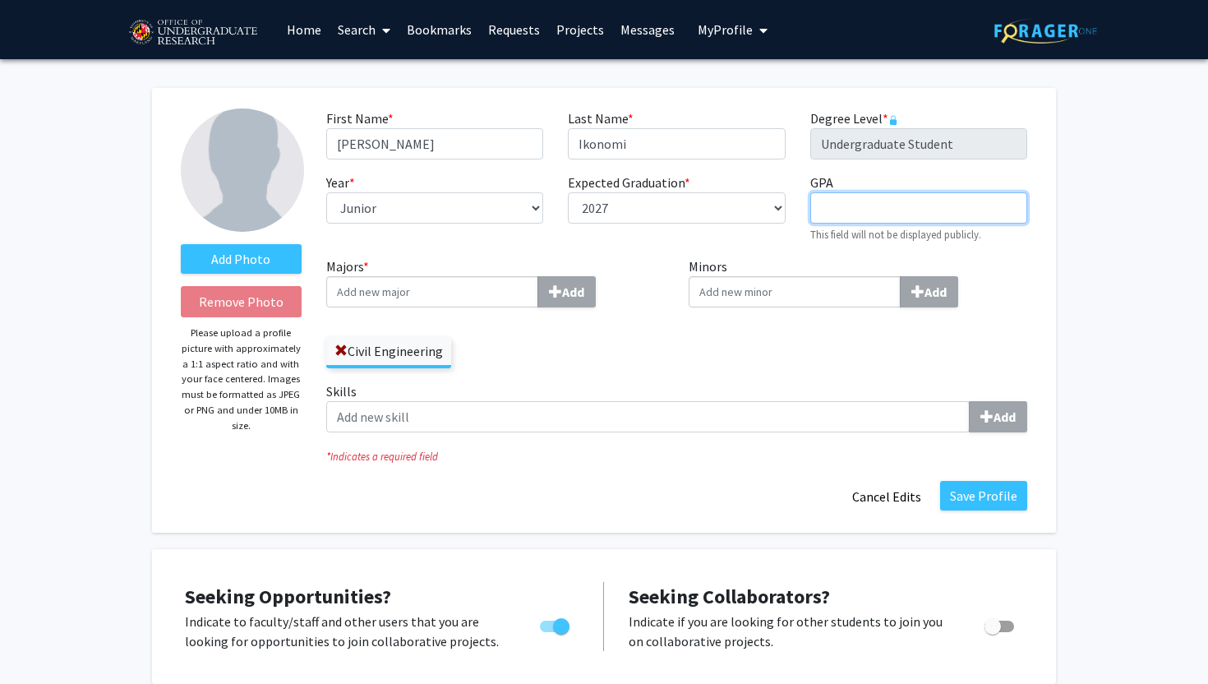
click at [844, 194] on input "GPA required" at bounding box center [919, 207] width 217 height 31
type input "3.00"
click at [721, 298] on input "Minors Add" at bounding box center [795, 291] width 212 height 31
click at [608, 363] on div "Civil Engineering" at bounding box center [495, 345] width 339 height 48
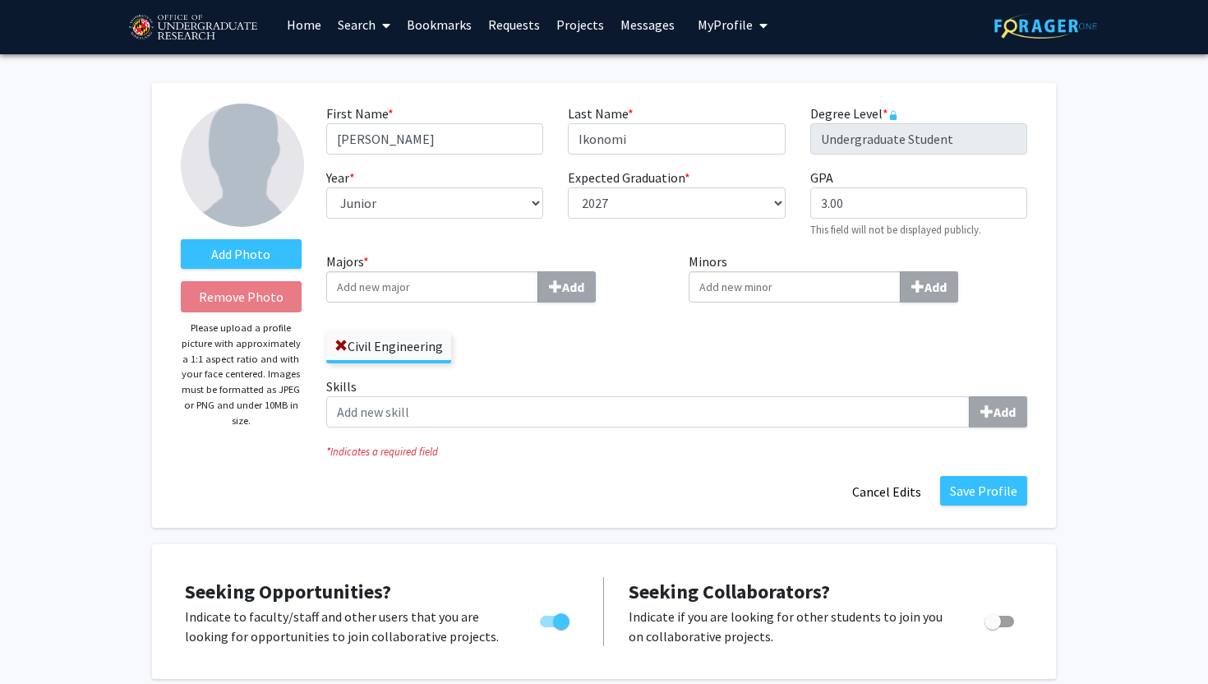
click at [440, 291] on input "Majors * Add" at bounding box center [432, 286] width 212 height 31
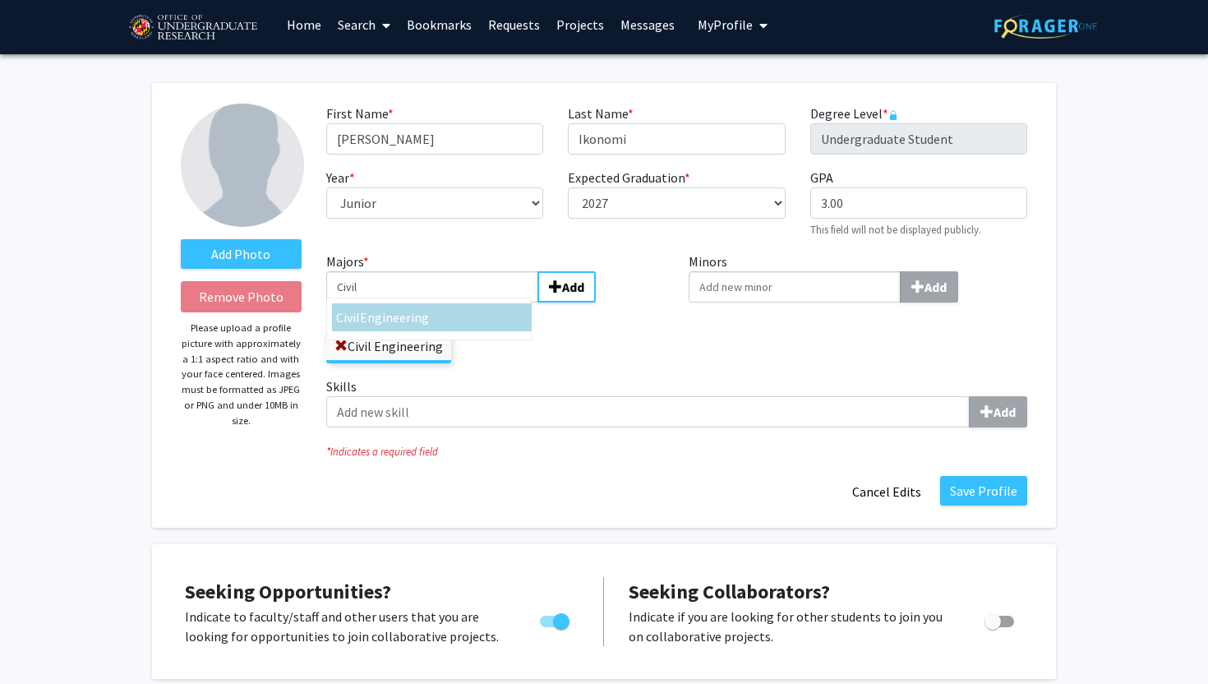
click at [437, 323] on div "Civil Engineering" at bounding box center [432, 317] width 192 height 20
click at [437, 303] on input "Civil" at bounding box center [432, 286] width 212 height 31
type input "Civil Engineering"
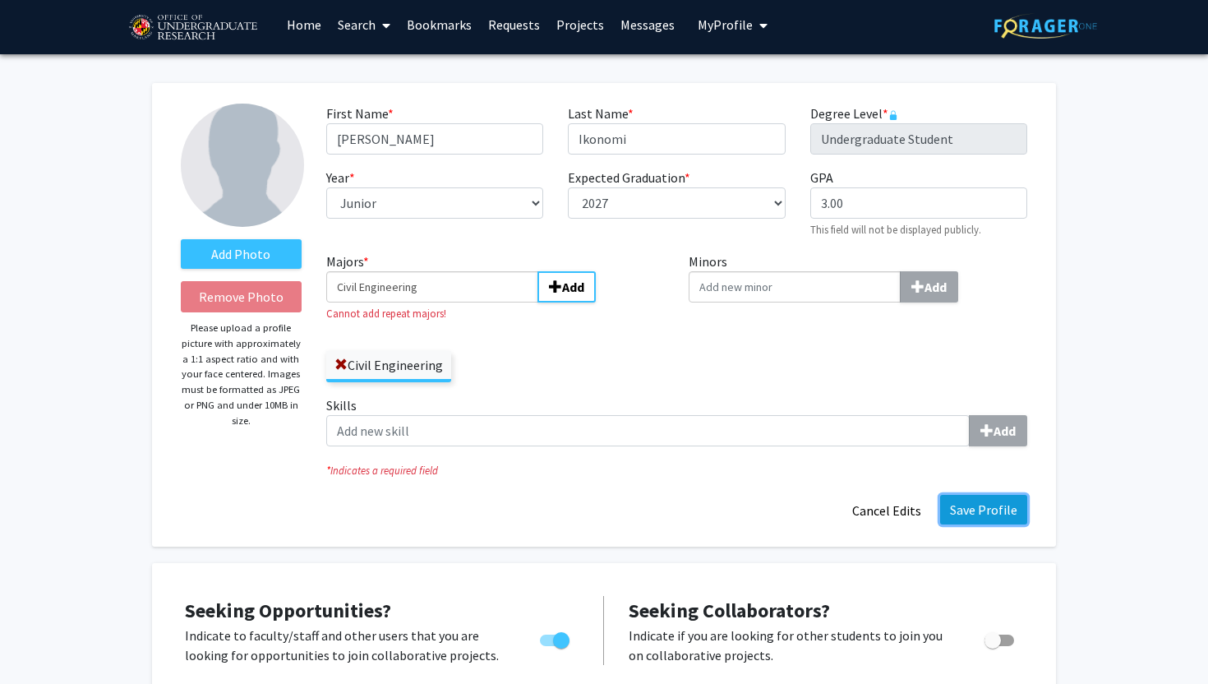
click at [993, 506] on button "Save Profile" at bounding box center [983, 510] width 87 height 30
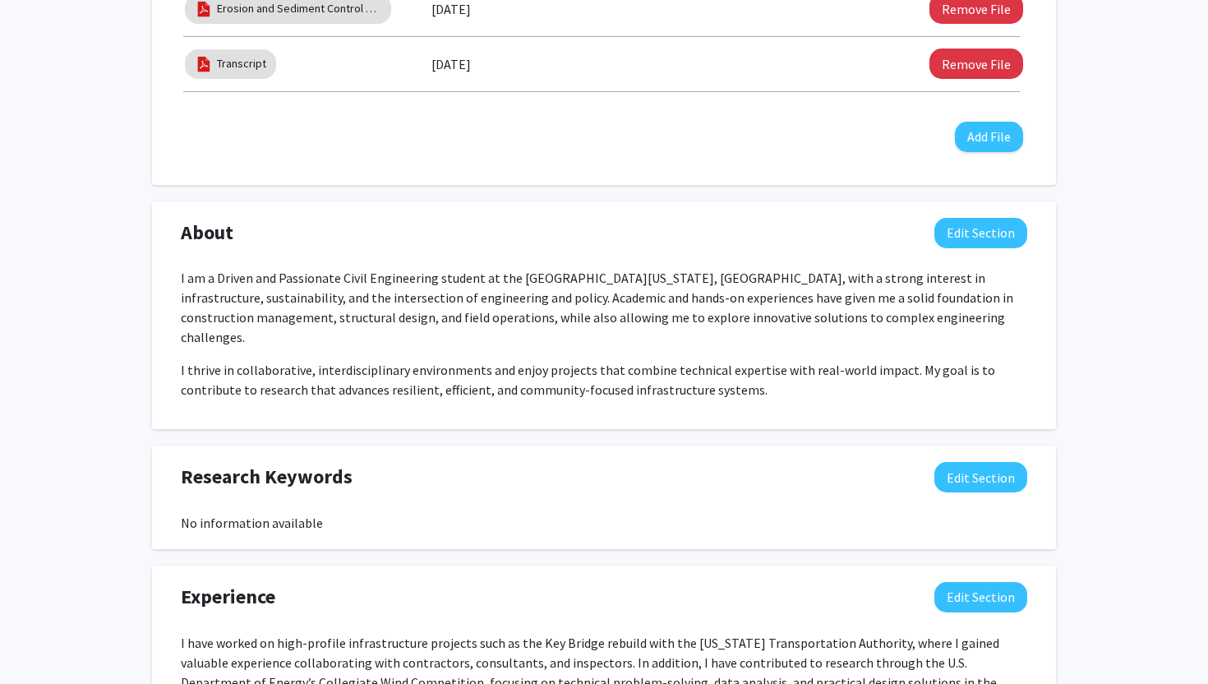
scroll to position [0, 0]
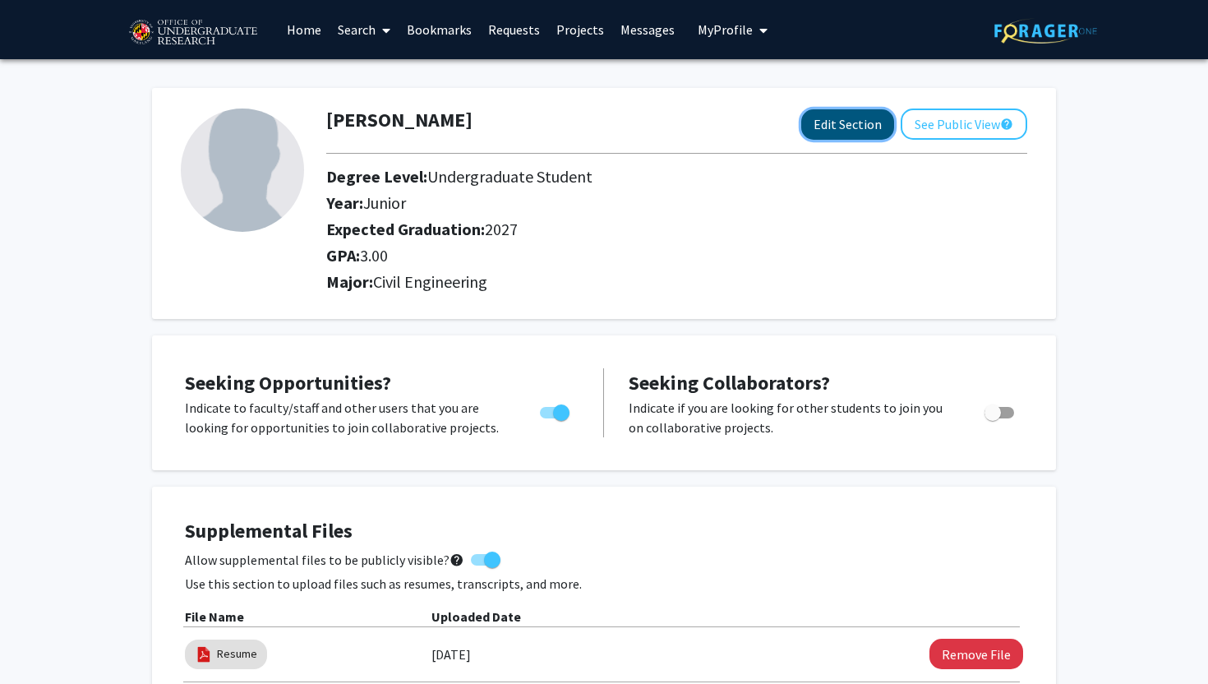
click at [841, 119] on button "Edit Section" at bounding box center [848, 124] width 93 height 30
select select "junior"
select select "2027"
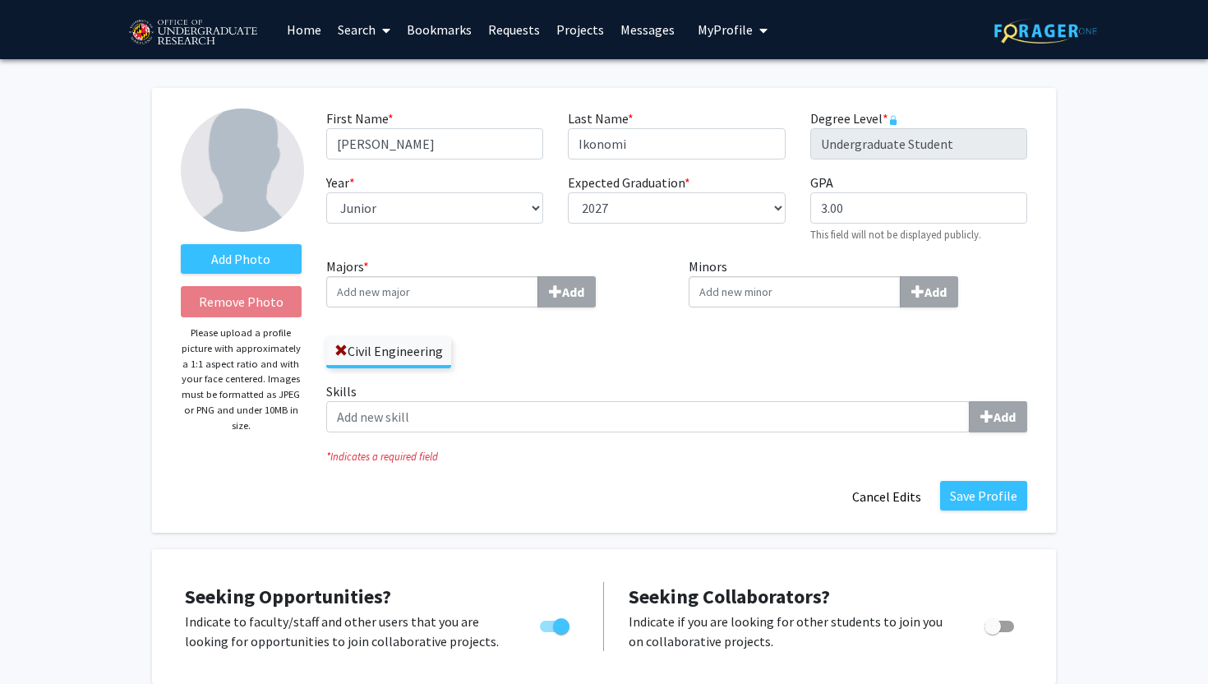
click at [263, 165] on img at bounding box center [242, 170] width 123 height 123
click at [261, 256] on label "Add Photo" at bounding box center [241, 259] width 121 height 30
click at [0, 0] on input "Add Photo" at bounding box center [0, 0] width 0 height 0
click at [644, 353] on div "Civil Engineering" at bounding box center [495, 345] width 339 height 48
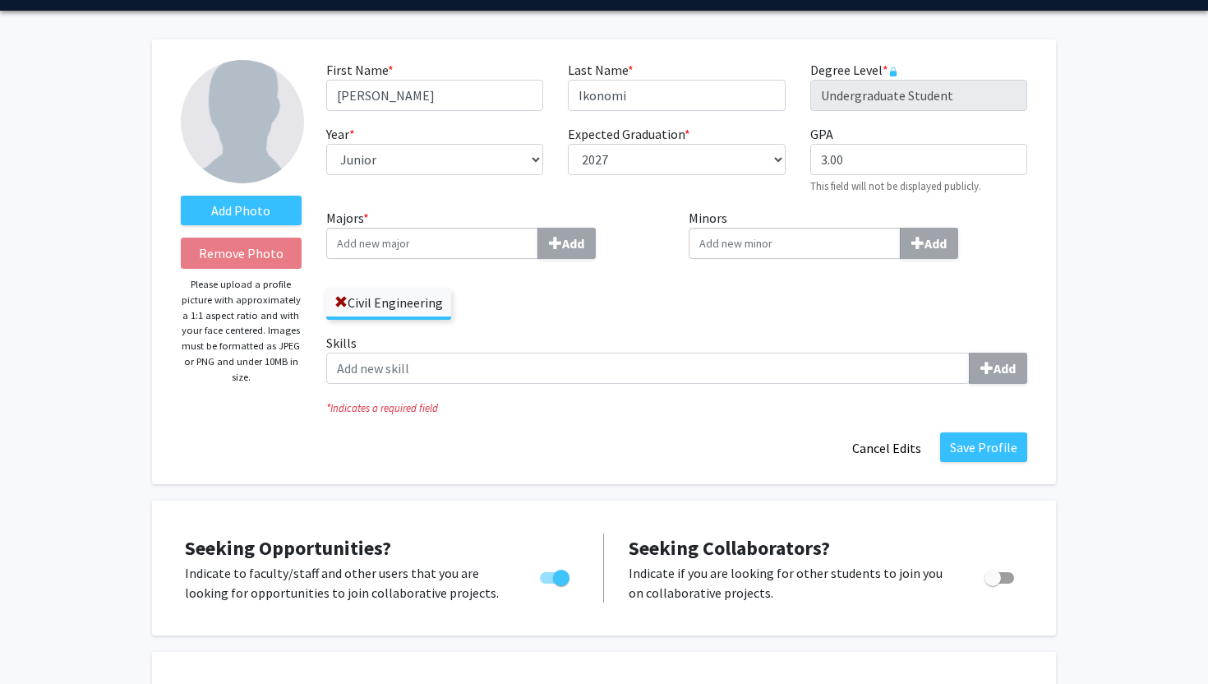
scroll to position [45, 0]
